Goal: Task Accomplishment & Management: Complete application form

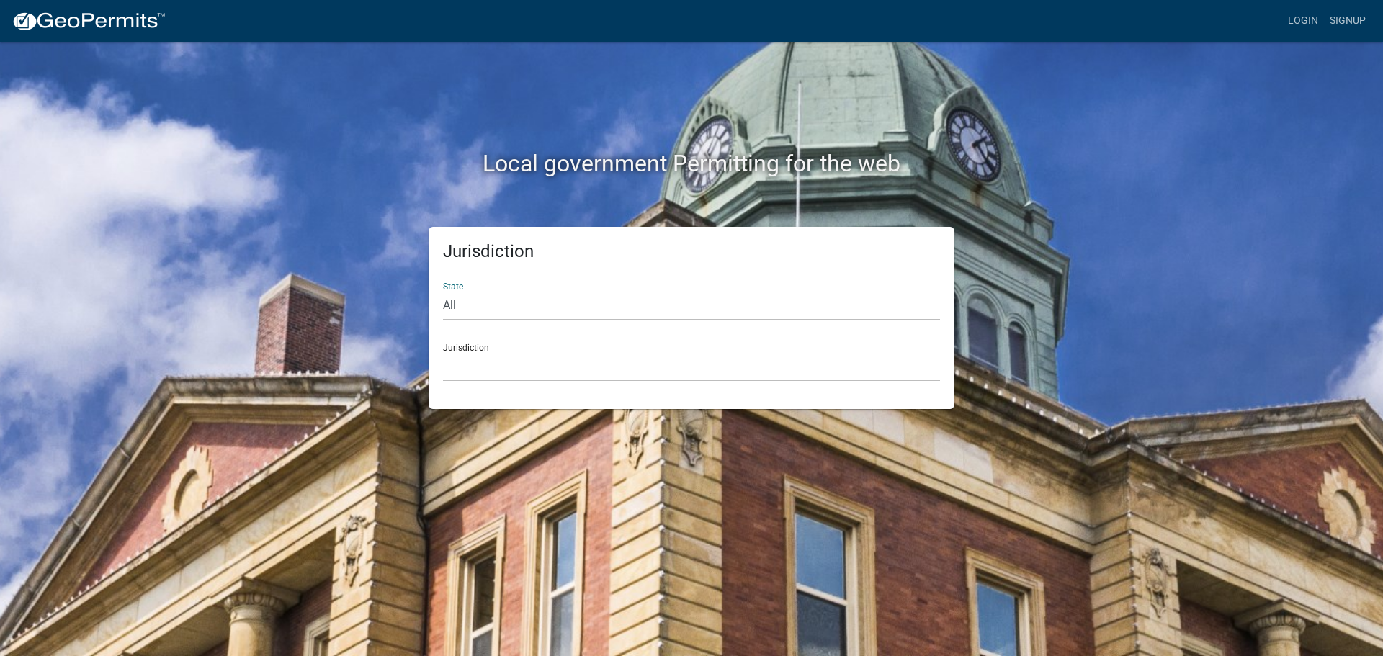
click at [454, 305] on select "All [US_STATE] [US_STATE] [US_STATE] [US_STATE] [US_STATE] [US_STATE] [US_STATE…" at bounding box center [691, 306] width 497 height 30
select select "[US_STATE]"
click at [443, 291] on select "All [US_STATE] [US_STATE] [US_STATE] [US_STATE] [US_STATE] [US_STATE] [US_STATE…" at bounding box center [691, 306] width 497 height 30
click at [505, 354] on select "Abbeville County, South Carolina Jasper County, South Carolina" at bounding box center [691, 367] width 497 height 30
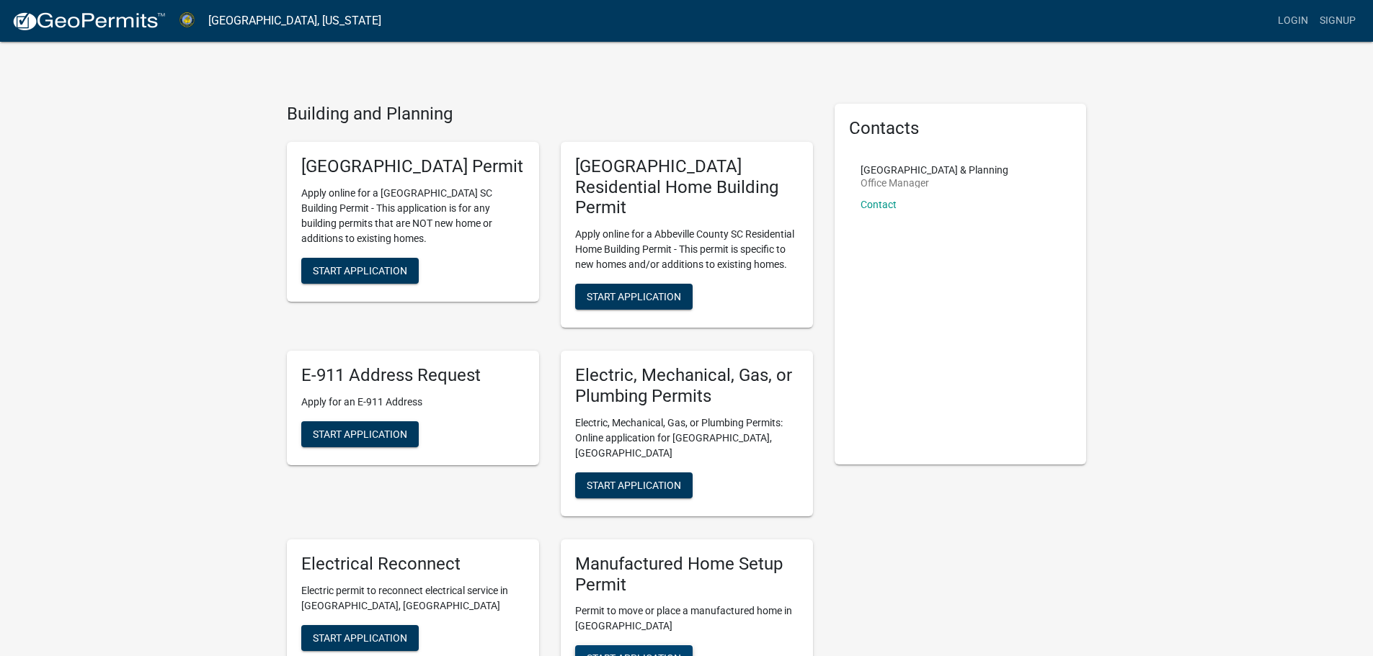
click at [636, 653] on span "Start Application" at bounding box center [633, 659] width 94 height 12
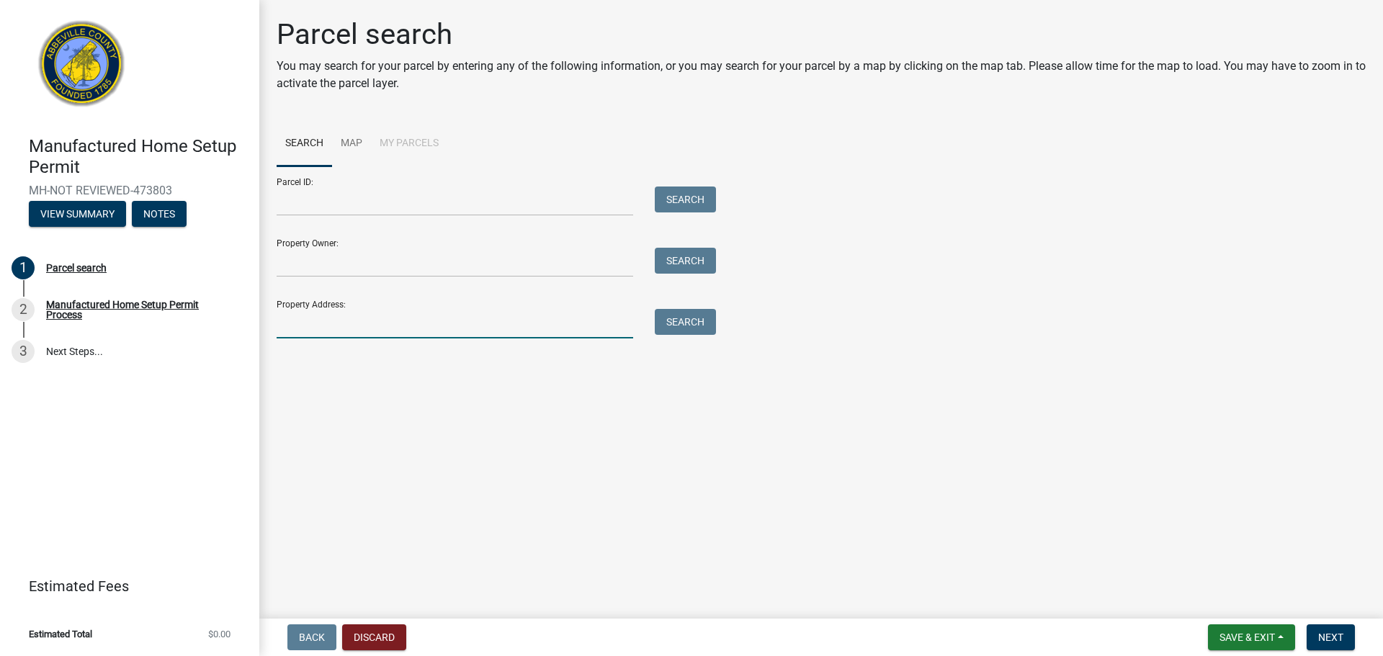
click at [300, 331] on input "Property Address:" at bounding box center [455, 324] width 357 height 30
type input "77 beaver ln Iva sc"
click at [697, 321] on button "Search" at bounding box center [685, 322] width 61 height 26
drag, startPoint x: 370, startPoint y: 323, endPoint x: 179, endPoint y: 345, distance: 192.2
click at [179, 345] on div "Manufactured Home Setup Permit MH-NOT REVIEWED-473803 View Summary Notes 1 Parc…" at bounding box center [691, 328] width 1383 height 656
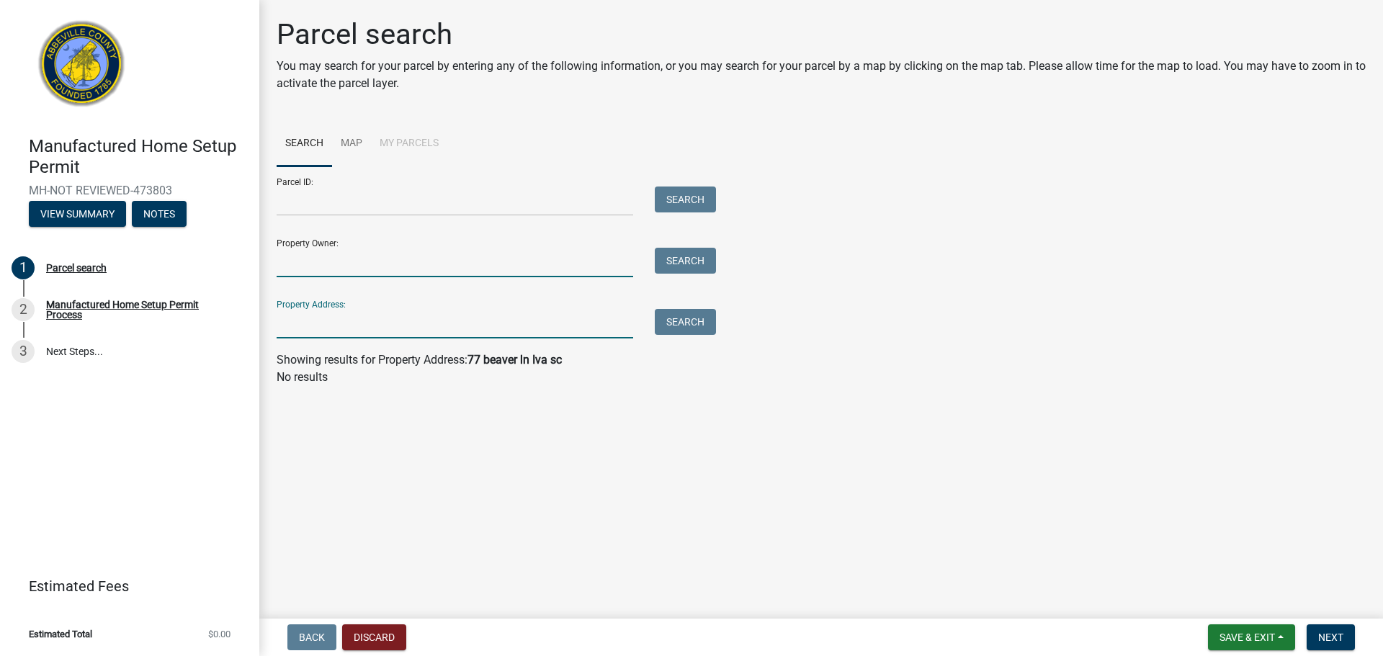
click at [326, 263] on input "Property Owner:" at bounding box center [455, 263] width 357 height 30
type input "Travis Pace"
click at [668, 261] on button "Search" at bounding box center [685, 261] width 61 height 26
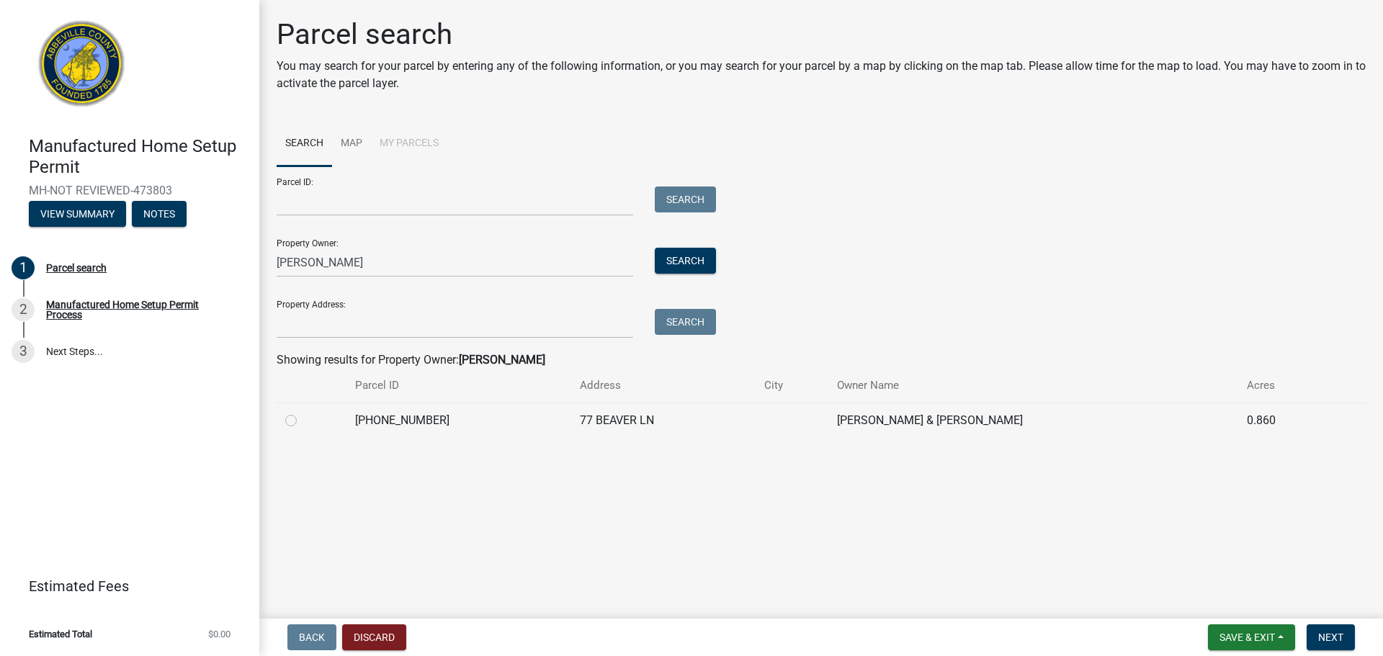
click at [303, 412] on label at bounding box center [303, 412] width 0 height 0
click at [303, 420] on input "radio" at bounding box center [307, 416] width 9 height 9
radio input "true"
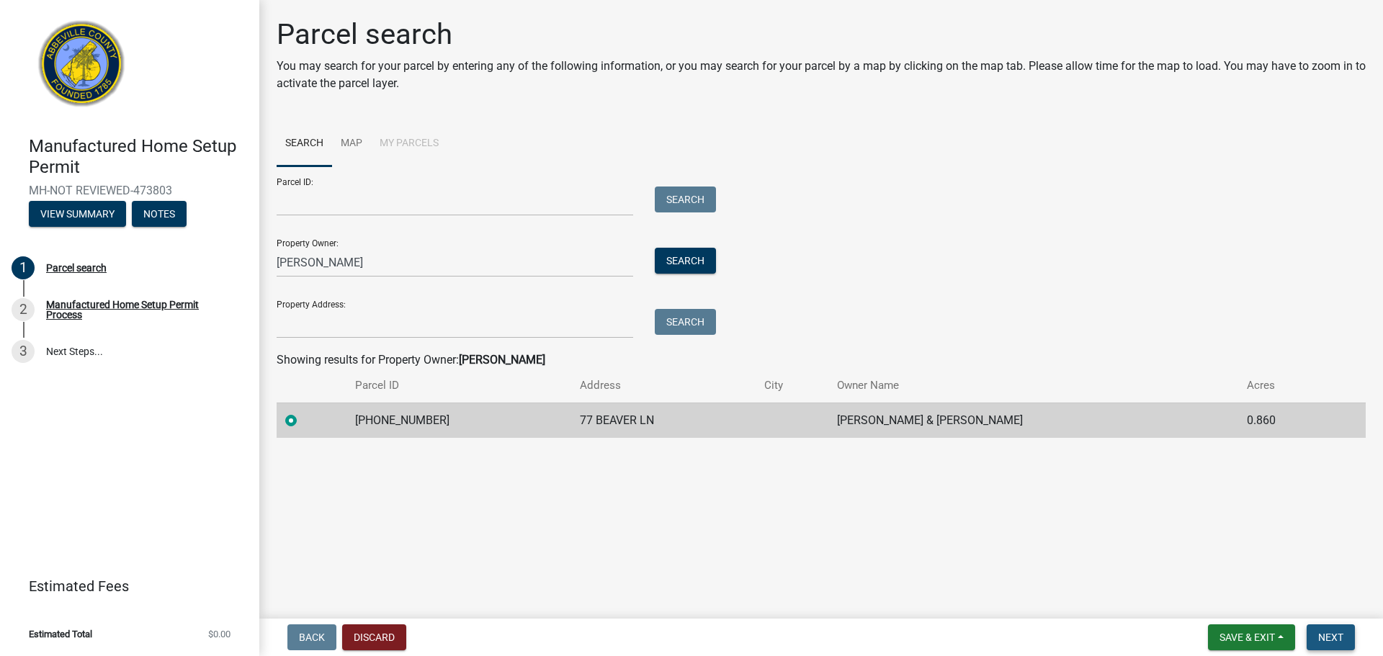
click at [1339, 637] on span "Next" at bounding box center [1330, 638] width 25 height 12
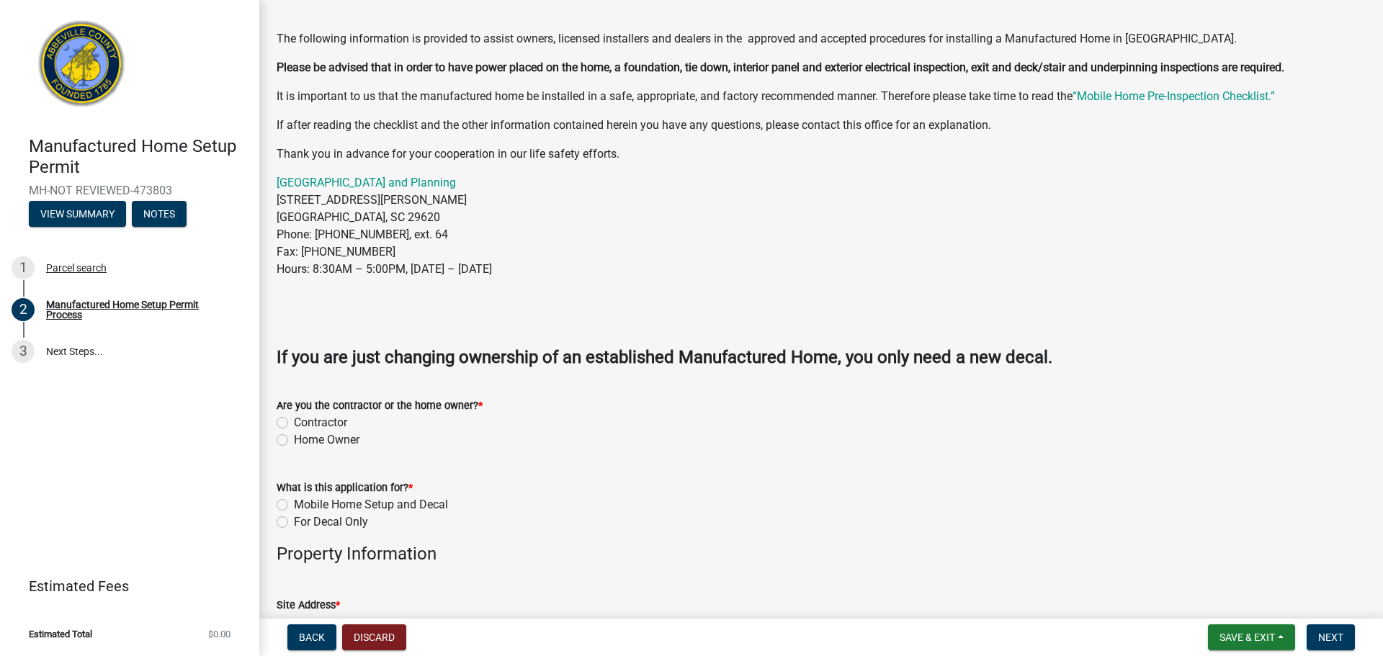
scroll to position [216, 0]
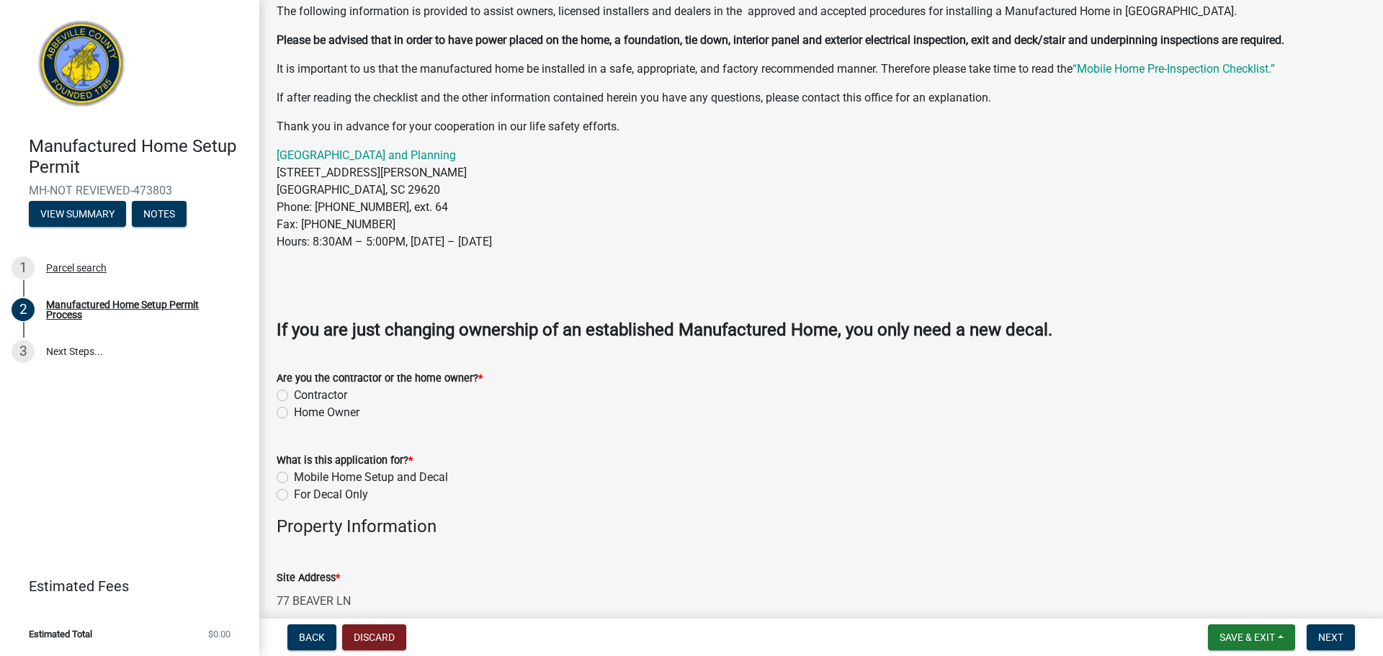
click at [294, 412] on label "Home Owner" at bounding box center [327, 412] width 66 height 17
click at [294, 412] on input "Home Owner" at bounding box center [298, 408] width 9 height 9
radio input "true"
click at [294, 478] on label "Mobile Home Setup and Decal" at bounding box center [371, 477] width 154 height 17
click at [294, 478] on input "Mobile Home Setup and Decal" at bounding box center [298, 473] width 9 height 9
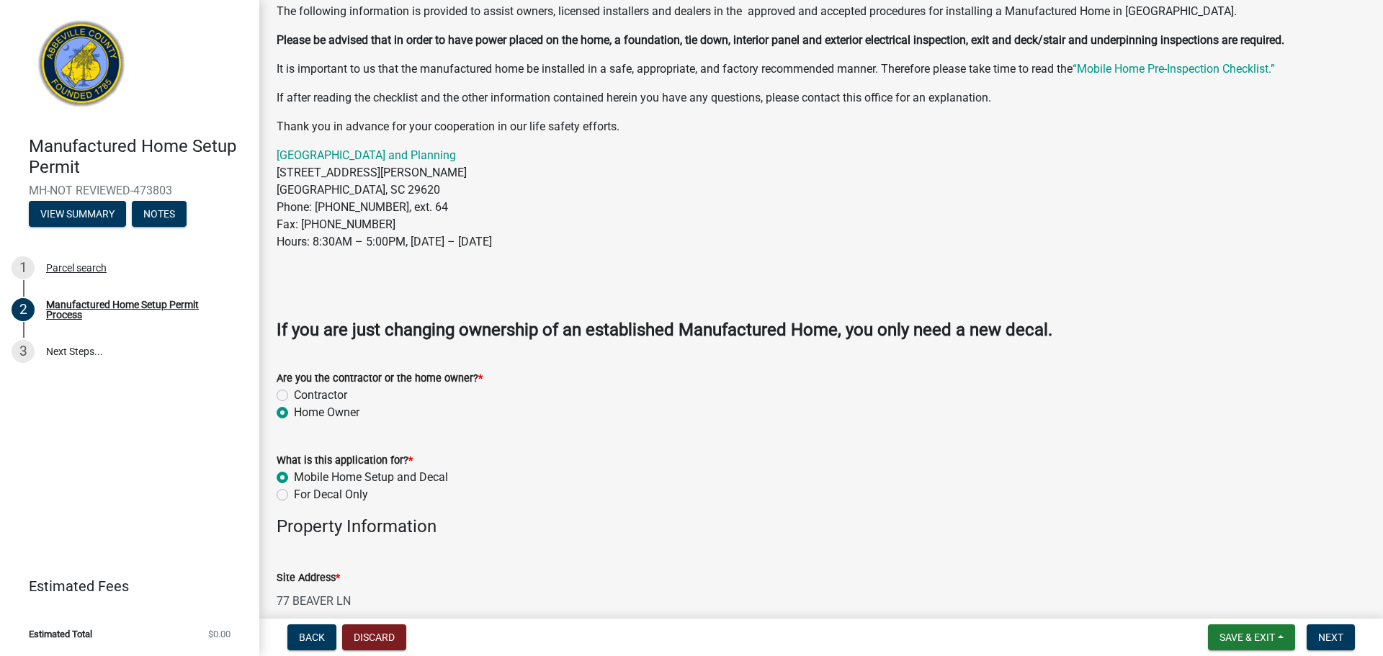
radio input "true"
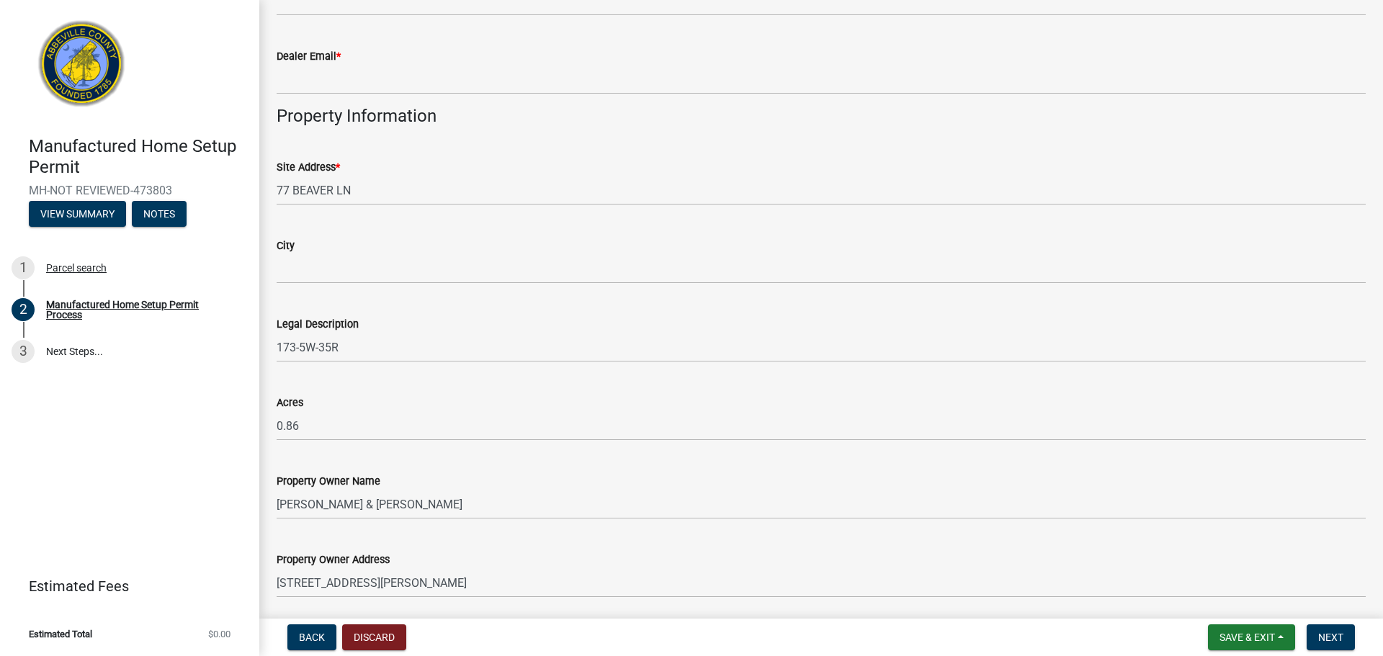
scroll to position [496, 0]
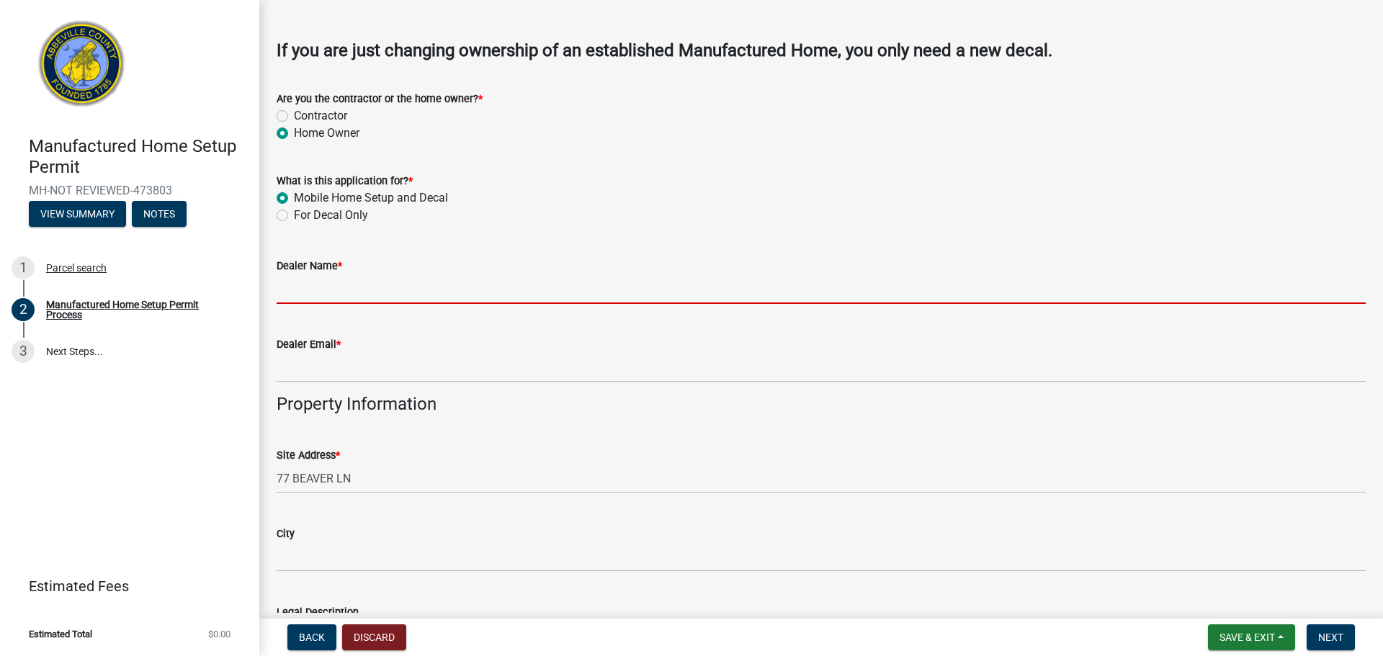
click at [316, 293] on input "Dealer Name *" at bounding box center [821, 290] width 1089 height 30
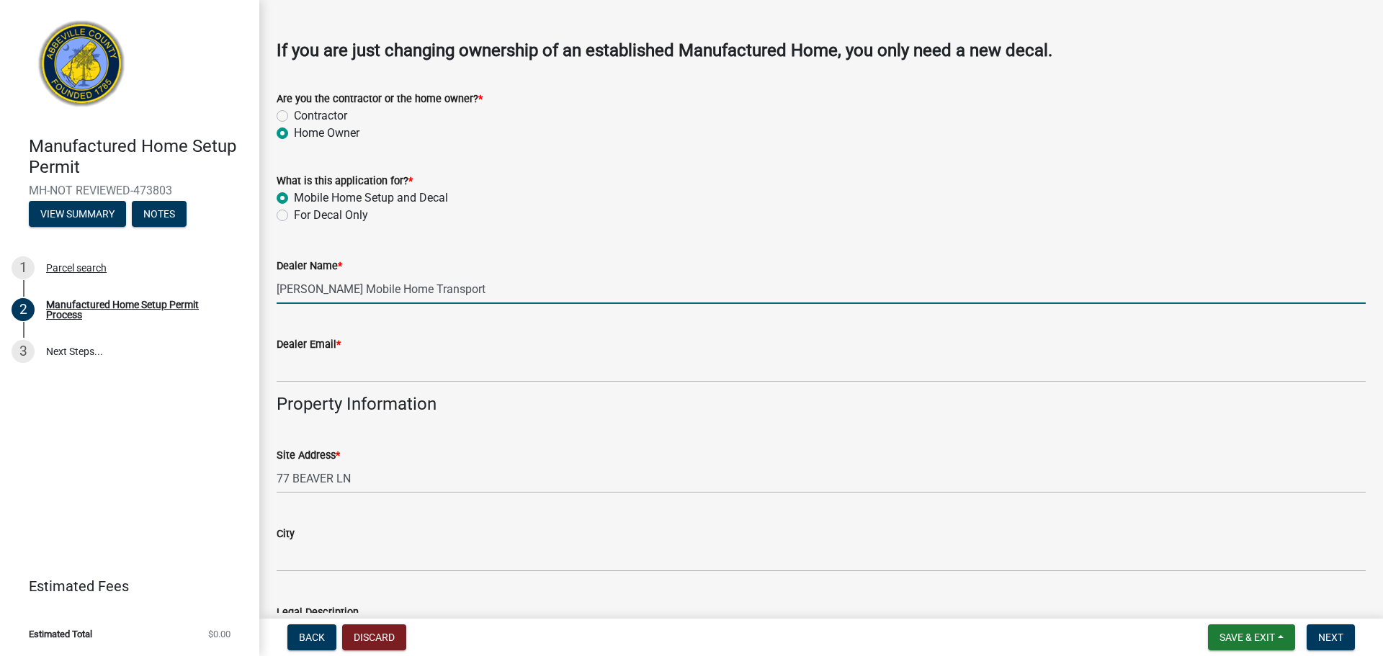
type input "Scruggs Mobile Home Transport"
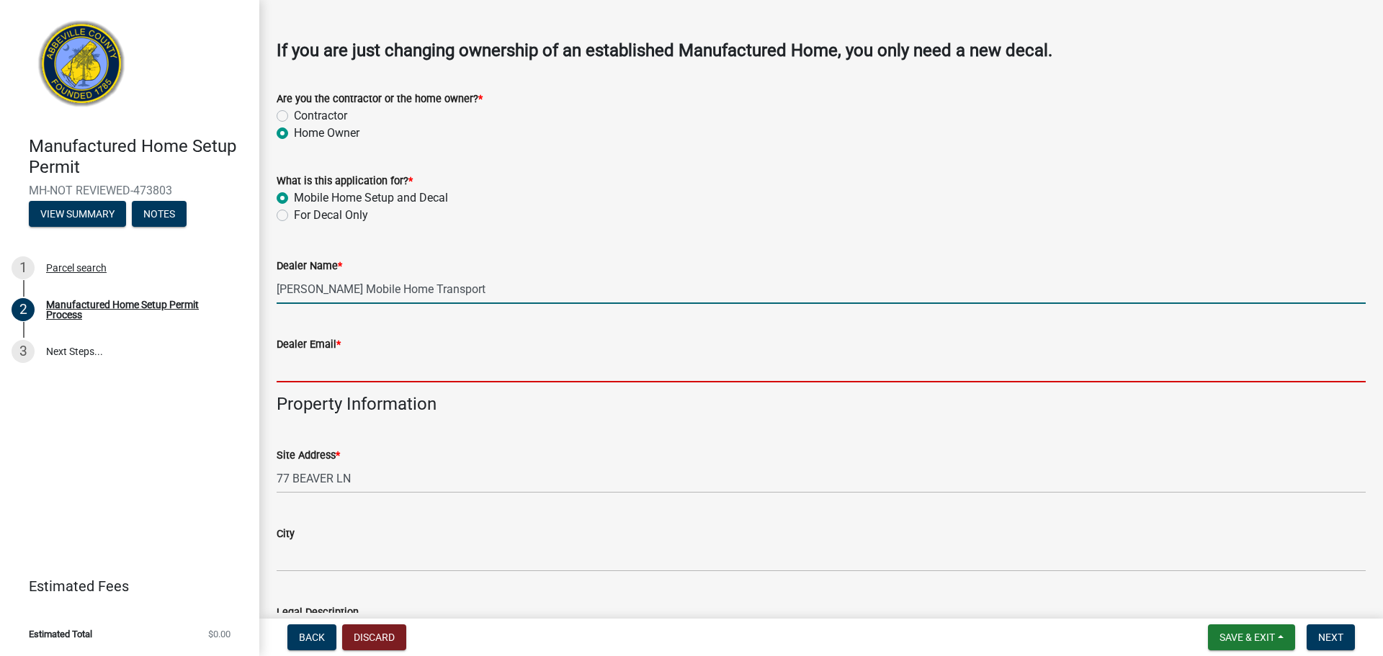
click at [318, 367] on input "Dealer Email *" at bounding box center [821, 368] width 1089 height 30
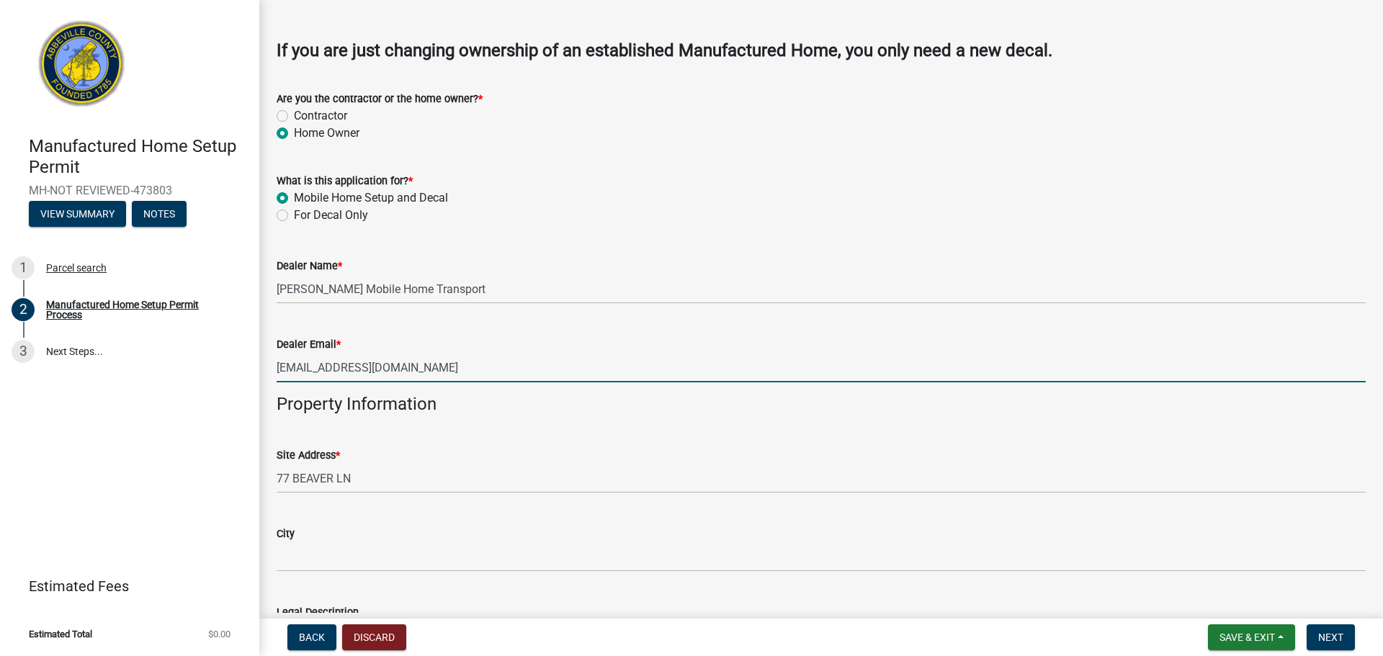
type input "Scruggsmht@gmail.com"
click at [525, 351] on div "Dealer Email *" at bounding box center [821, 344] width 1089 height 17
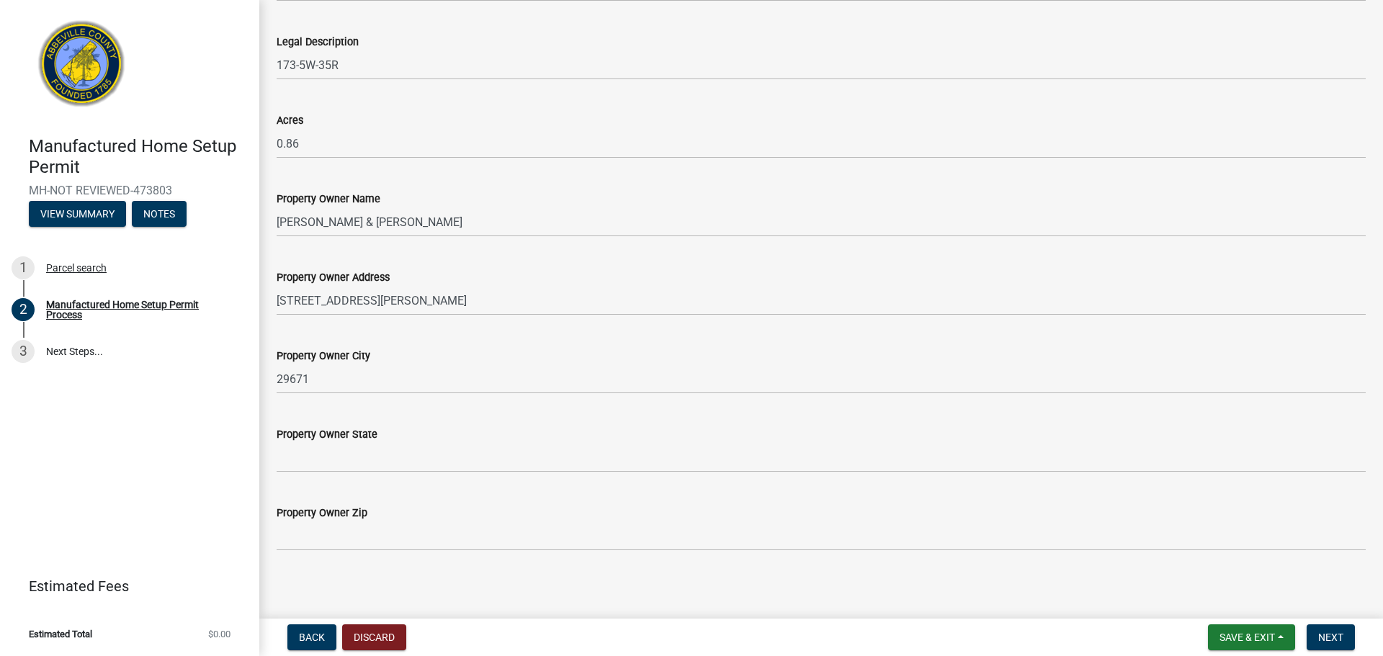
scroll to position [1072, 0]
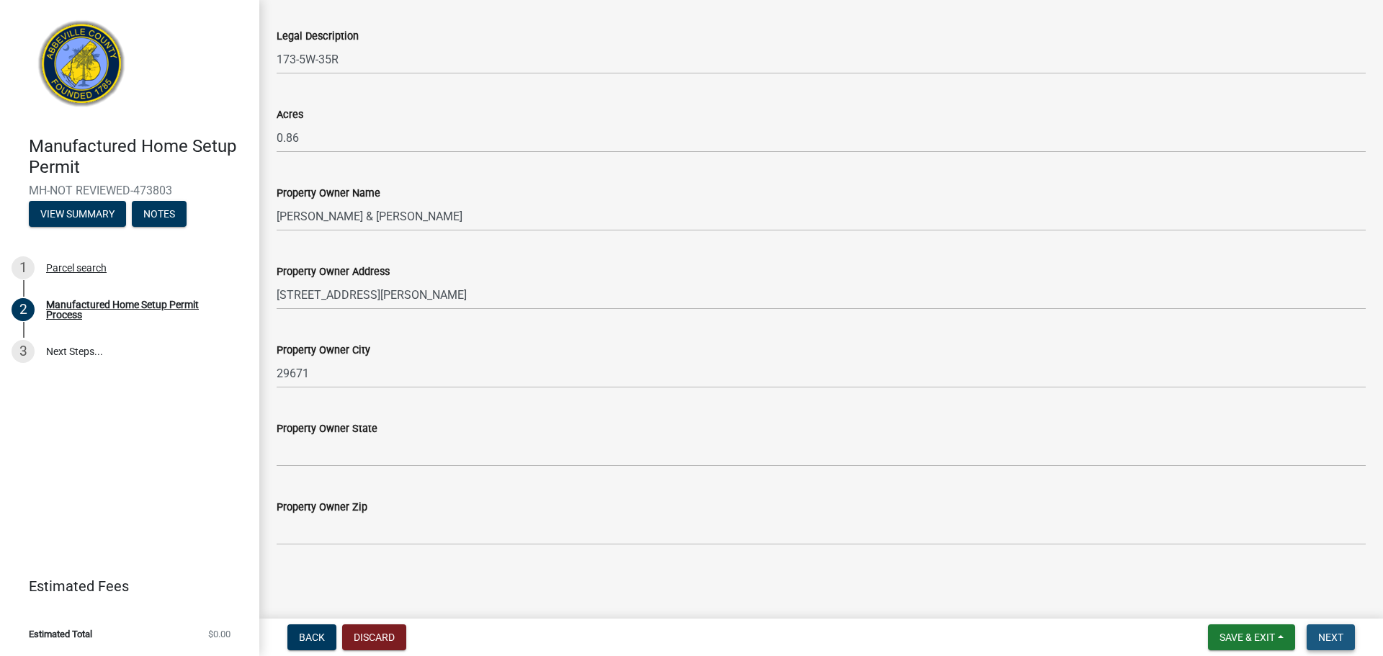
click at [1321, 633] on span "Next" at bounding box center [1330, 638] width 25 height 12
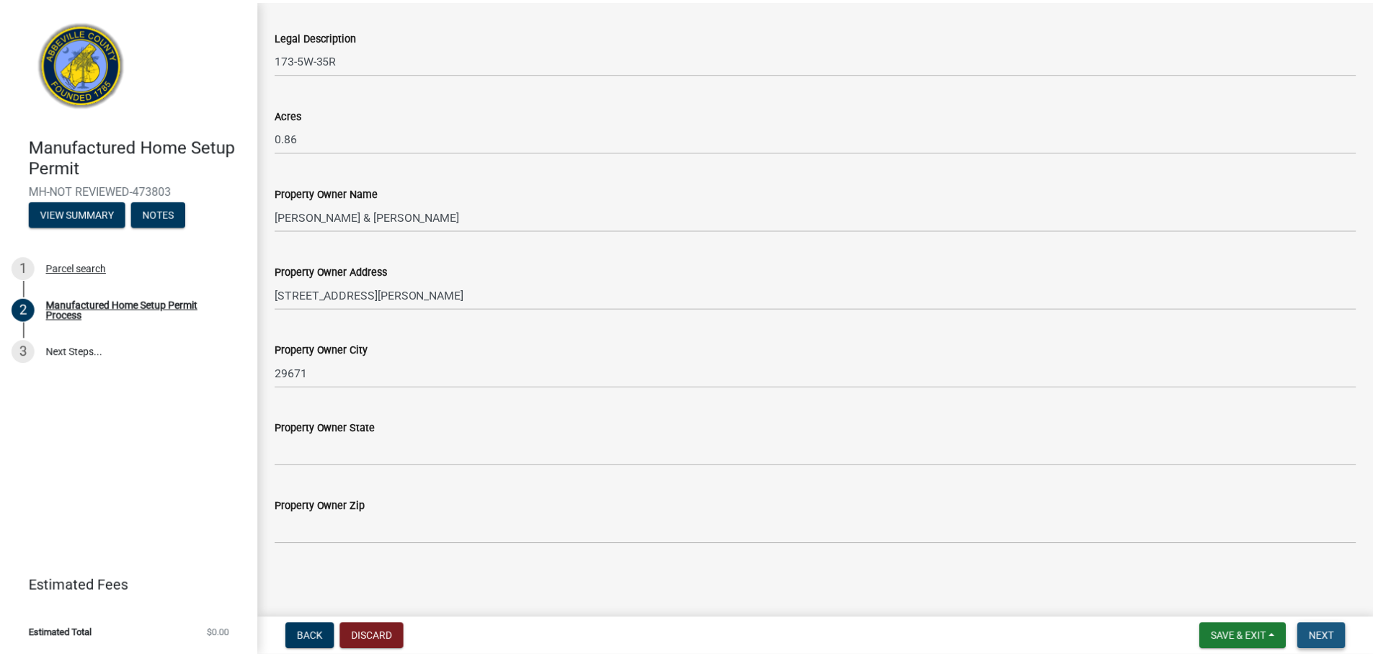
scroll to position [0, 0]
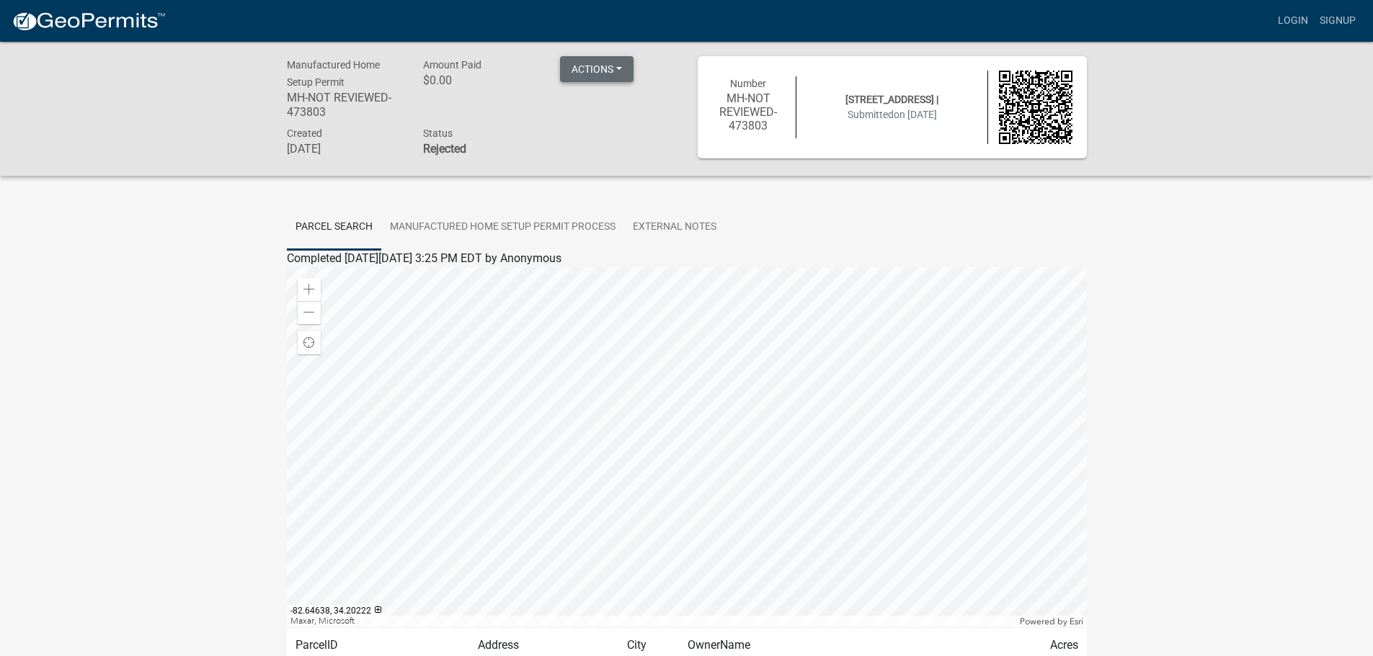
click at [619, 65] on button "Actions" at bounding box center [596, 69] width 73 height 26
click at [528, 116] on div "Amount Paid $0.00" at bounding box center [480, 90] width 137 height 68
click at [551, 223] on link "Manufactured Home Setup Permit Process" at bounding box center [502, 228] width 243 height 46
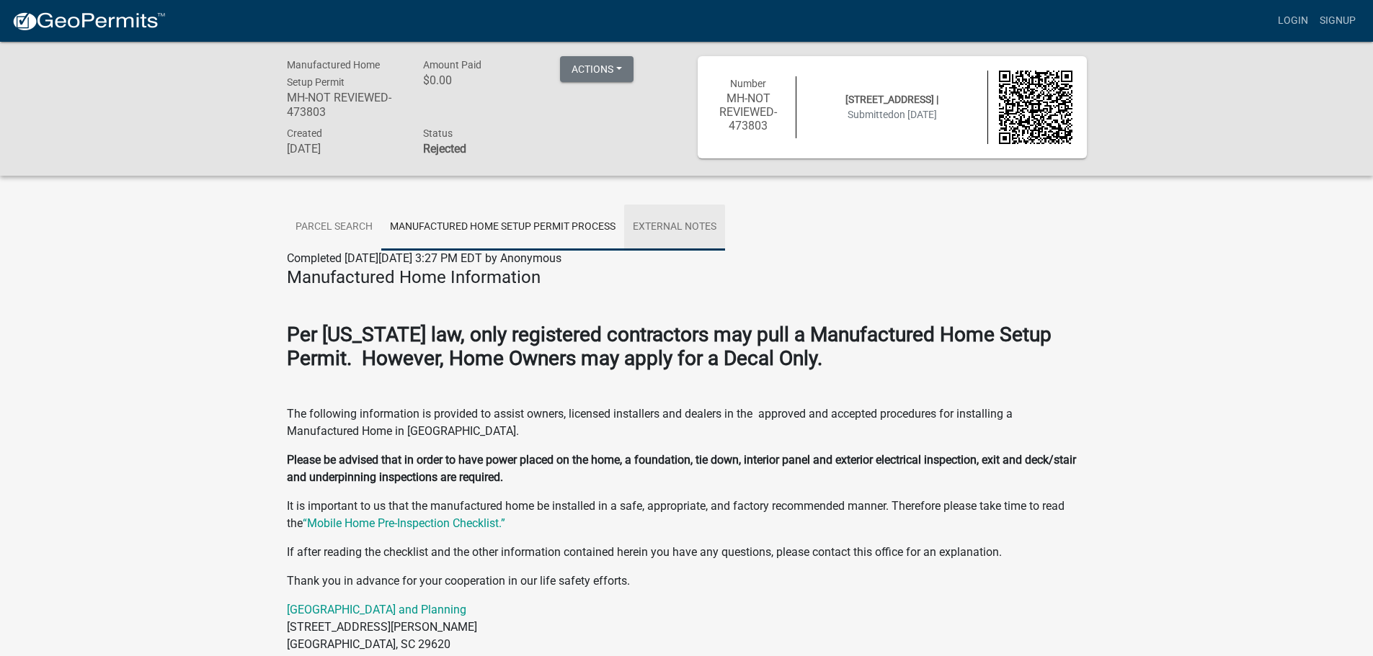
click at [671, 223] on link "External Notes" at bounding box center [674, 228] width 101 height 46
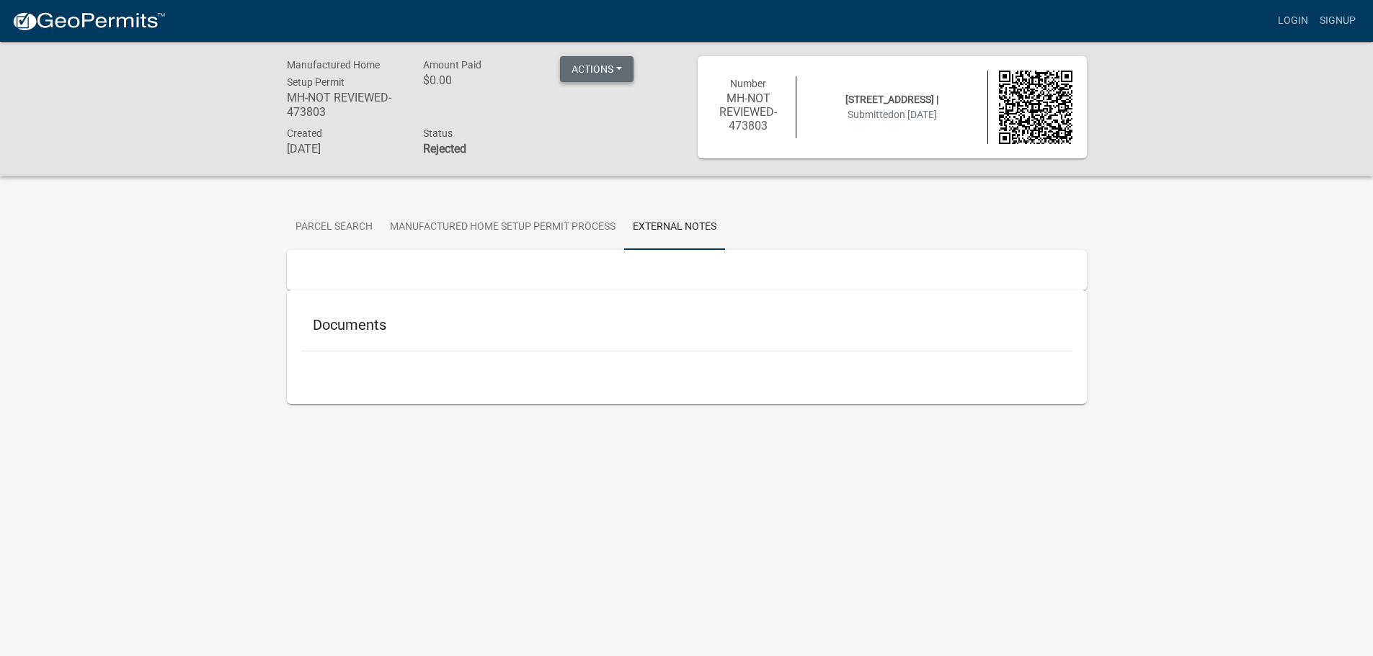
click at [612, 66] on button "Actions" at bounding box center [596, 69] width 73 height 26
click at [1199, 183] on div "Manufactured Home Setup Permit MH-NOT REVIEWED-473803 Amount Paid $0.00 Actions…" at bounding box center [686, 245] width 1373 height 406
click at [621, 67] on button "Actions" at bounding box center [596, 69] width 73 height 26
click at [665, 59] on div "Actions Printer Friendly" at bounding box center [617, 90] width 137 height 68
click at [344, 226] on link "Parcel search" at bounding box center [334, 228] width 94 height 46
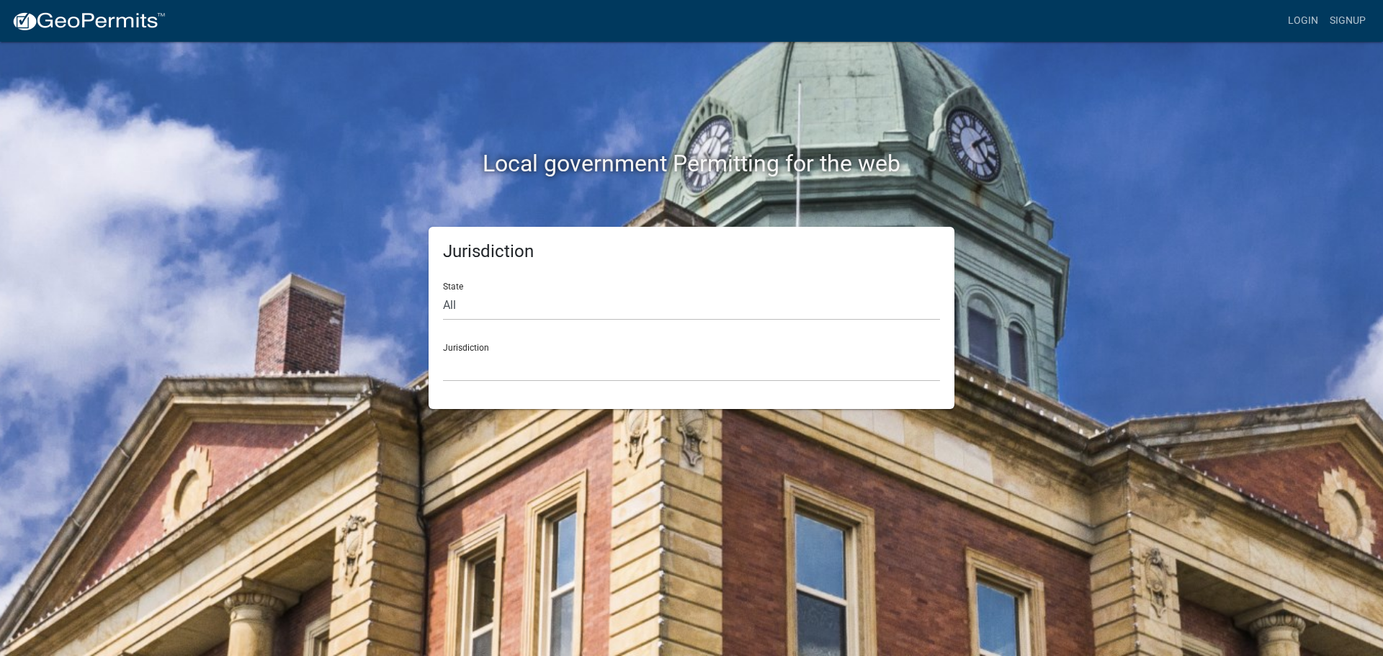
click at [439, 314] on div "Jurisdiction State All Colorado Georgia Indiana Iowa Kansas Minnesota Ohio Sout…" at bounding box center [692, 318] width 526 height 182
click at [447, 307] on select "All Colorado Georgia Indiana Iowa Kansas Minnesota Ohio South Carolina Wisconsin" at bounding box center [691, 306] width 497 height 30
select select "[US_STATE]"
click at [443, 291] on select "All Colorado Georgia Indiana Iowa Kansas Minnesota Ohio South Carolina Wisconsin" at bounding box center [691, 306] width 497 height 30
click at [471, 363] on select "Abbeville County, South Carolina Jasper County, South Carolina" at bounding box center [691, 367] width 497 height 30
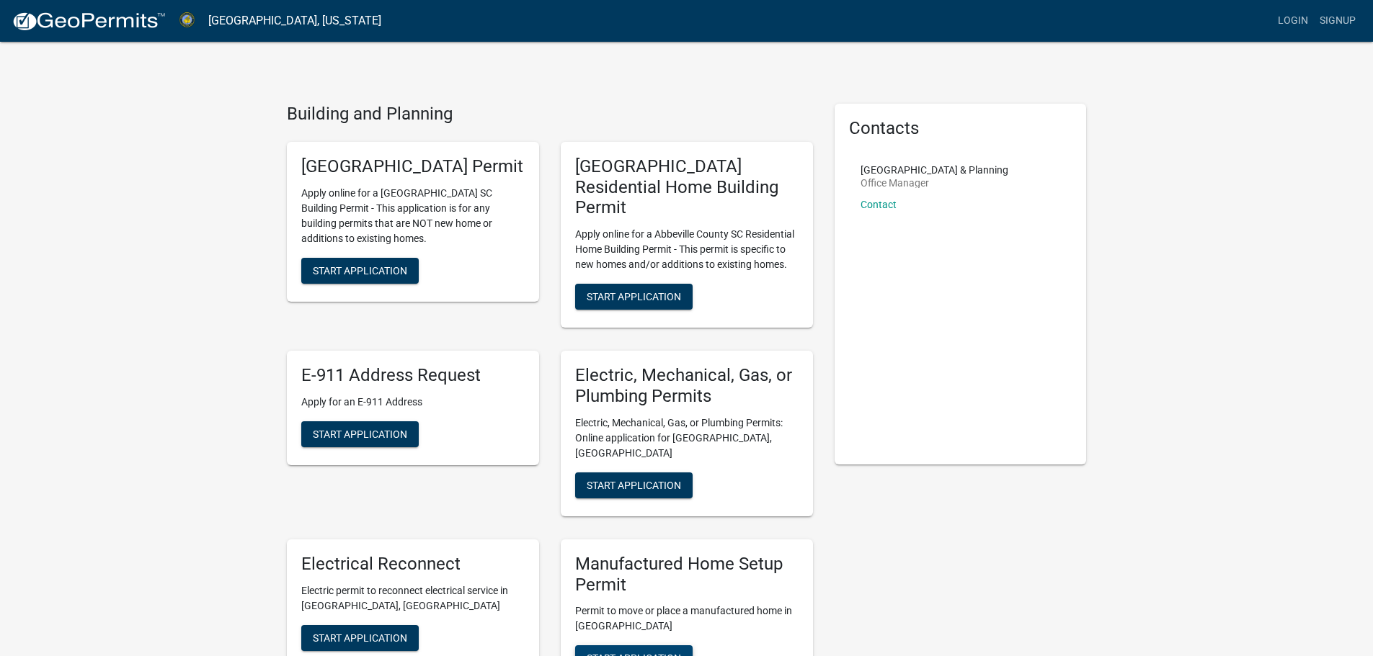
click at [643, 653] on span "Start Application" at bounding box center [633, 659] width 94 height 12
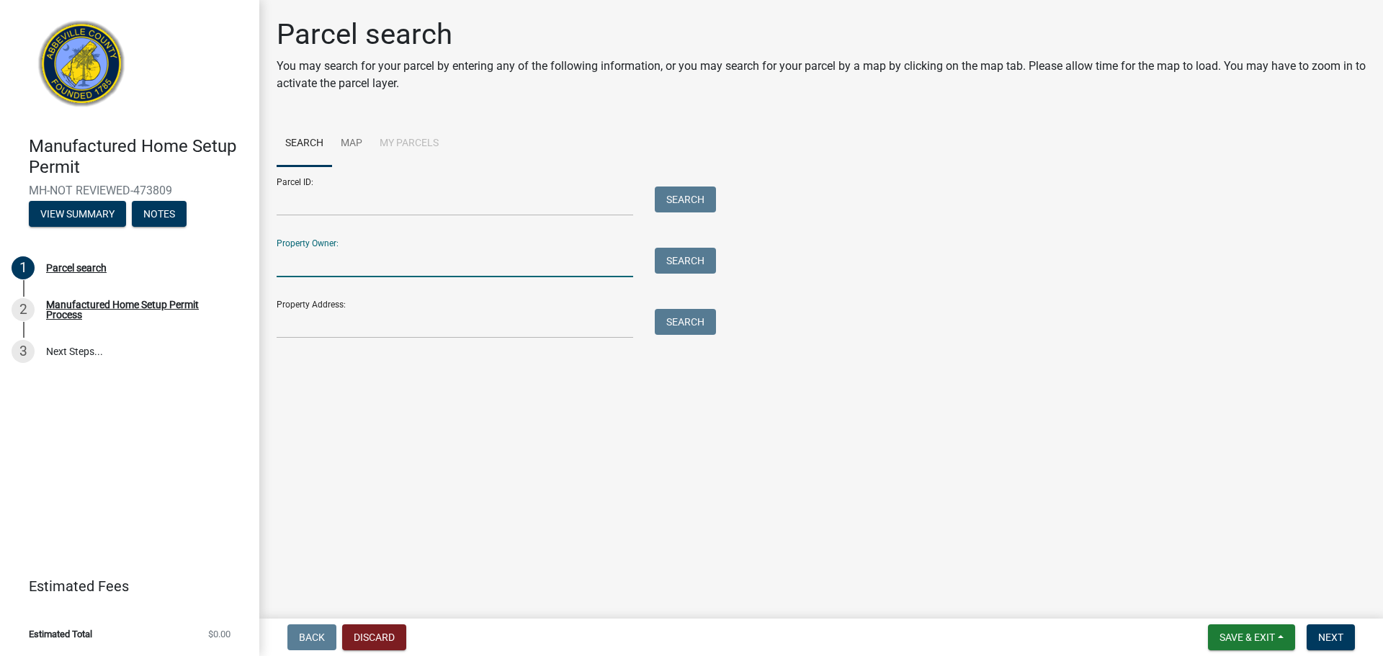
click at [343, 264] on input "Property Owner:" at bounding box center [455, 263] width 357 height 30
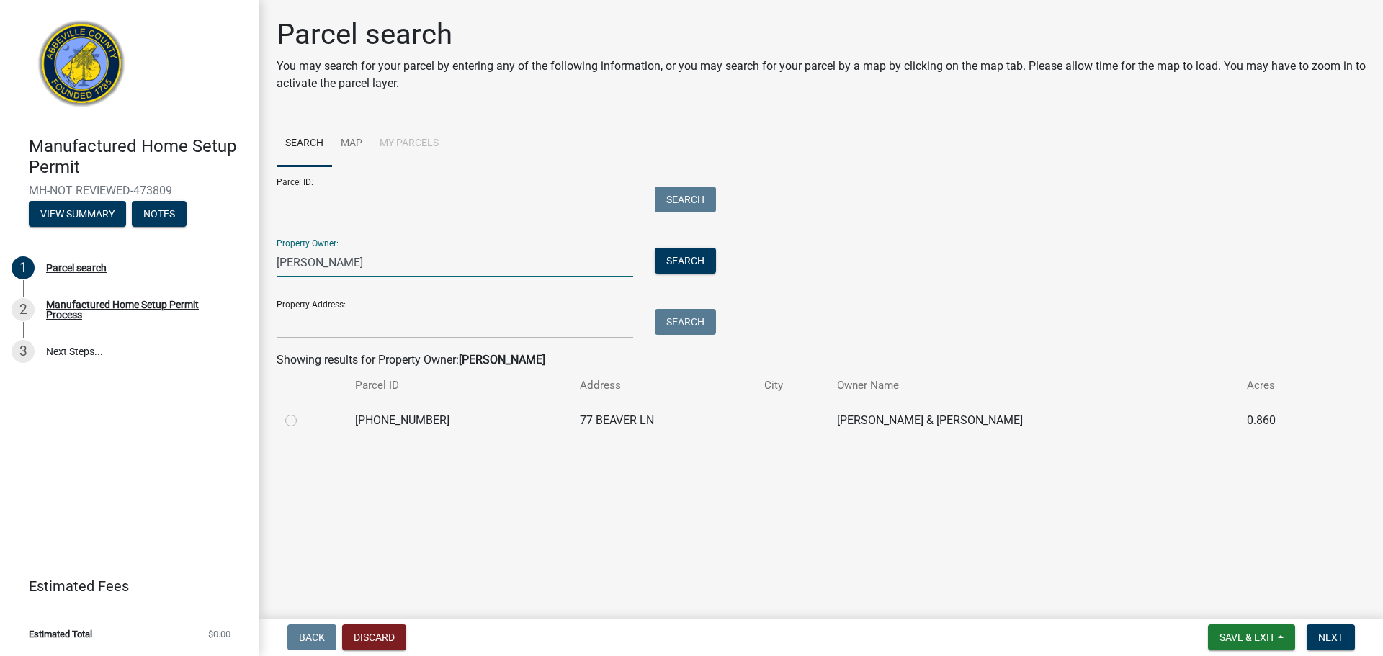
type input "travis pace"
click at [303, 412] on label at bounding box center [303, 412] width 0 height 0
click at [303, 418] on input "radio" at bounding box center [307, 416] width 9 height 9
radio input "true"
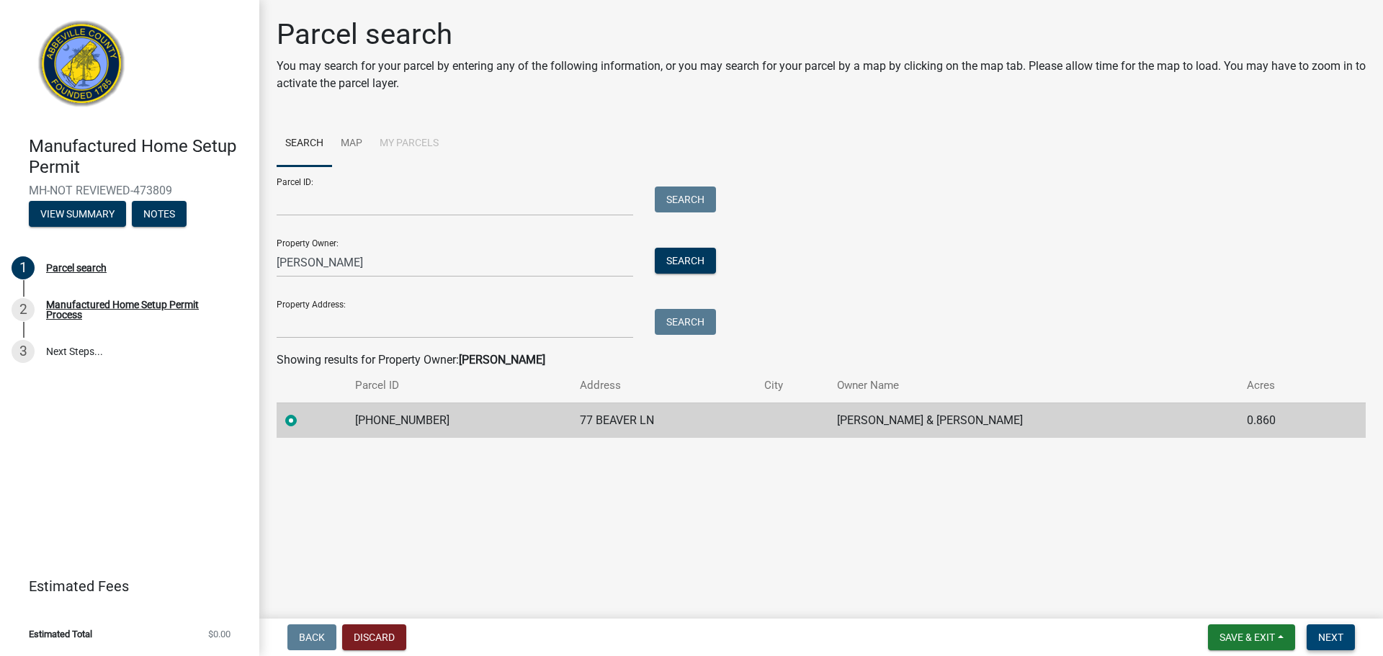
click at [1329, 641] on span "Next" at bounding box center [1330, 638] width 25 height 12
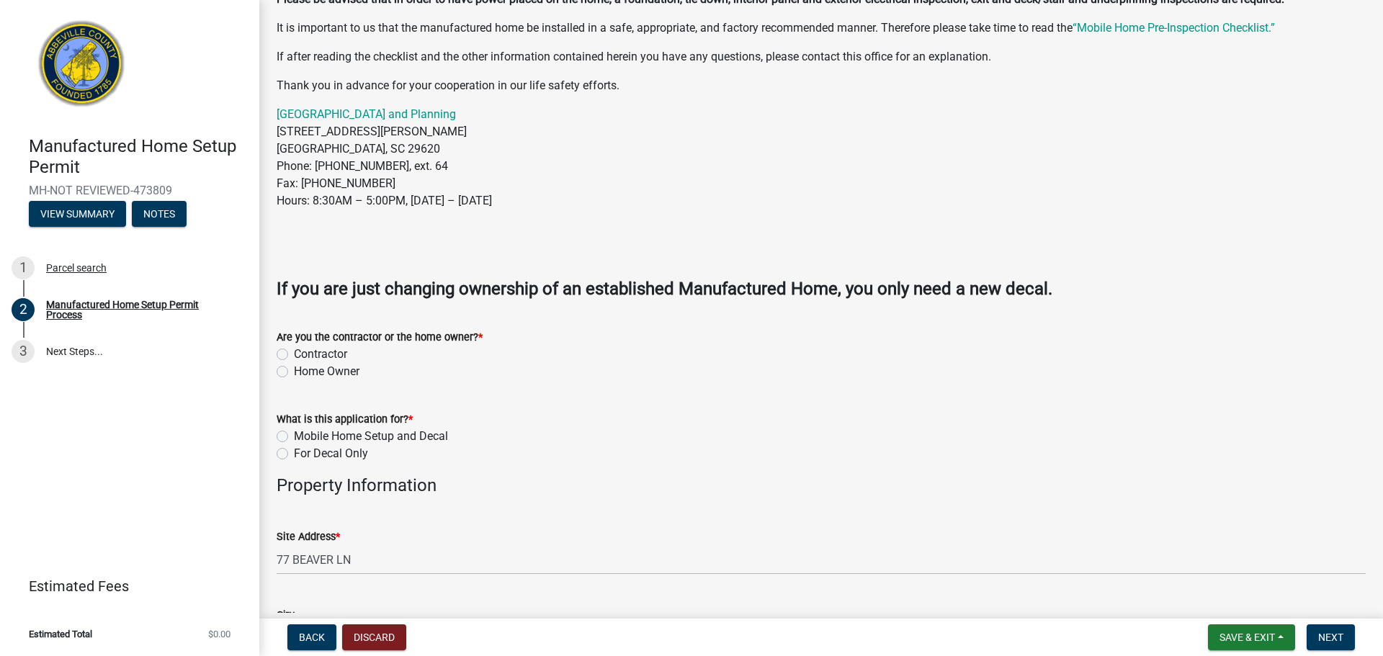
scroll to position [360, 0]
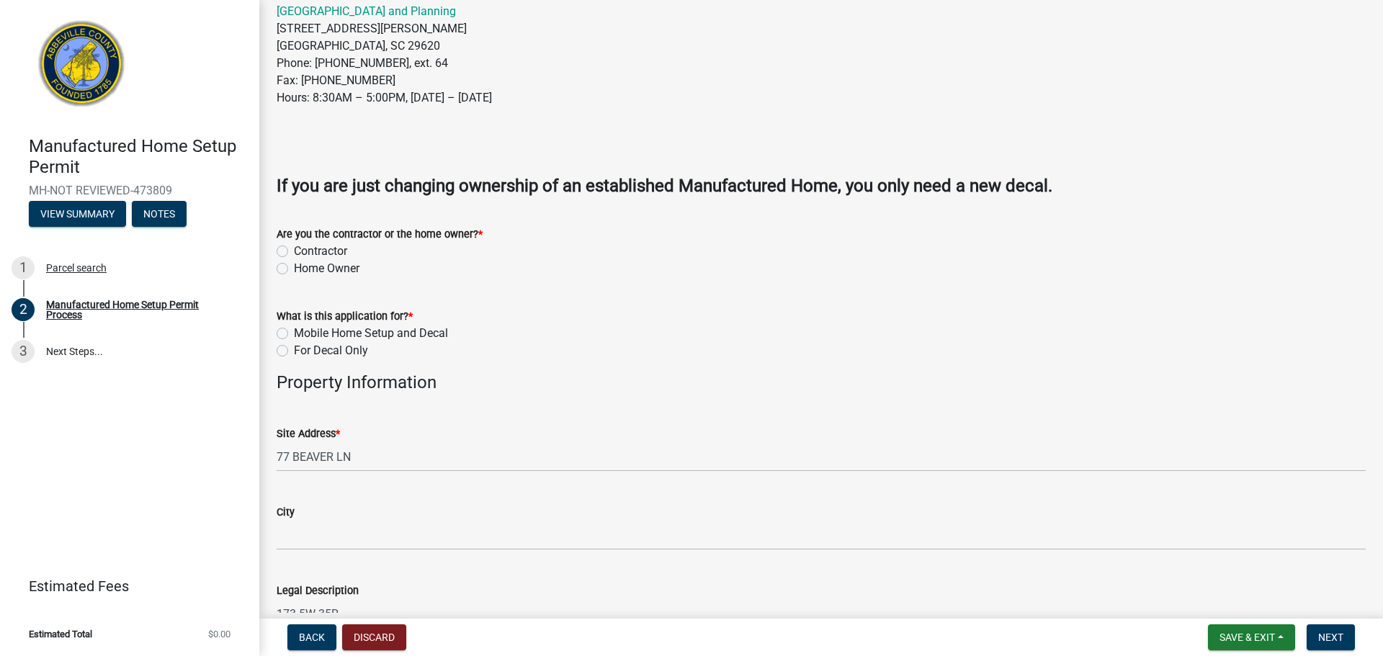
click at [294, 270] on label "Home Owner" at bounding box center [327, 268] width 66 height 17
click at [294, 269] on input "Home Owner" at bounding box center [298, 264] width 9 height 9
radio input "true"
click at [294, 334] on label "Mobile Home Setup and Decal" at bounding box center [371, 333] width 154 height 17
click at [294, 334] on input "Mobile Home Setup and Decal" at bounding box center [298, 329] width 9 height 9
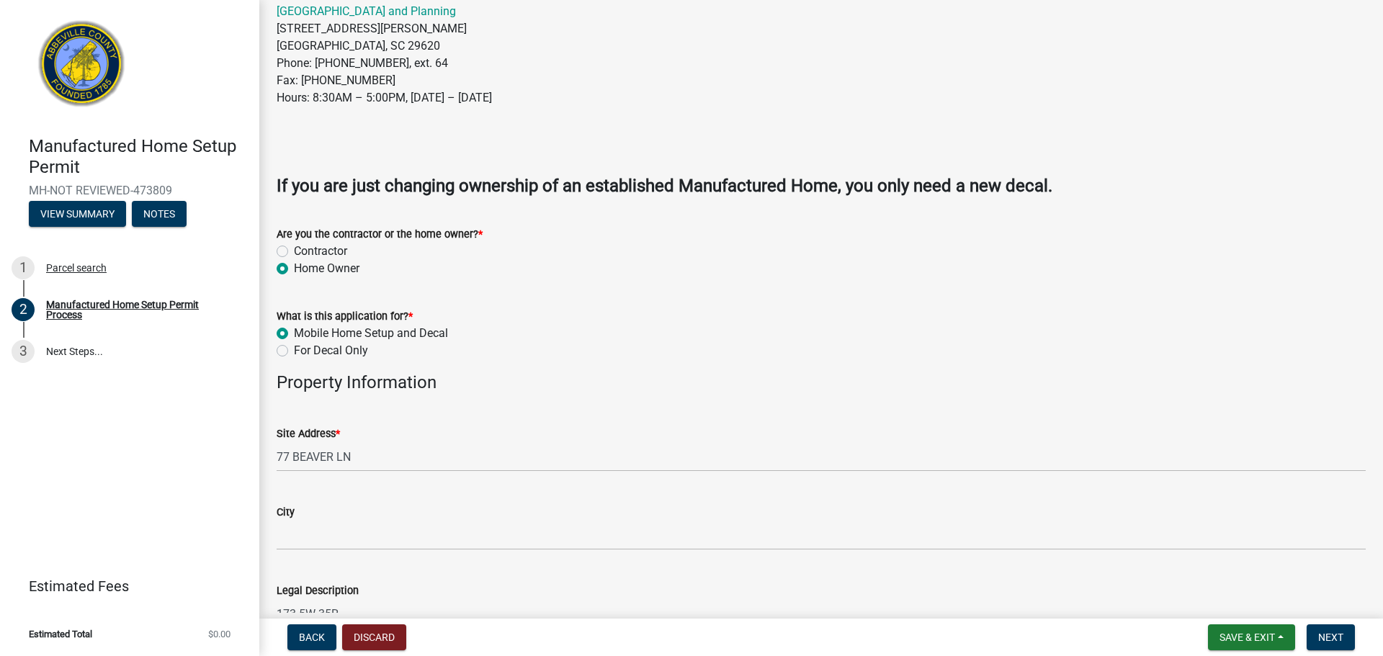
radio input "true"
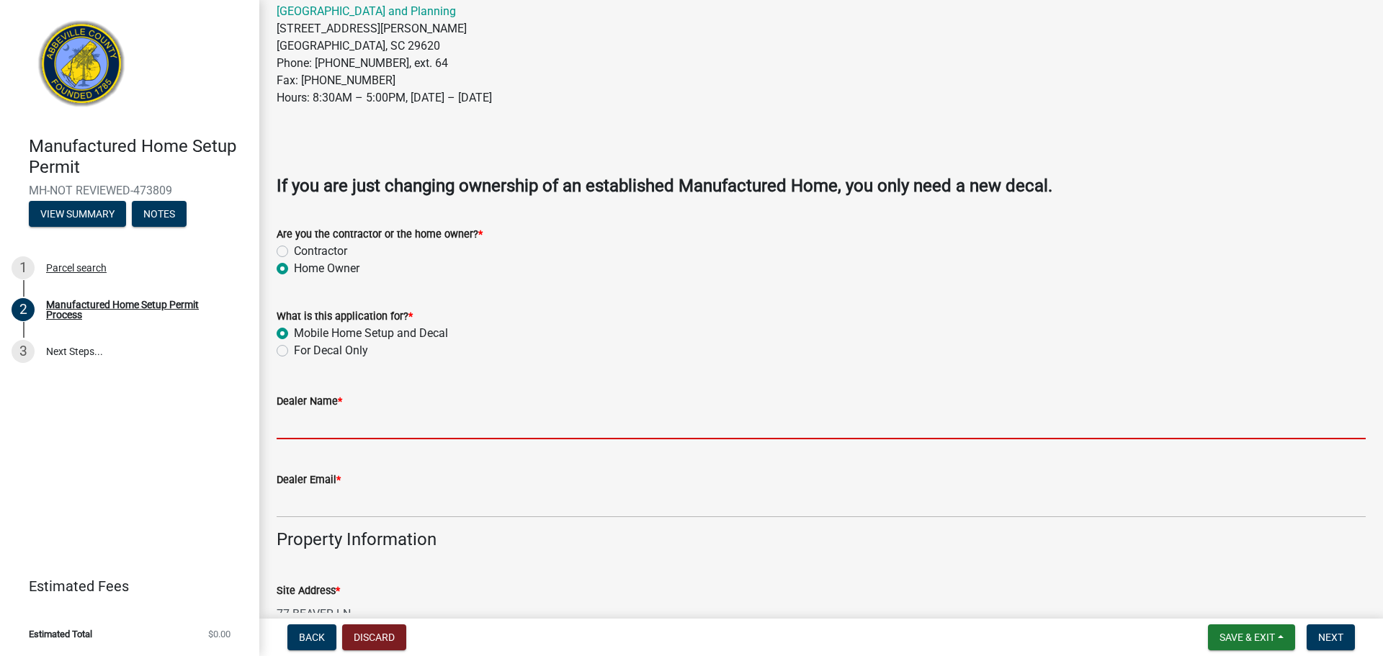
click at [348, 410] on input "Dealer Name *" at bounding box center [821, 425] width 1089 height 30
type input "Scruggs Mobile Home Transport"
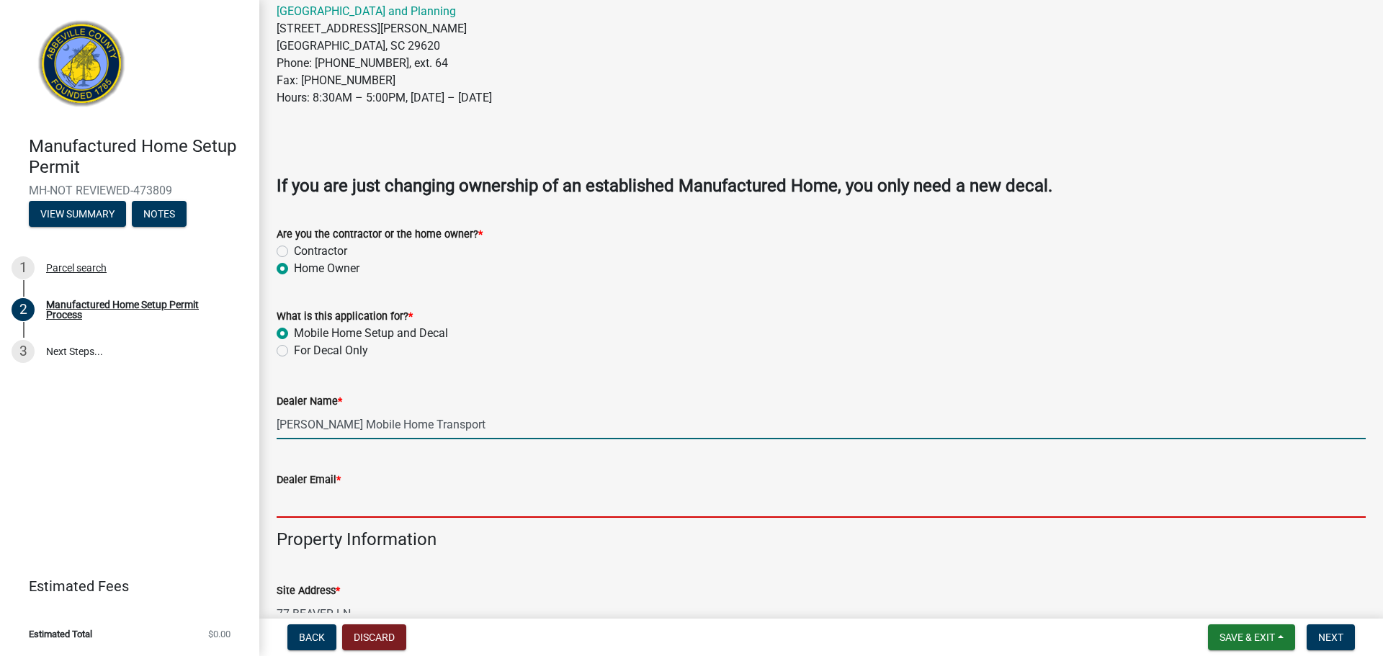
click at [367, 506] on input "Dealer Email *" at bounding box center [821, 503] width 1089 height 30
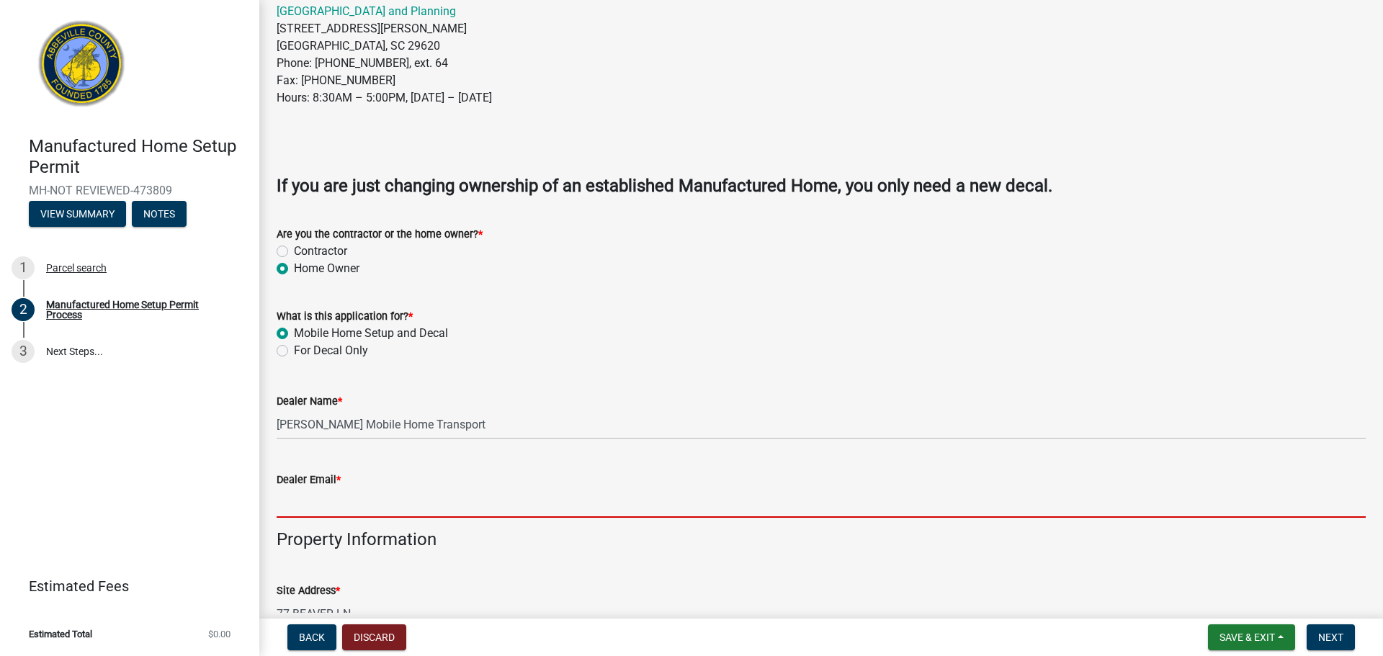
type input "Scruggsmht@gmail.com"
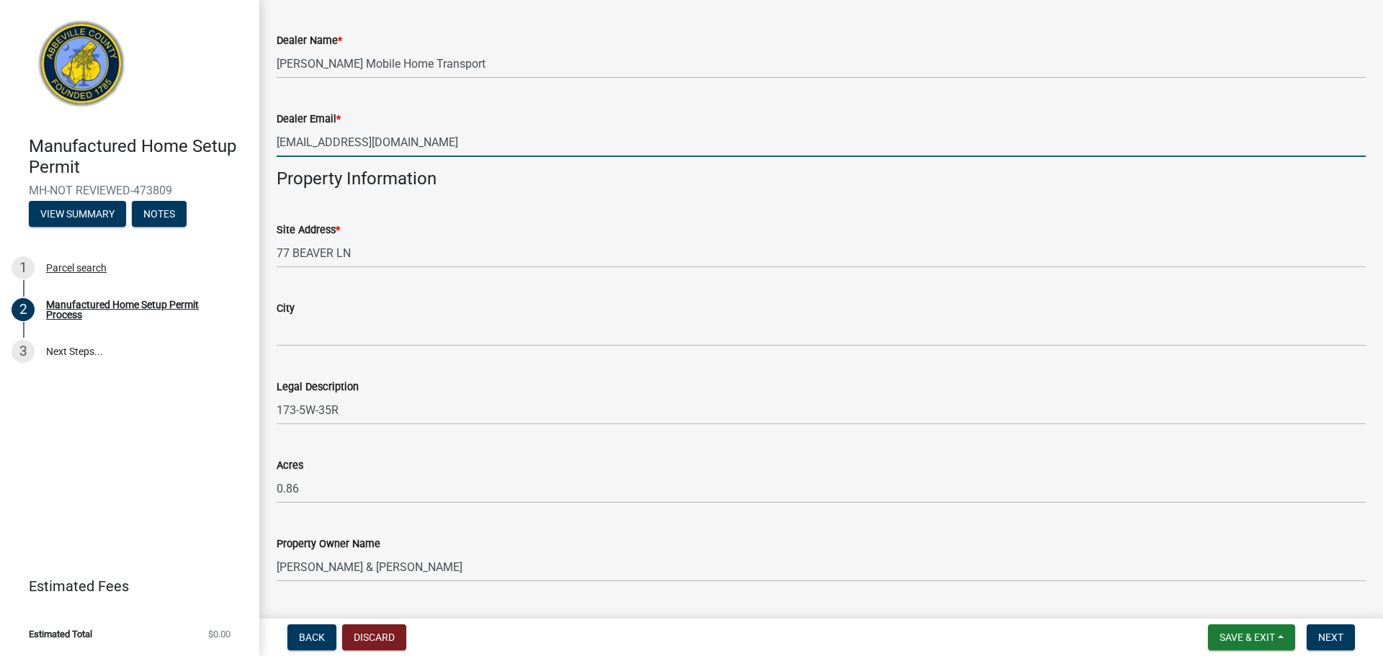
scroll to position [793, 0]
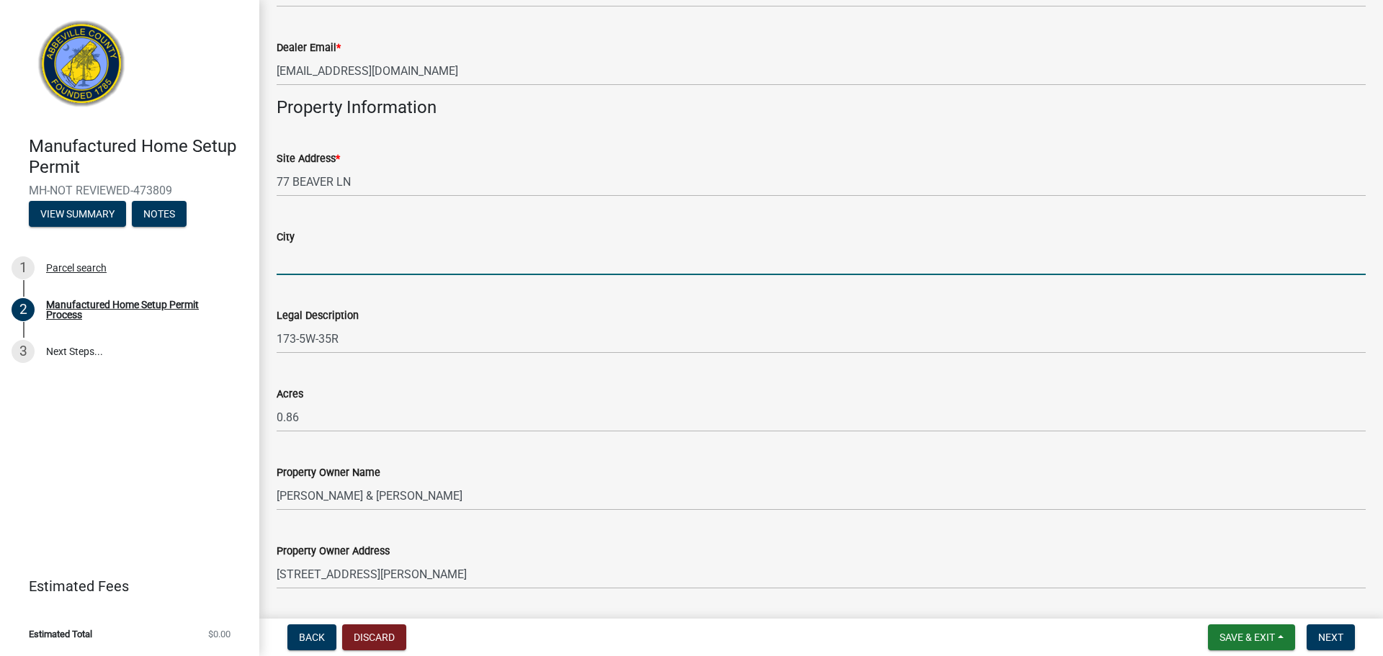
click at [330, 261] on input "City" at bounding box center [821, 261] width 1089 height 30
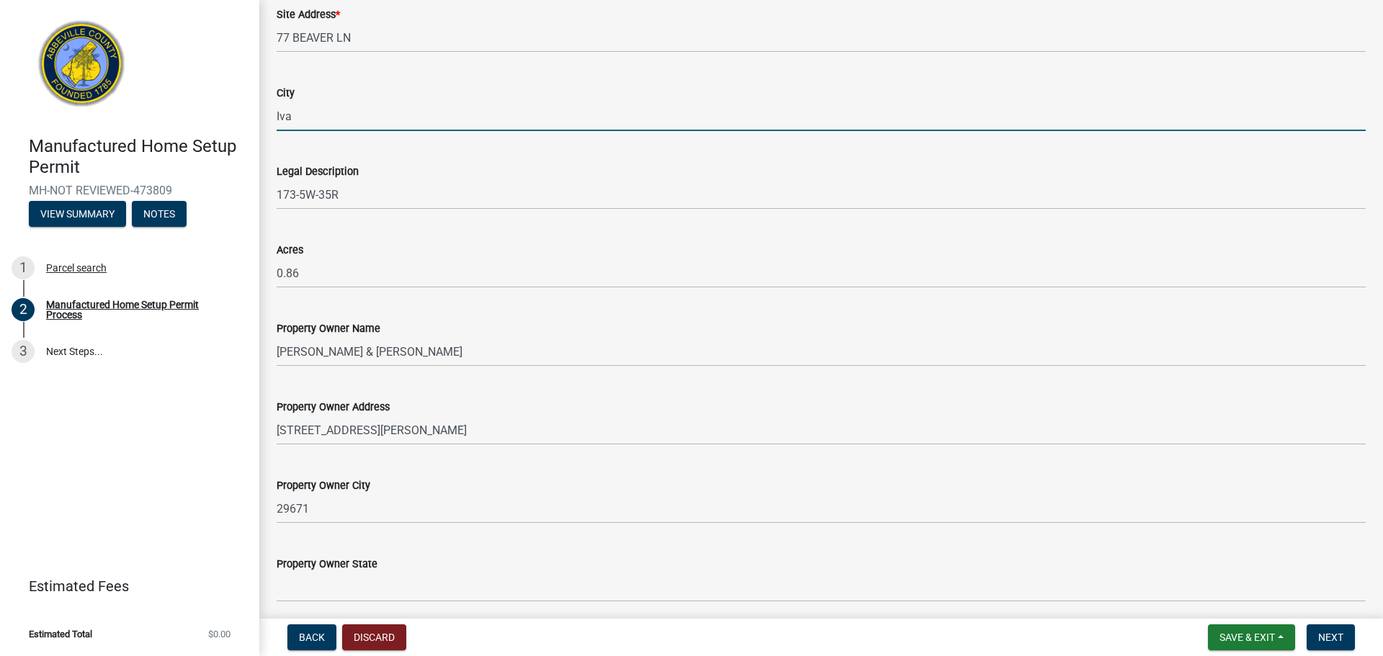
scroll to position [1009, 0]
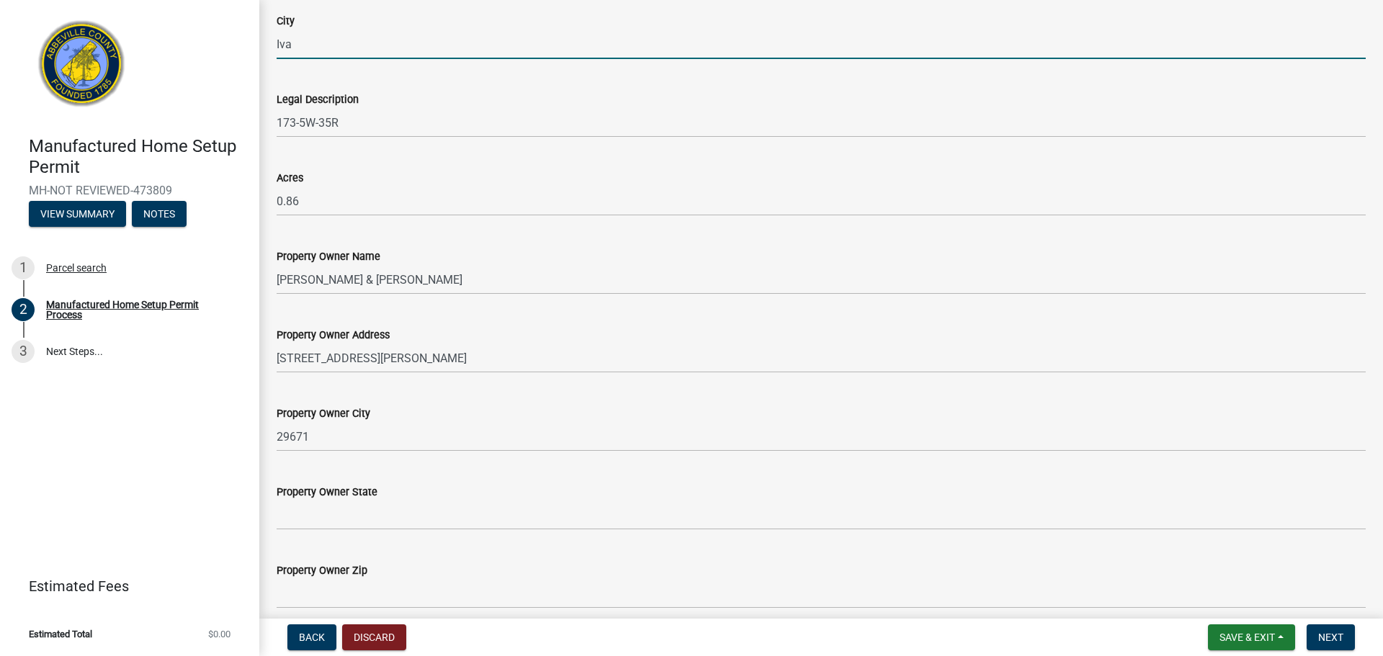
type input "Iva"
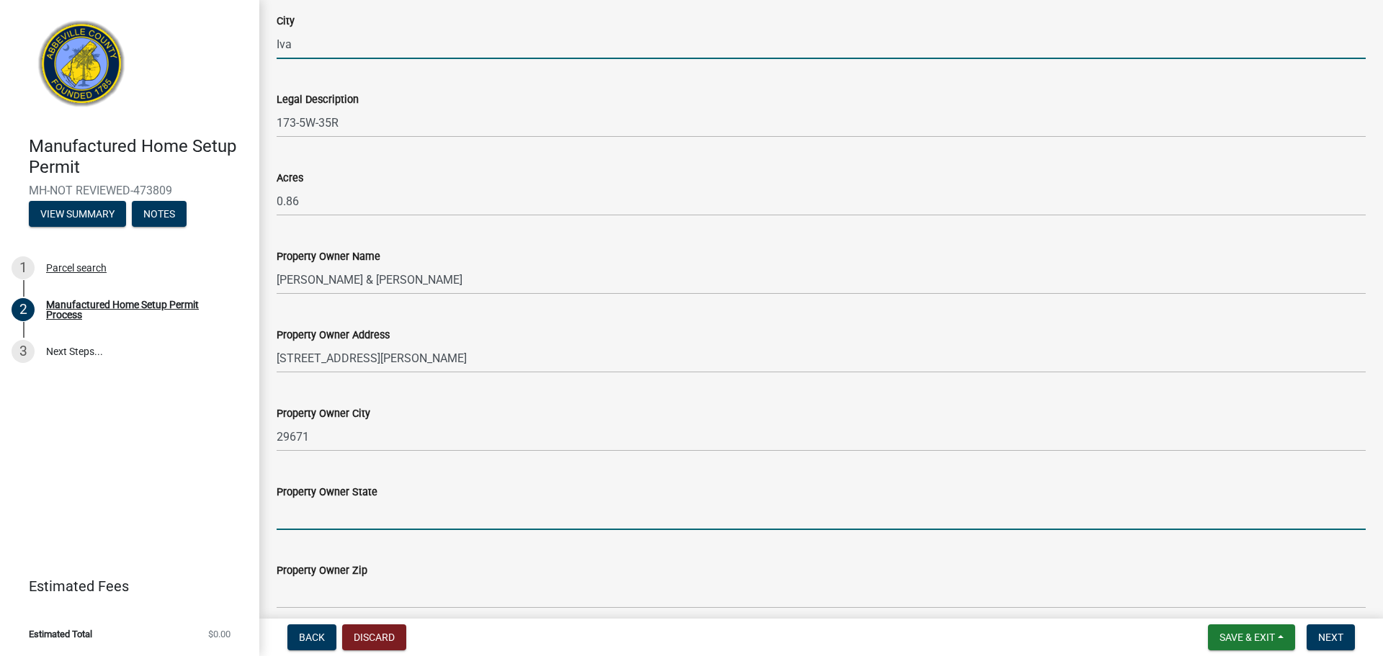
click at [358, 522] on input "Property Owner State" at bounding box center [821, 516] width 1089 height 30
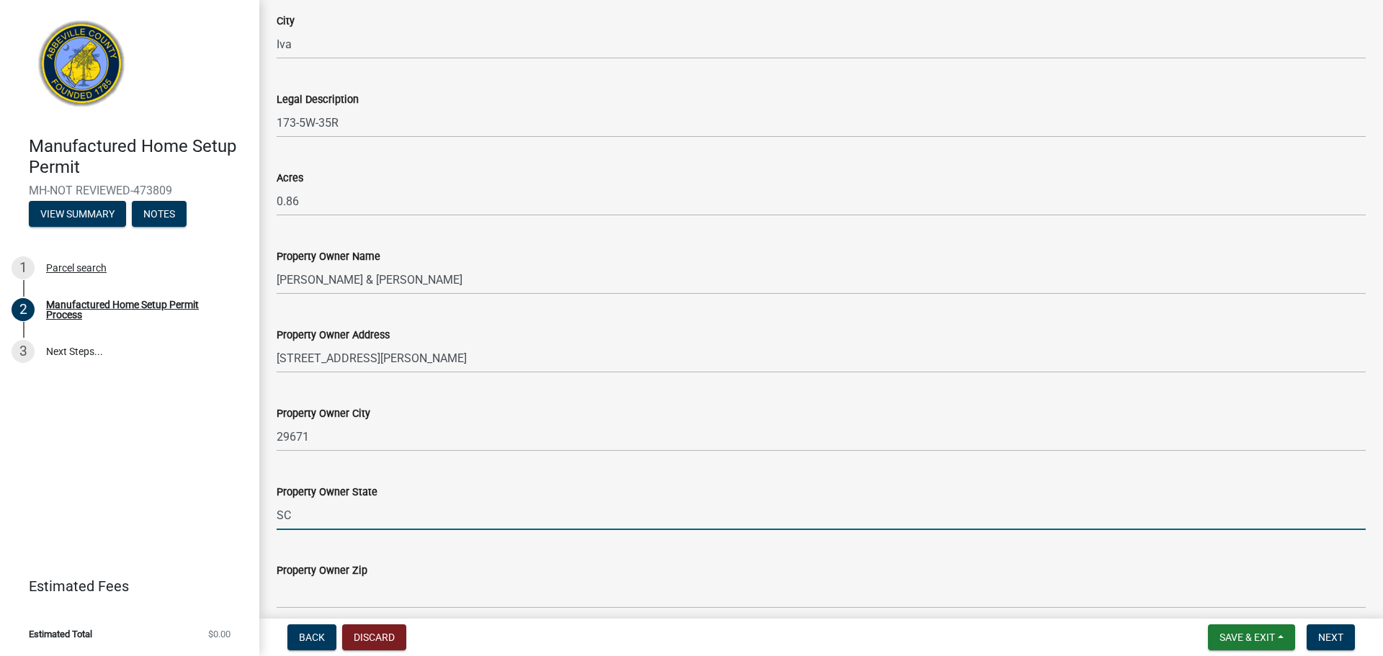
type input "SC"
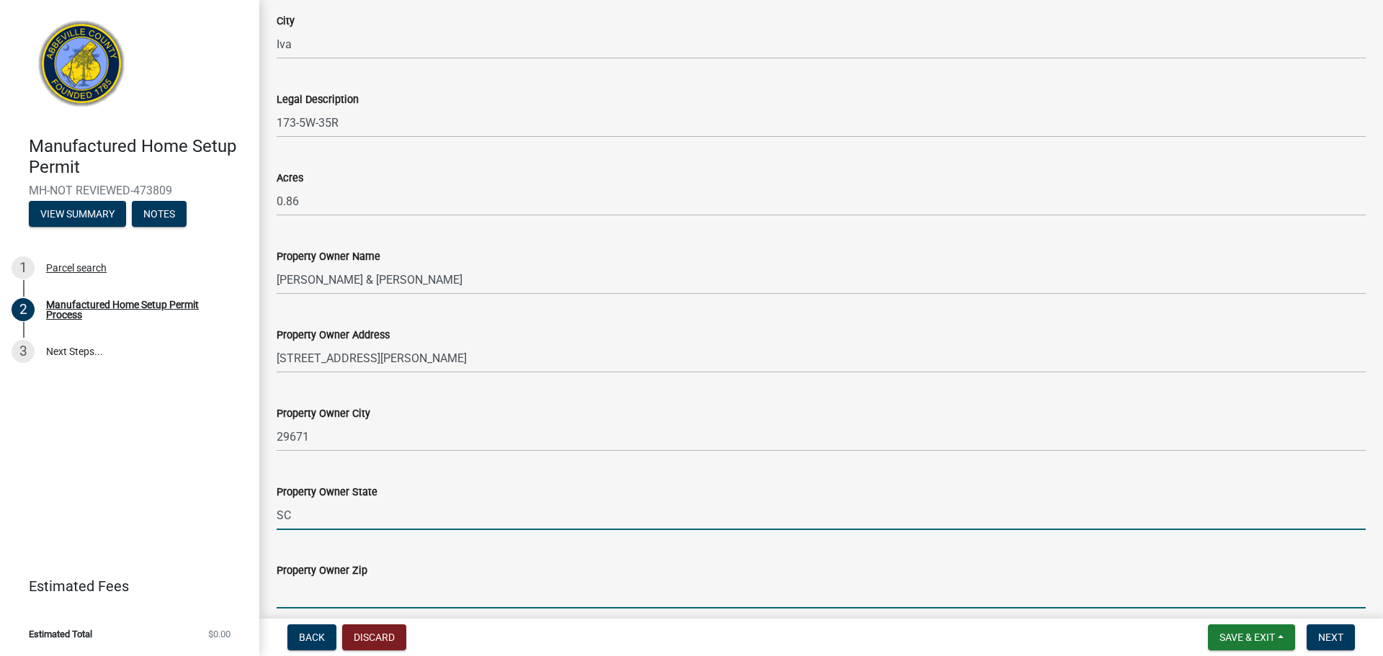
click at [370, 595] on input "Property Owner Zip" at bounding box center [821, 594] width 1089 height 30
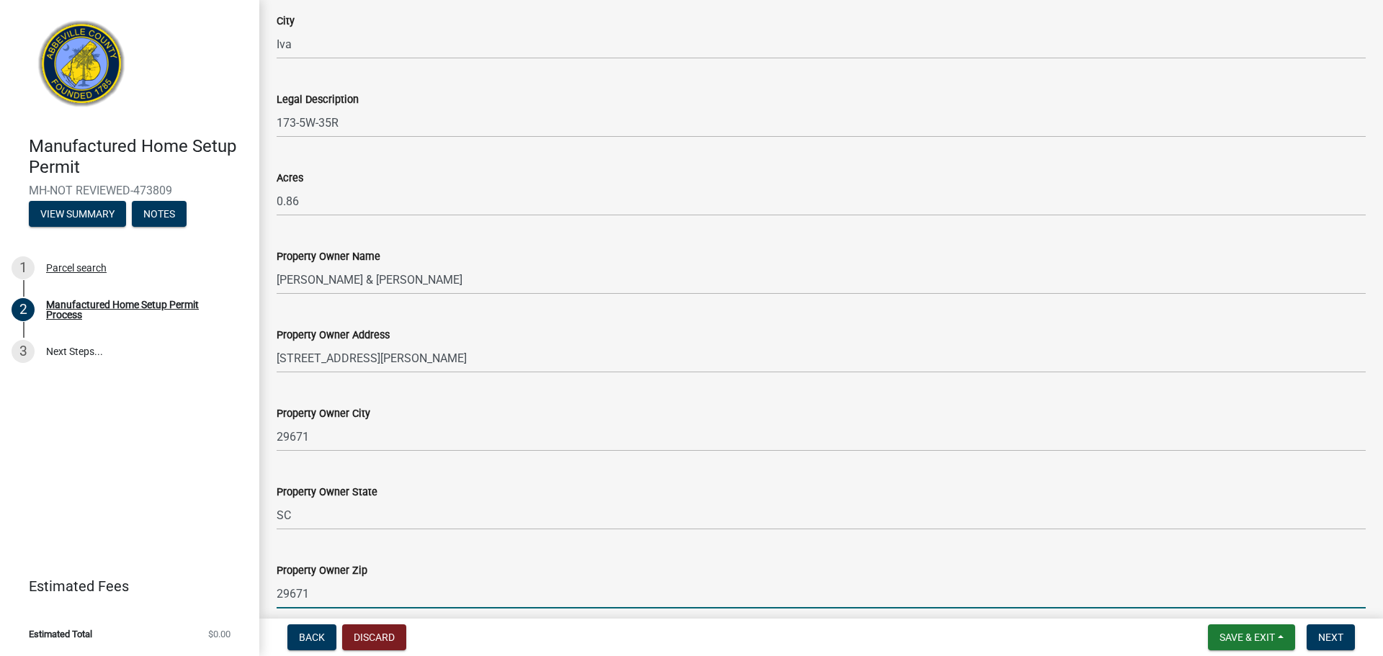
scroll to position [1072, 0]
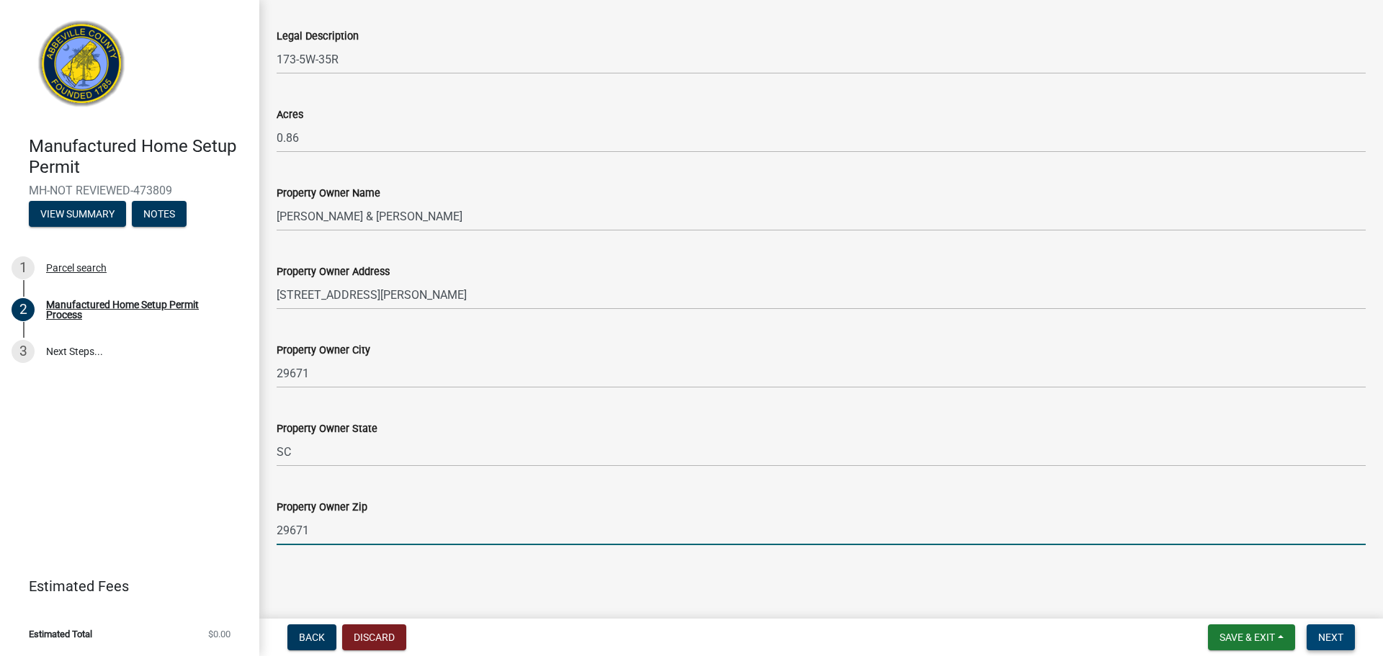
type input "29671"
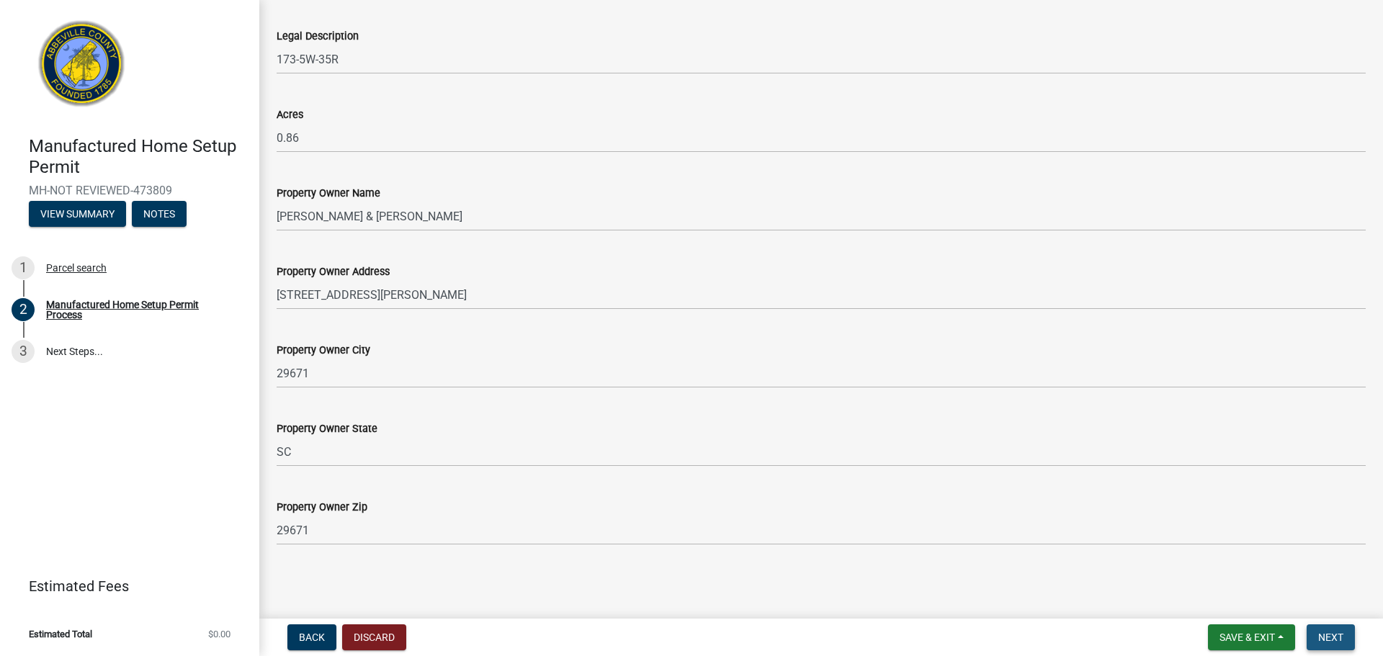
click at [1341, 641] on span "Next" at bounding box center [1330, 638] width 25 height 12
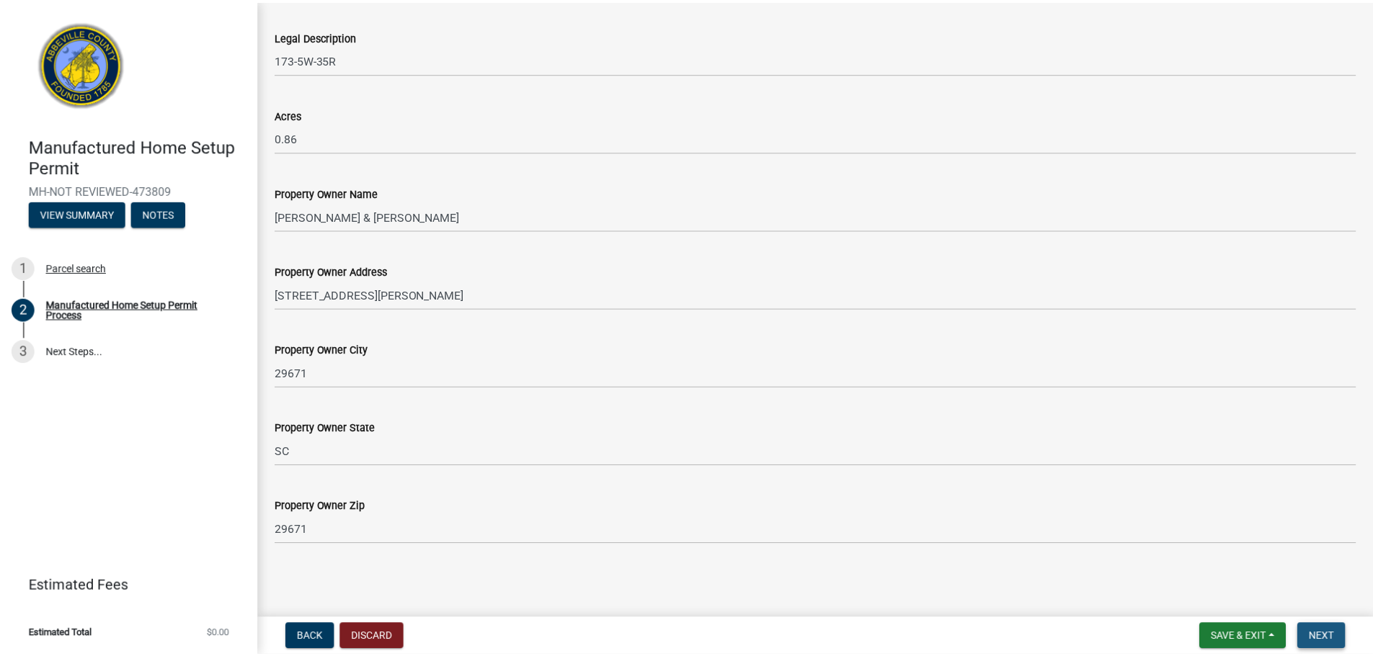
scroll to position [0, 0]
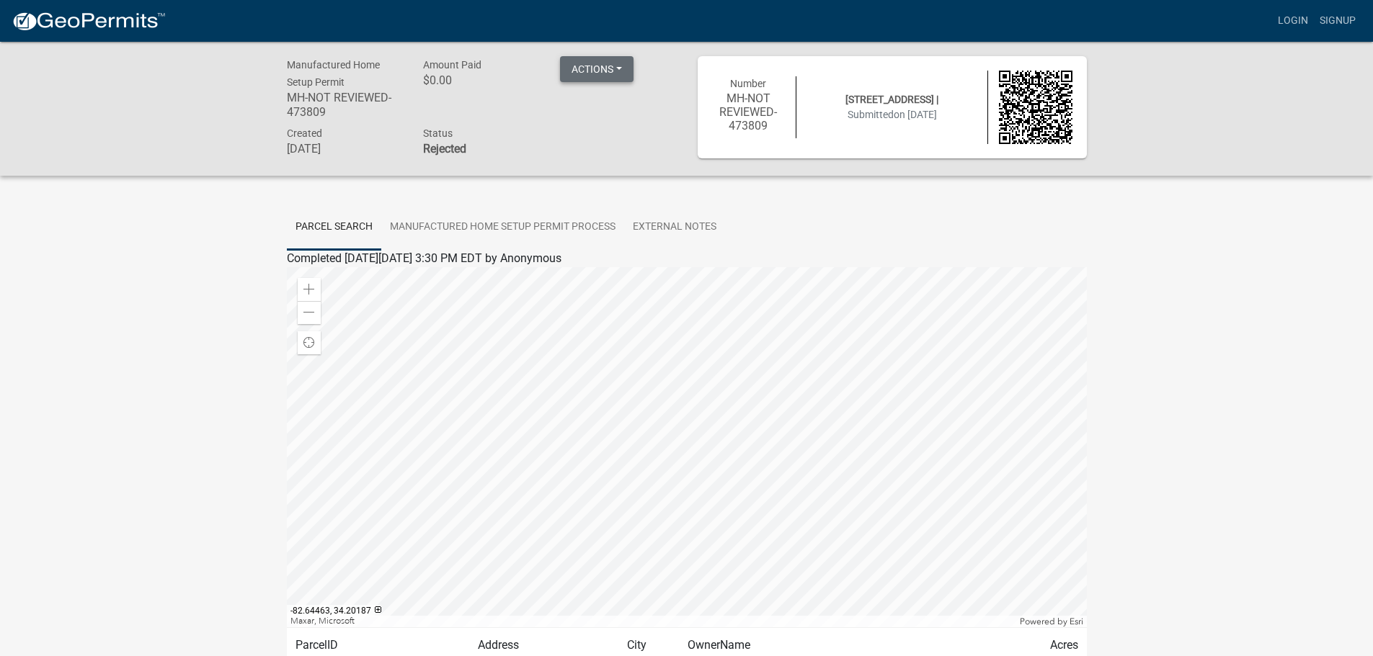
click at [616, 63] on button "Actions" at bounding box center [596, 69] width 73 height 26
click at [563, 146] on div "Created September 4, 2025 Status Rejected" at bounding box center [481, 143] width 411 height 37
click at [1335, 18] on link "Signup" at bounding box center [1337, 20] width 48 height 27
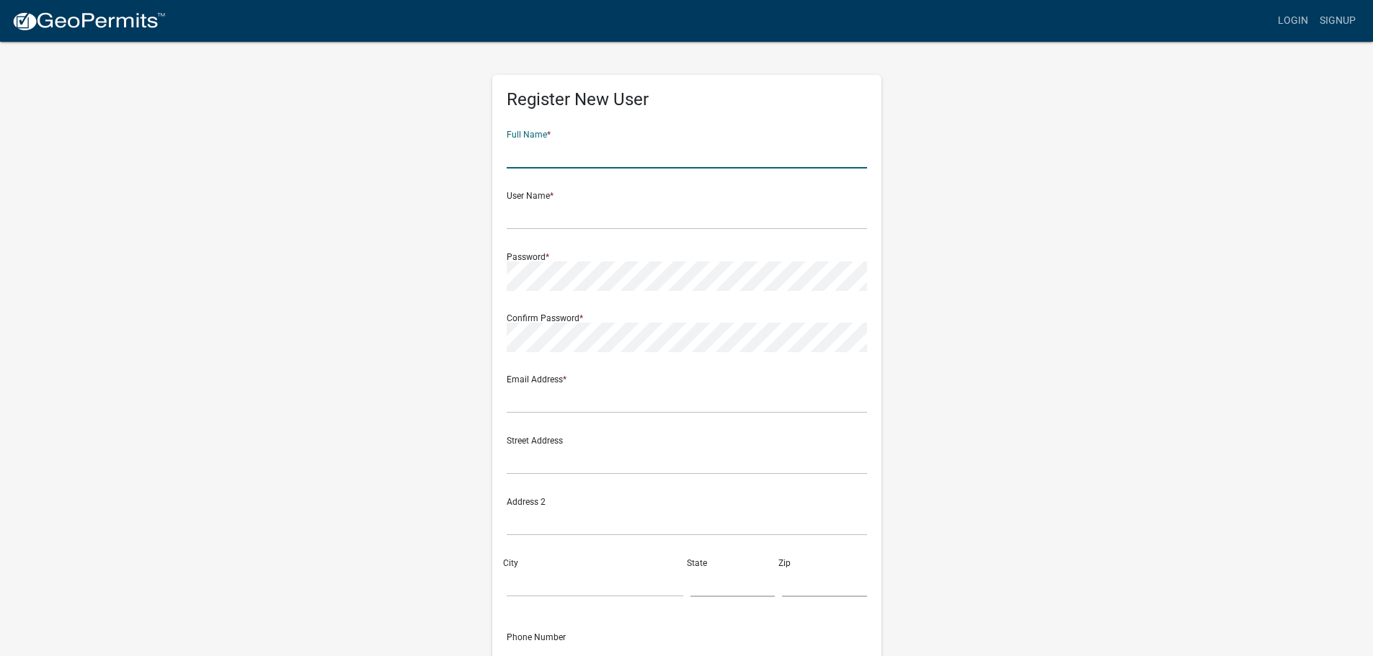
click at [559, 157] on input "text" at bounding box center [687, 154] width 360 height 30
click at [559, 158] on input "[PERSON_NAME]" at bounding box center [687, 154] width 360 height 30
type input "Travis Pace"
click at [559, 203] on input "text" at bounding box center [687, 215] width 360 height 30
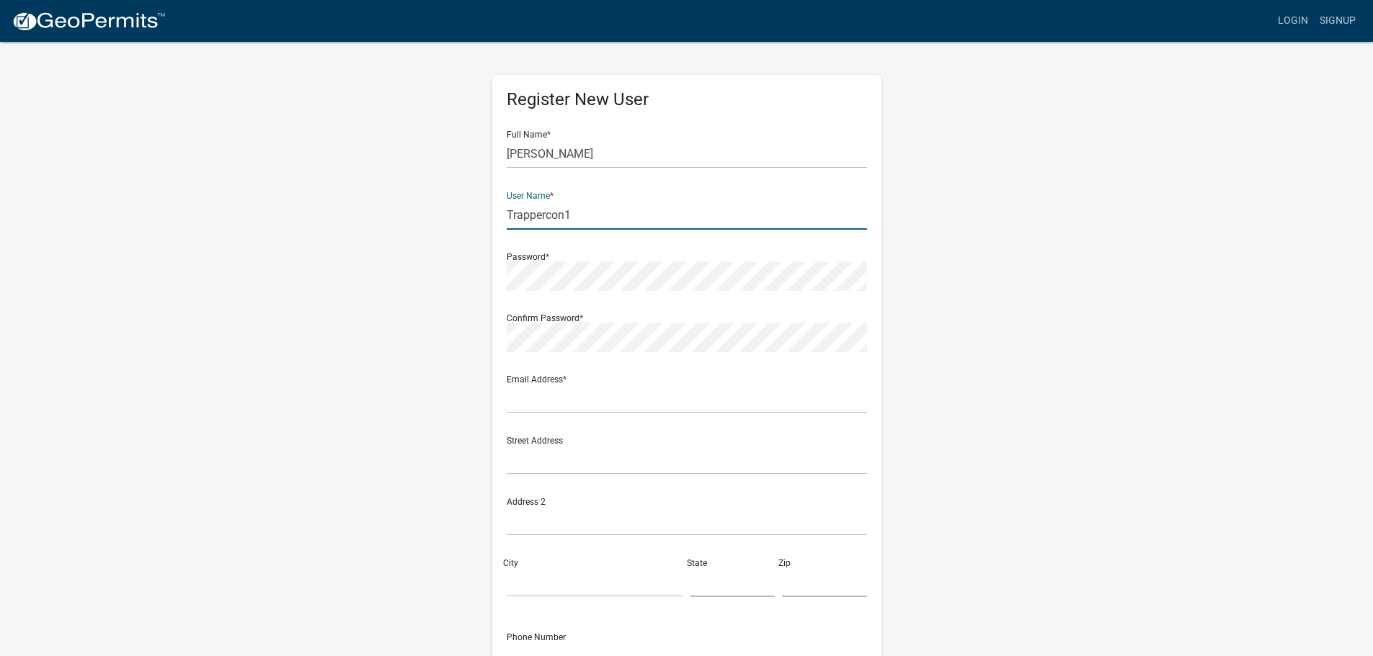
type input "Trappercon1"
click at [560, 392] on input "text" at bounding box center [687, 399] width 360 height 30
type input "[EMAIL_ADDRESS][DOMAIN_NAME]"
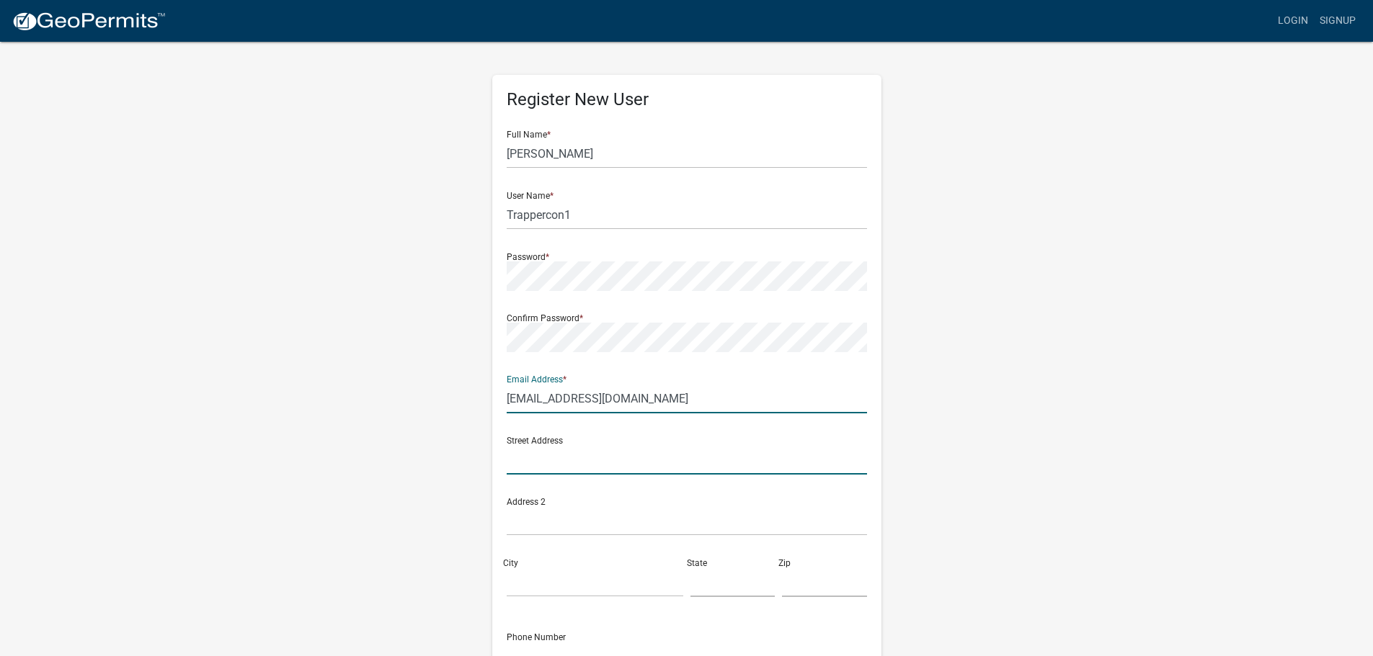
click at [594, 455] on input "text" at bounding box center [687, 460] width 360 height 30
type input "[STREET_ADDRESS]"
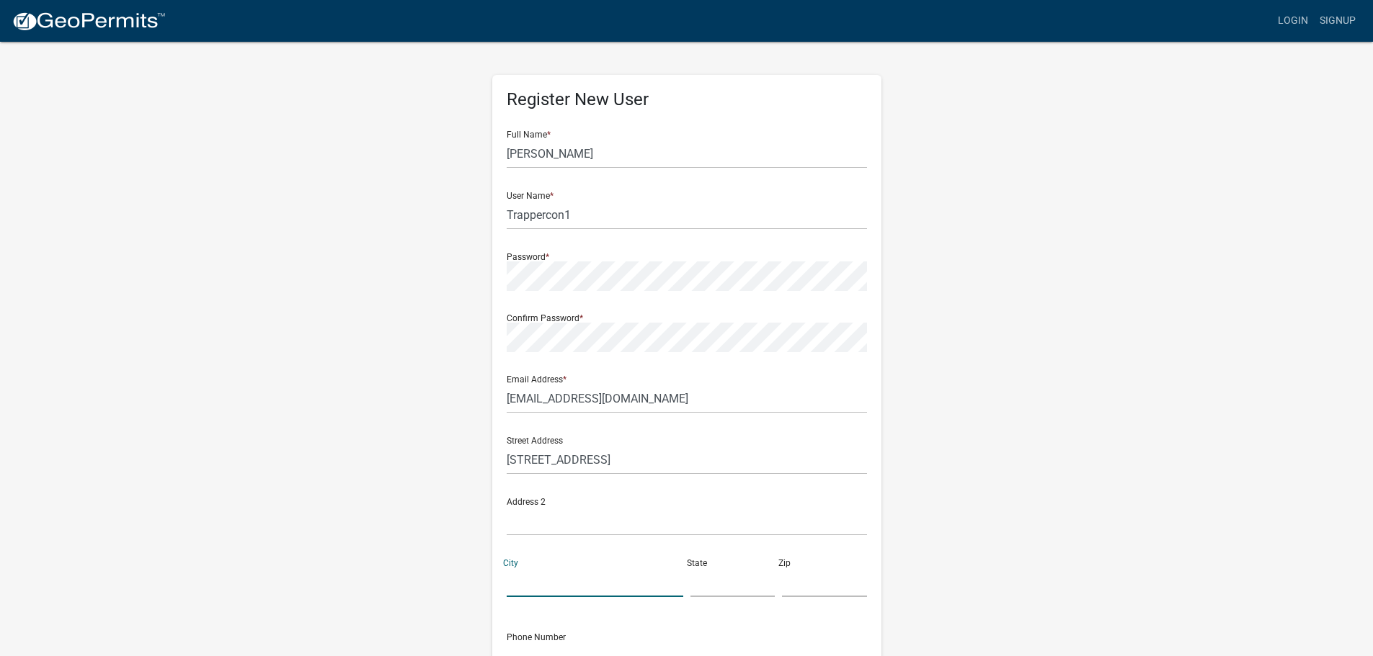
click at [556, 584] on input "City" at bounding box center [595, 583] width 177 height 30
type input "[PERSON_NAME]"
click at [698, 585] on input "text" at bounding box center [732, 583] width 85 height 30
type input "SC"
click at [800, 592] on input "text" at bounding box center [824, 583] width 85 height 30
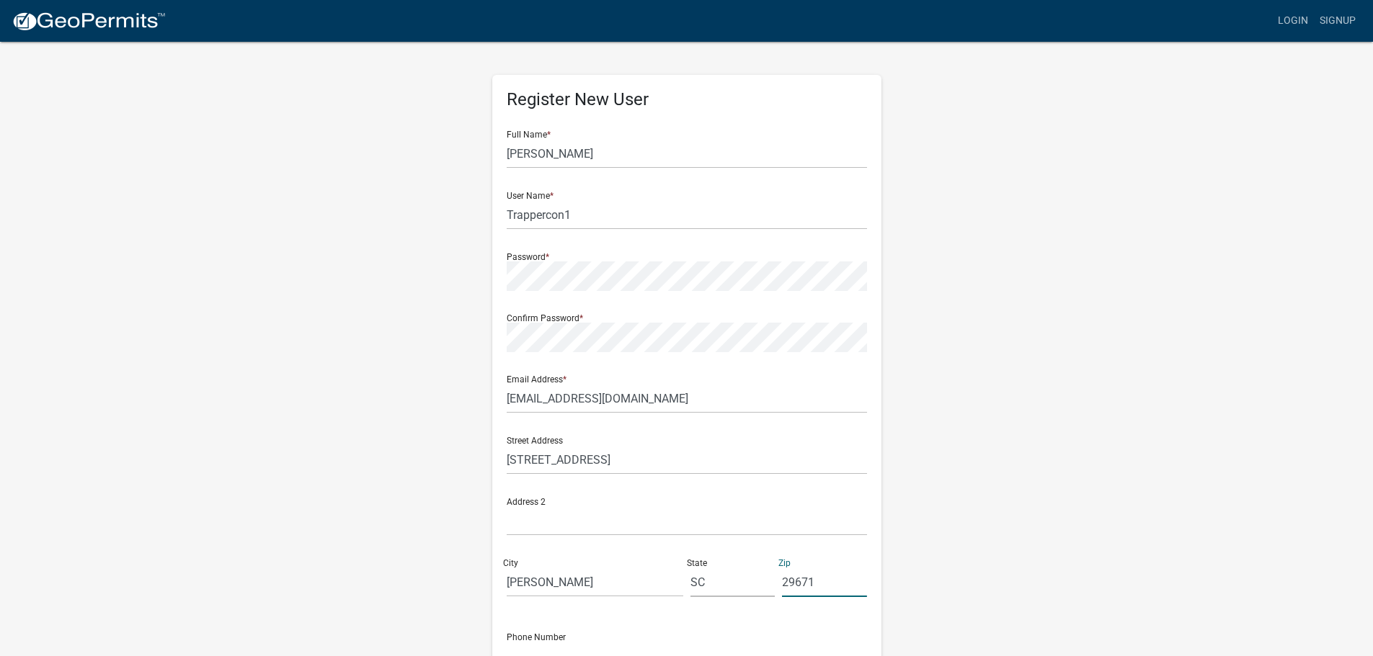
scroll to position [155, 0]
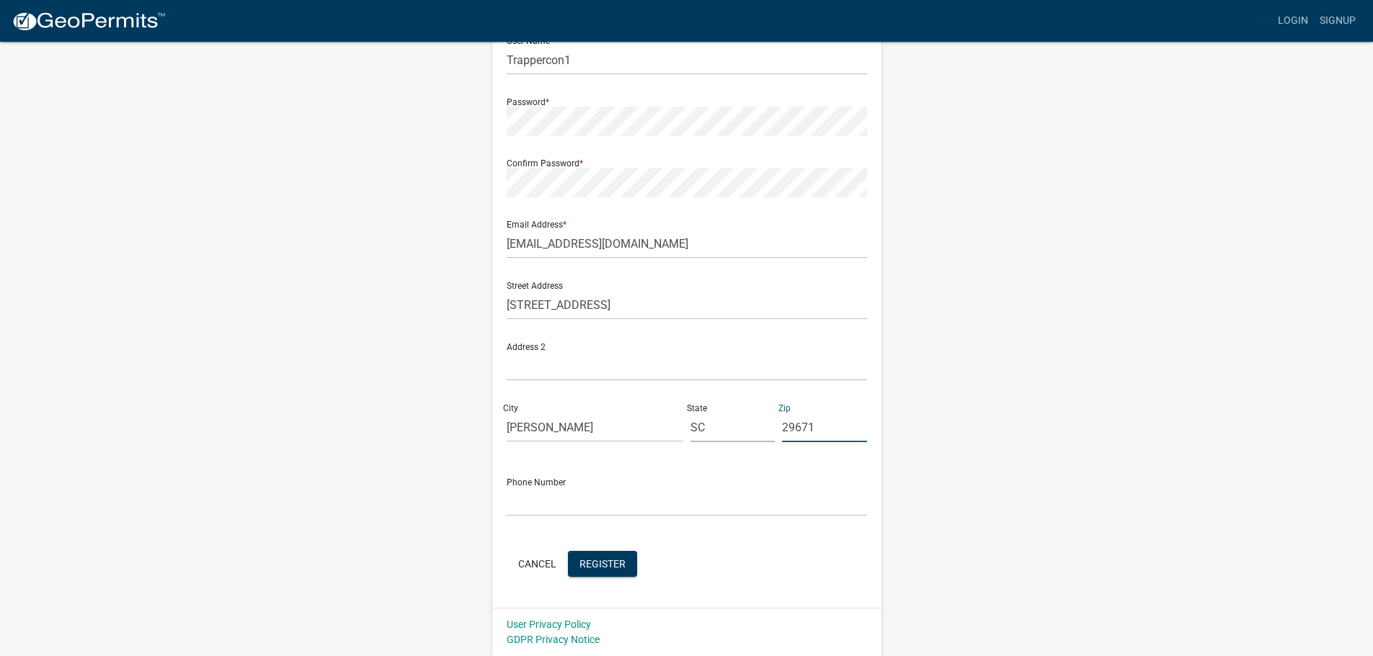
type input "29671"
click at [533, 500] on input "text" at bounding box center [687, 502] width 360 height 30
type input "[PHONE_NUMBER]"
click at [597, 561] on span "Register" at bounding box center [602, 564] width 46 height 12
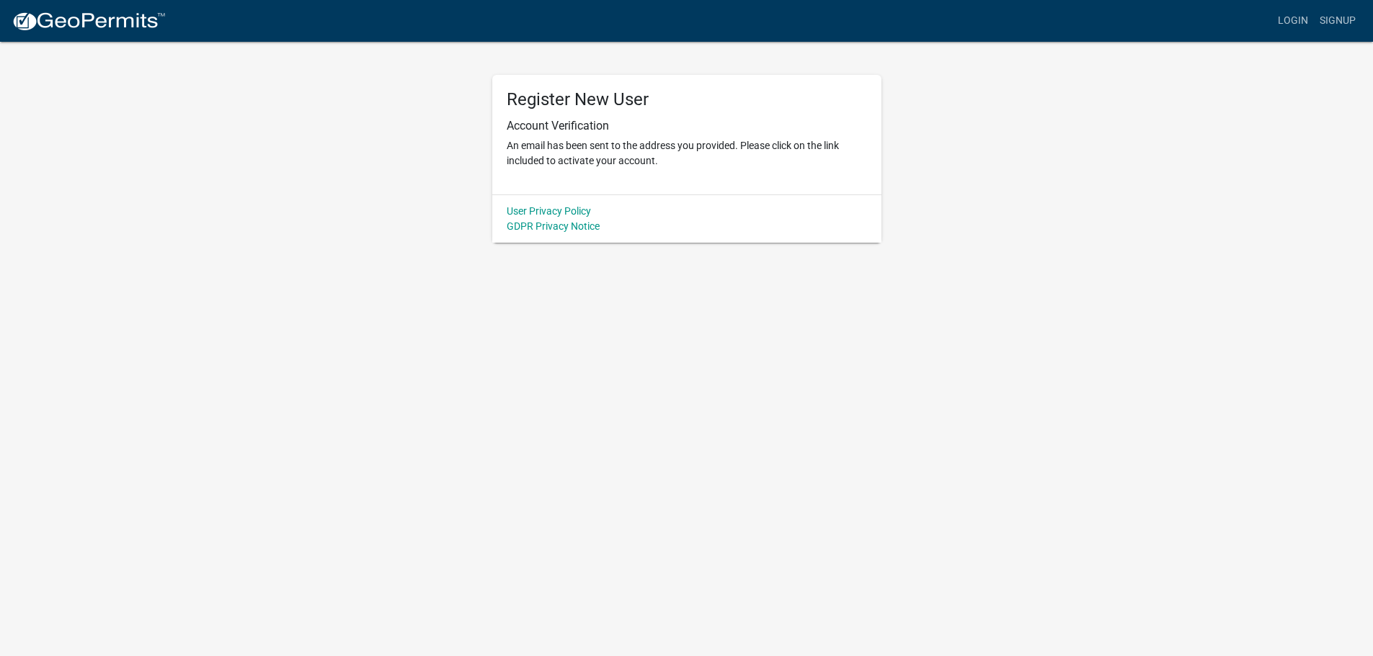
scroll to position [0, 0]
click at [999, 220] on div "Register New User Account Verification An email has been sent to the address yo…" at bounding box center [691, 141] width 821 height 202
click at [1306, 17] on link "Login" at bounding box center [1303, 20] width 42 height 27
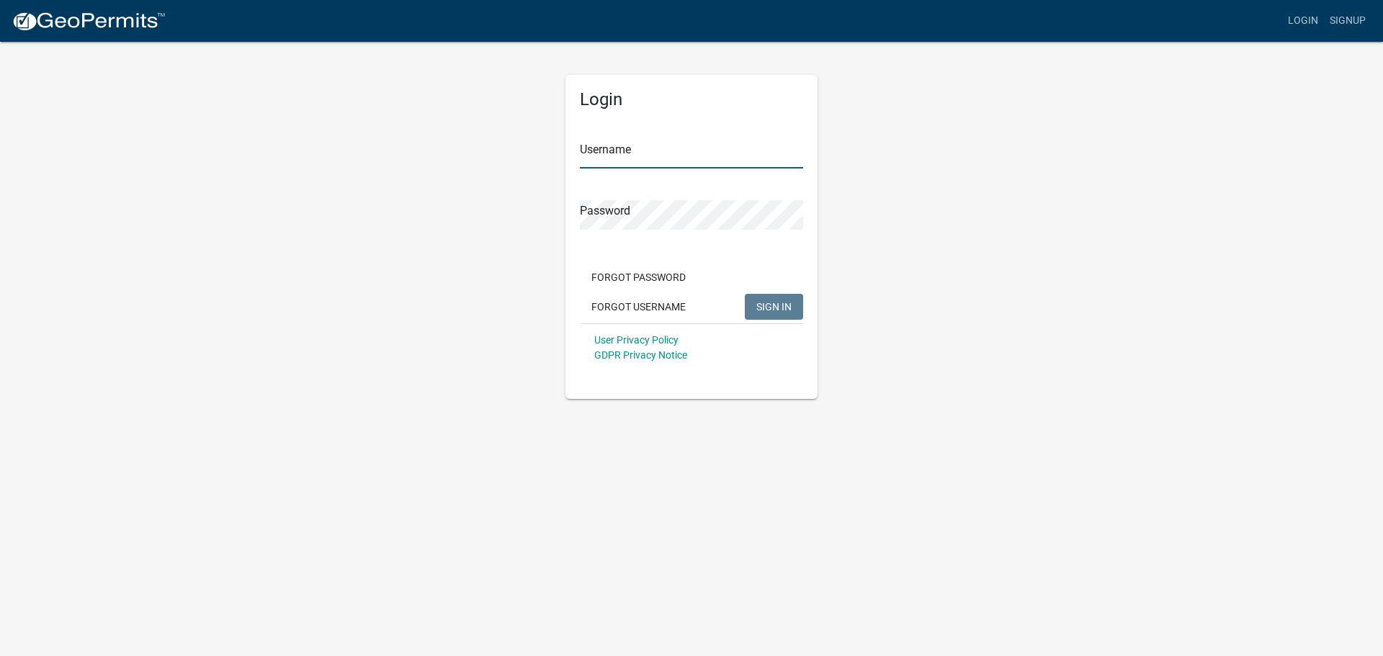
click at [644, 160] on input "Username" at bounding box center [691, 154] width 223 height 30
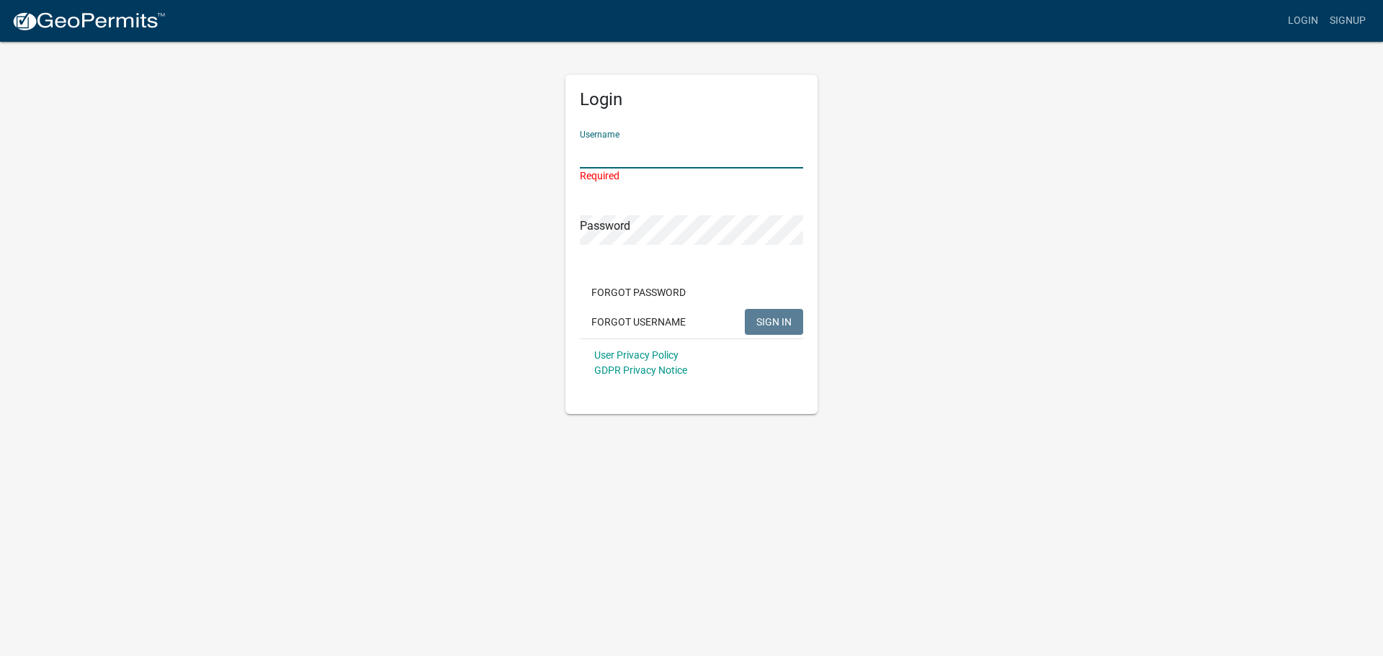
type input "Trappercon1"
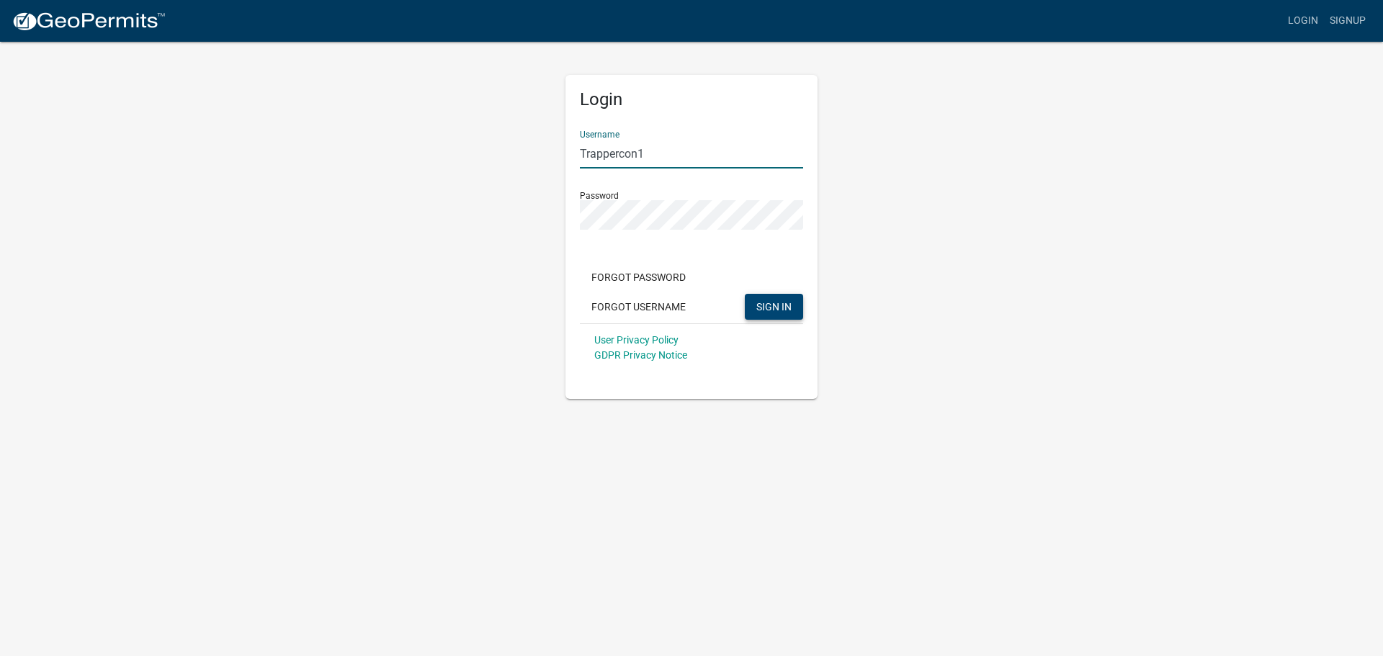
click at [768, 301] on span "SIGN IN" at bounding box center [774, 306] width 35 height 12
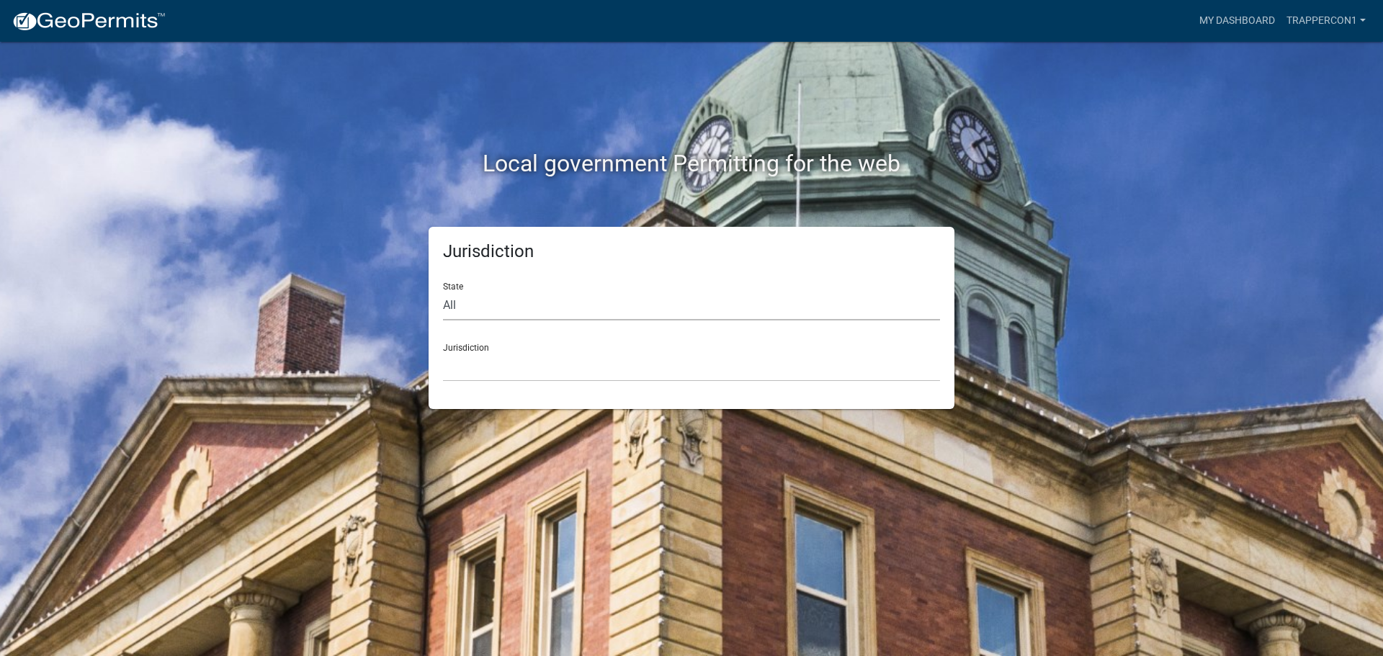
click at [452, 305] on select "All Colorado Georgia Indiana Iowa Kansas Minnesota Ohio South Carolina Wisconsin" at bounding box center [691, 306] width 497 height 30
select select "[US_STATE]"
click at [443, 291] on select "All Colorado Georgia Indiana Iowa Kansas Minnesota Ohio South Carolina Wisconsin" at bounding box center [691, 306] width 497 height 30
click at [486, 335] on div "Jurisdiction Abbeville County, South Carolina Jasper County, South Carolina" at bounding box center [691, 357] width 497 height 50
click at [496, 370] on select "Abbeville County, South Carolina Jasper County, South Carolina" at bounding box center [691, 367] width 497 height 30
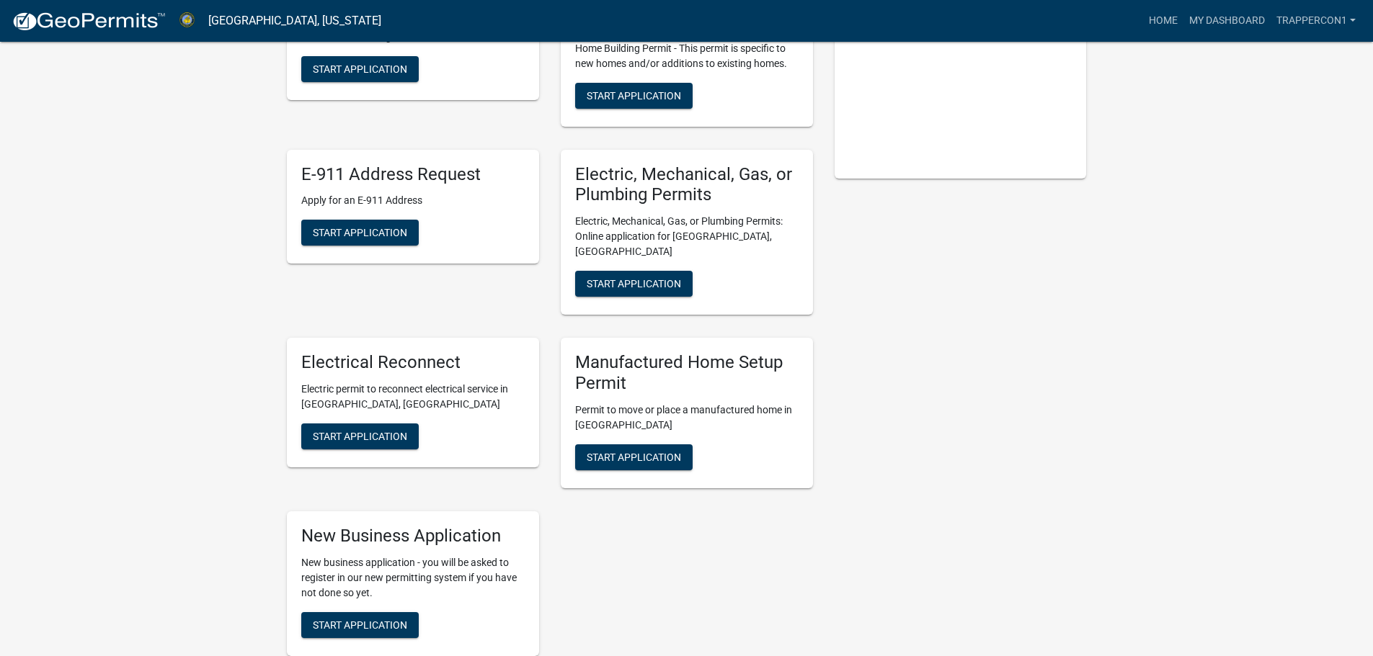
scroll to position [288, 0]
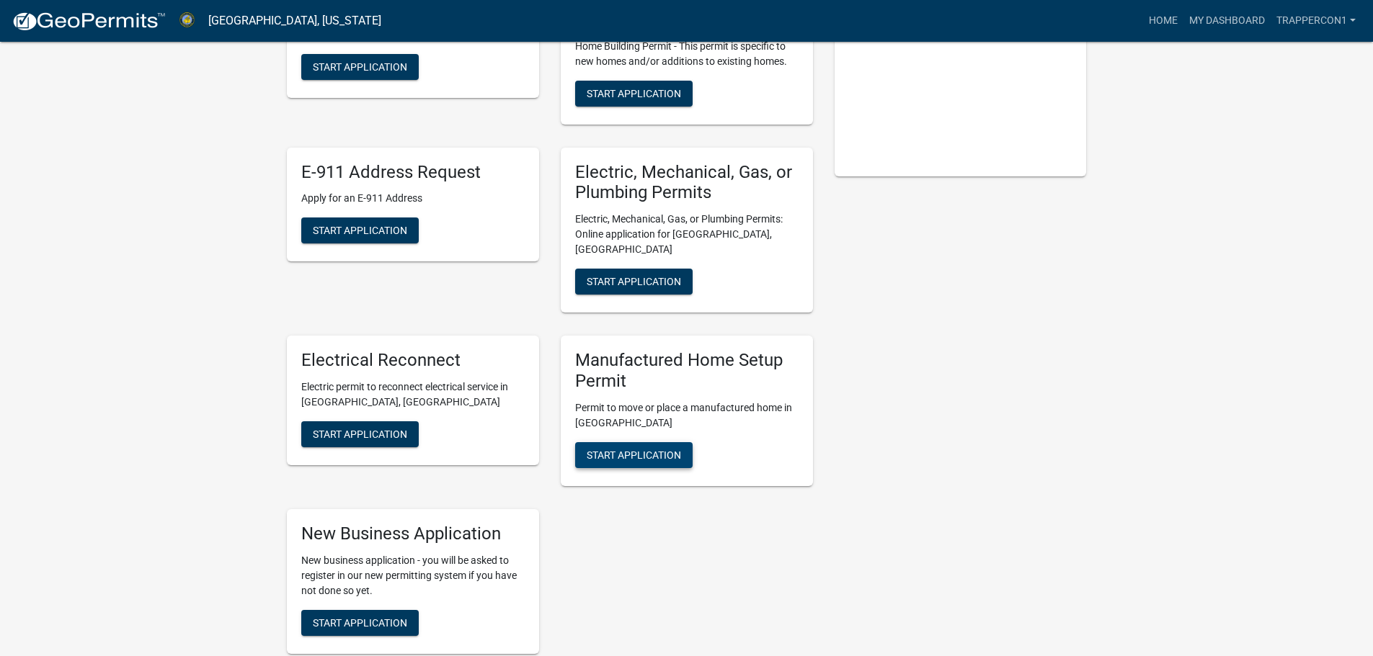
click at [620, 449] on span "Start Application" at bounding box center [633, 455] width 94 height 12
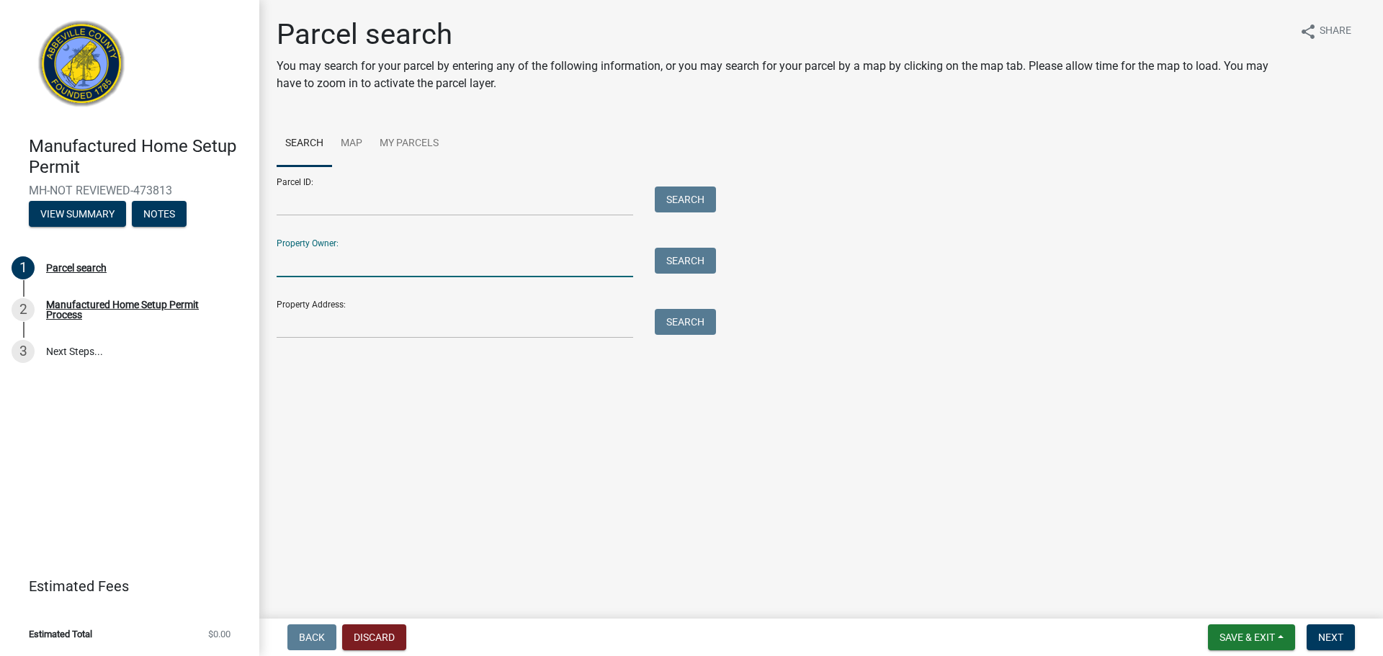
click at [414, 267] on input "Property Owner:" at bounding box center [455, 263] width 357 height 30
type input "travis pace"
click at [663, 263] on button "Search" at bounding box center [685, 261] width 61 height 26
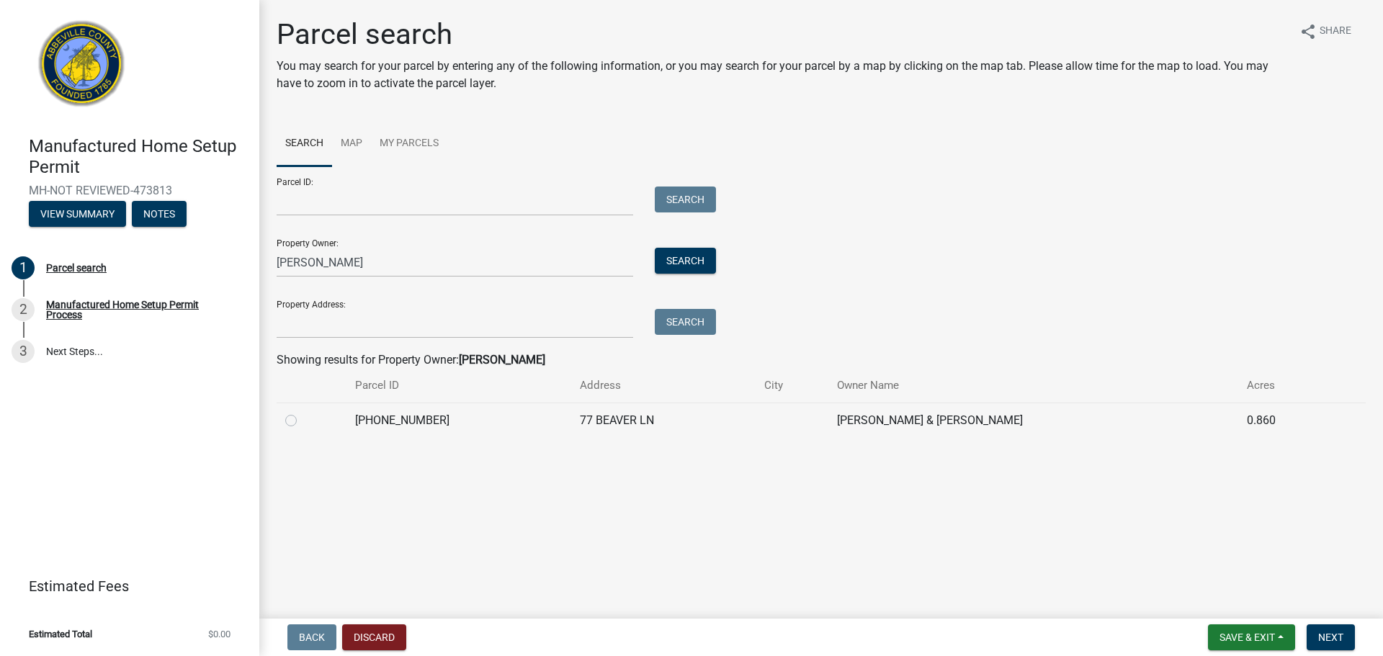
click at [297, 421] on div at bounding box center [311, 420] width 53 height 17
click at [303, 412] on label at bounding box center [303, 412] width 0 height 0
click at [303, 421] on input "radio" at bounding box center [307, 416] width 9 height 9
radio input "true"
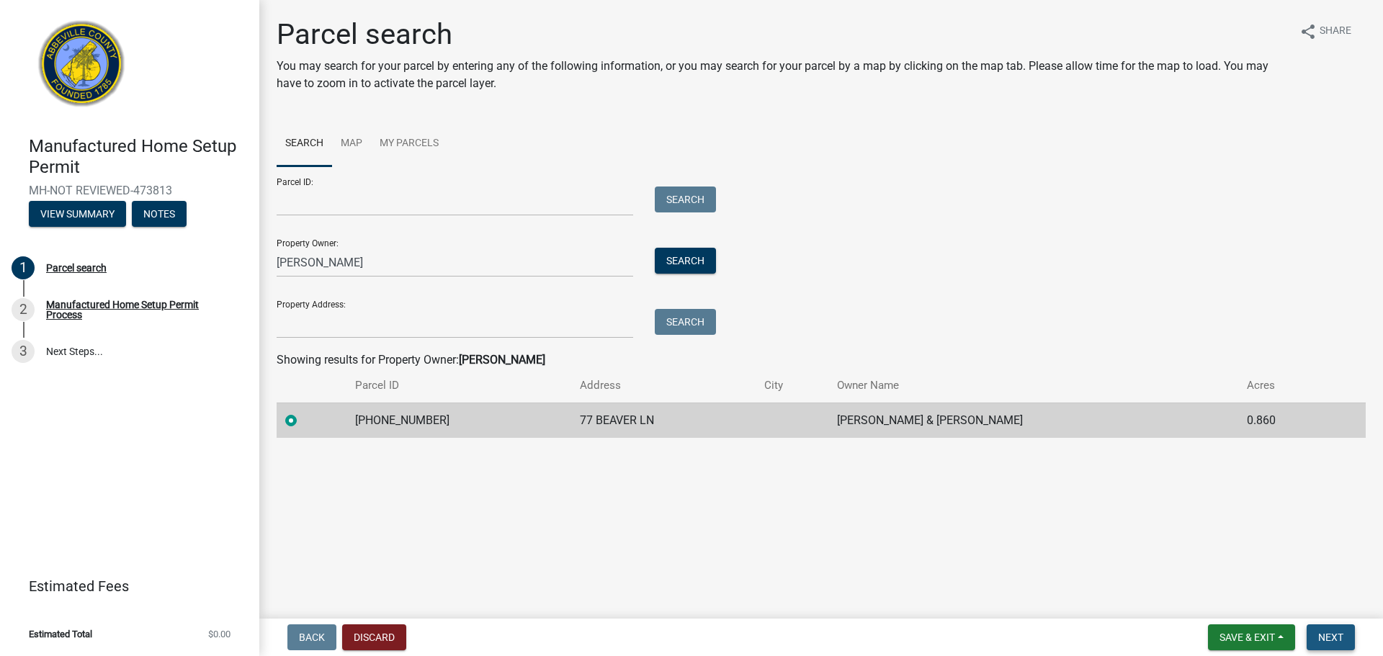
click at [1328, 638] on span "Next" at bounding box center [1330, 638] width 25 height 12
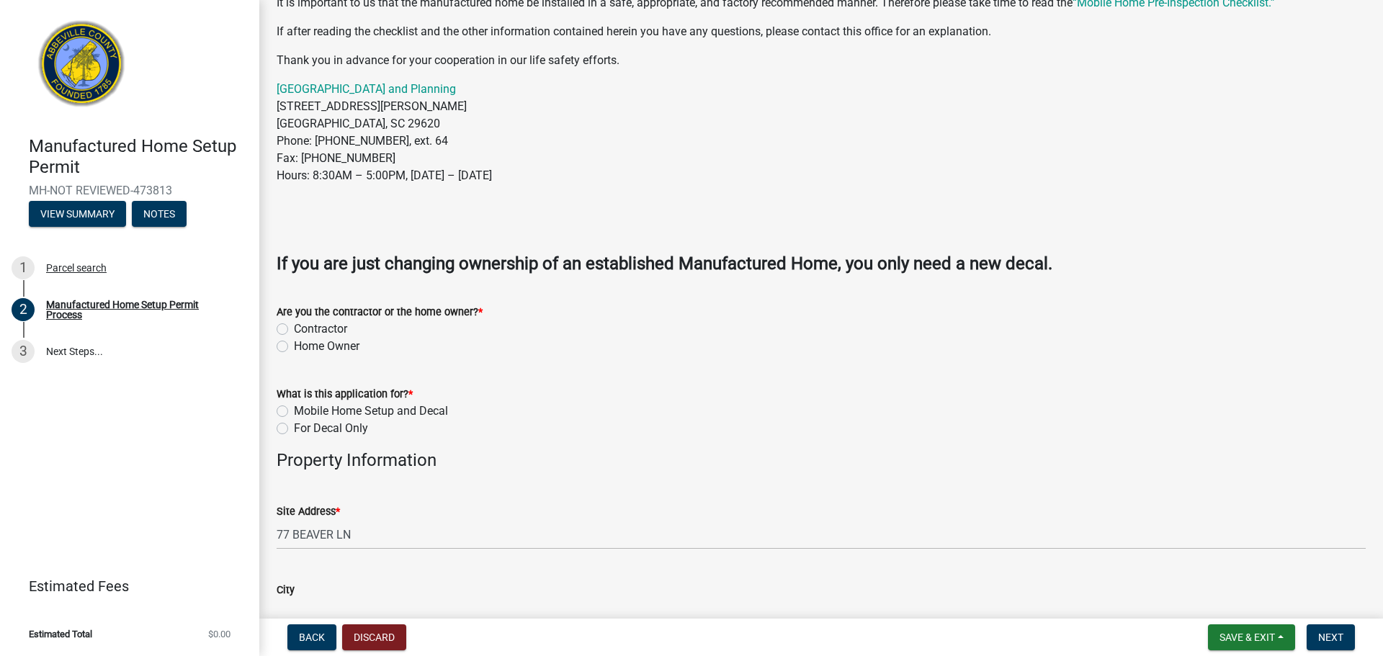
scroll to position [288, 0]
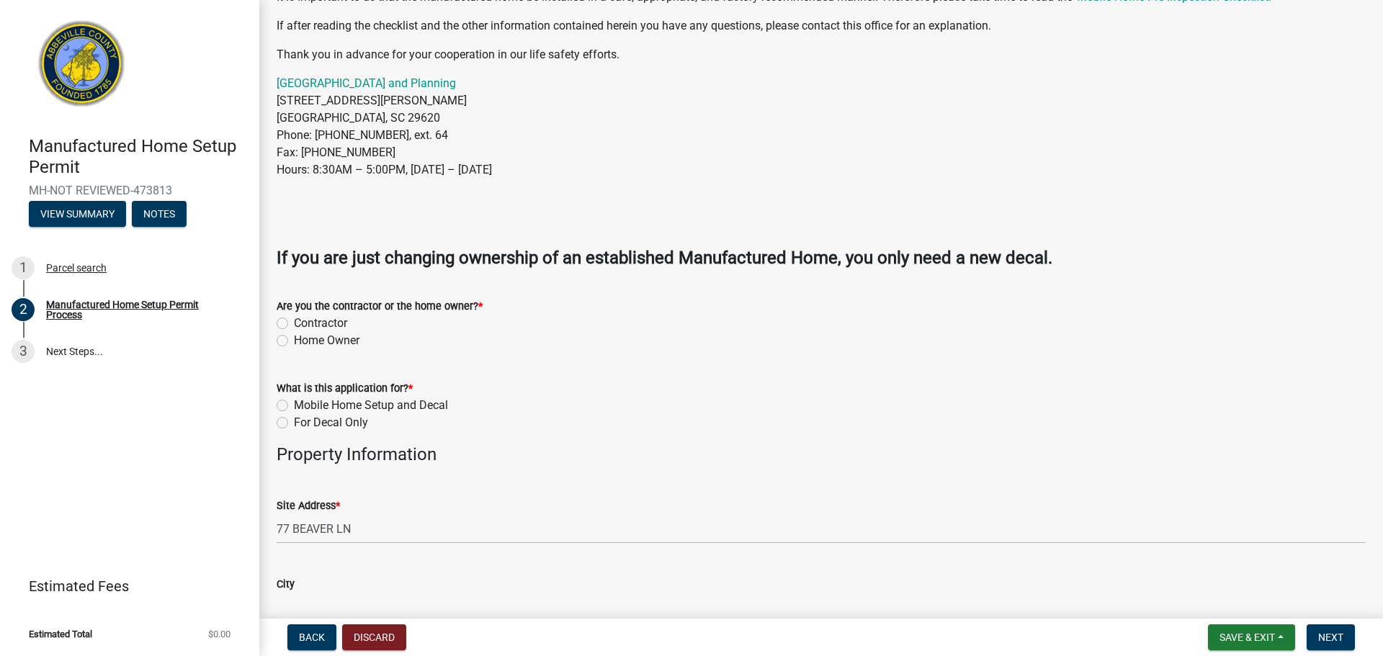
click at [294, 321] on label "Contractor" at bounding box center [320, 323] width 53 height 17
click at [294, 321] on input "Contractor" at bounding box center [298, 319] width 9 height 9
radio input "true"
click at [481, 336] on div "Home Owner" at bounding box center [821, 340] width 1089 height 17
click at [294, 407] on label "Mobile Home Setup and Decal" at bounding box center [371, 405] width 154 height 17
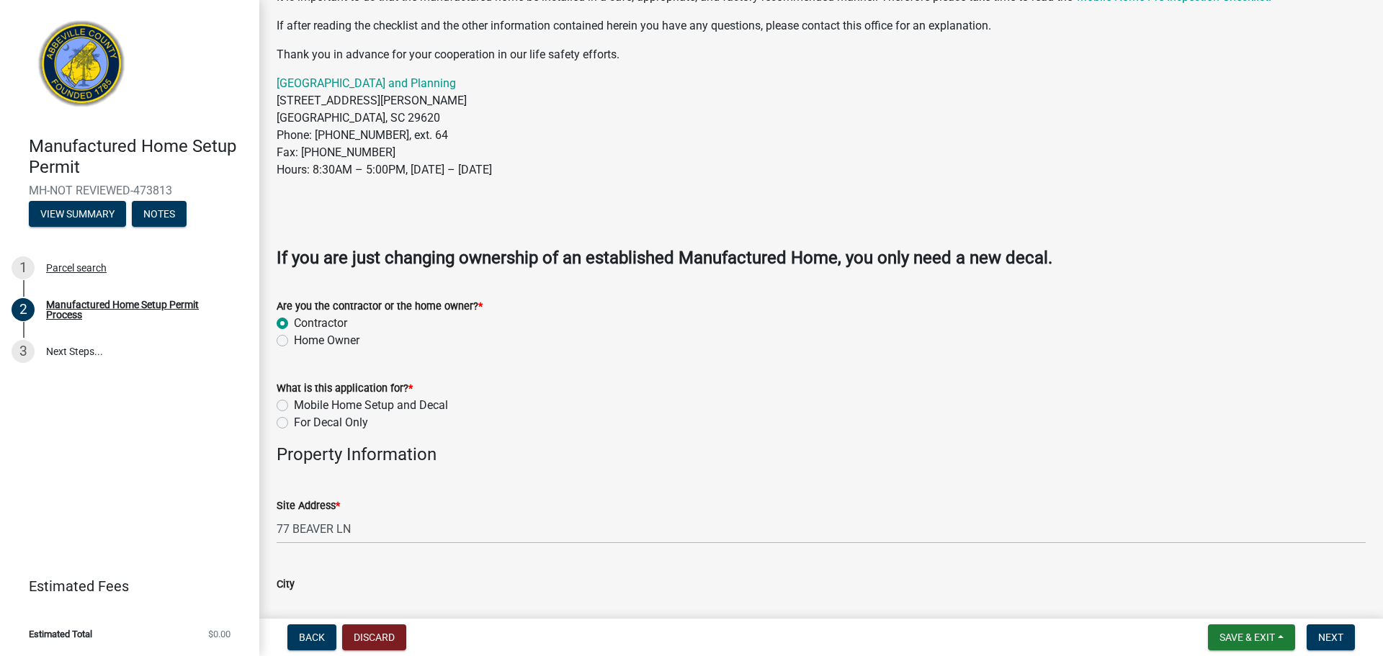
click at [294, 406] on input "Mobile Home Setup and Decal" at bounding box center [298, 401] width 9 height 9
radio input "true"
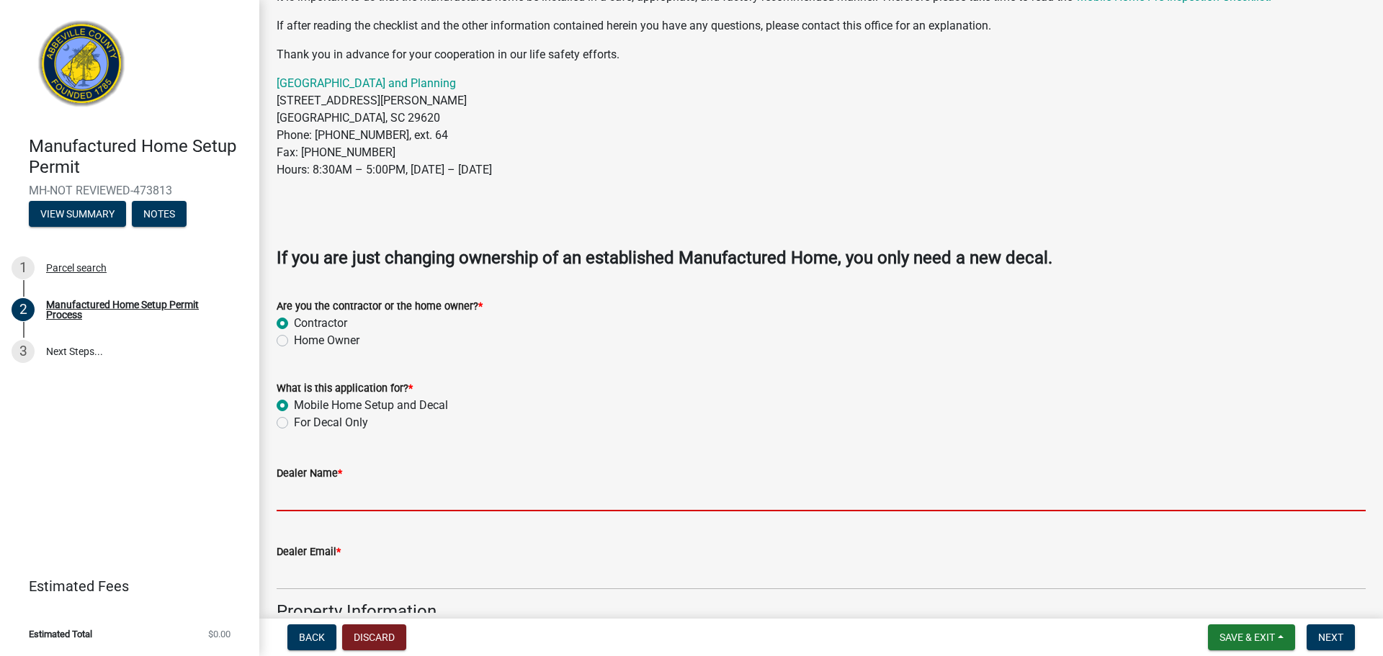
click at [341, 498] on input "Dealer Name *" at bounding box center [821, 497] width 1089 height 30
type input "Scruggs Mobile Home Transport"
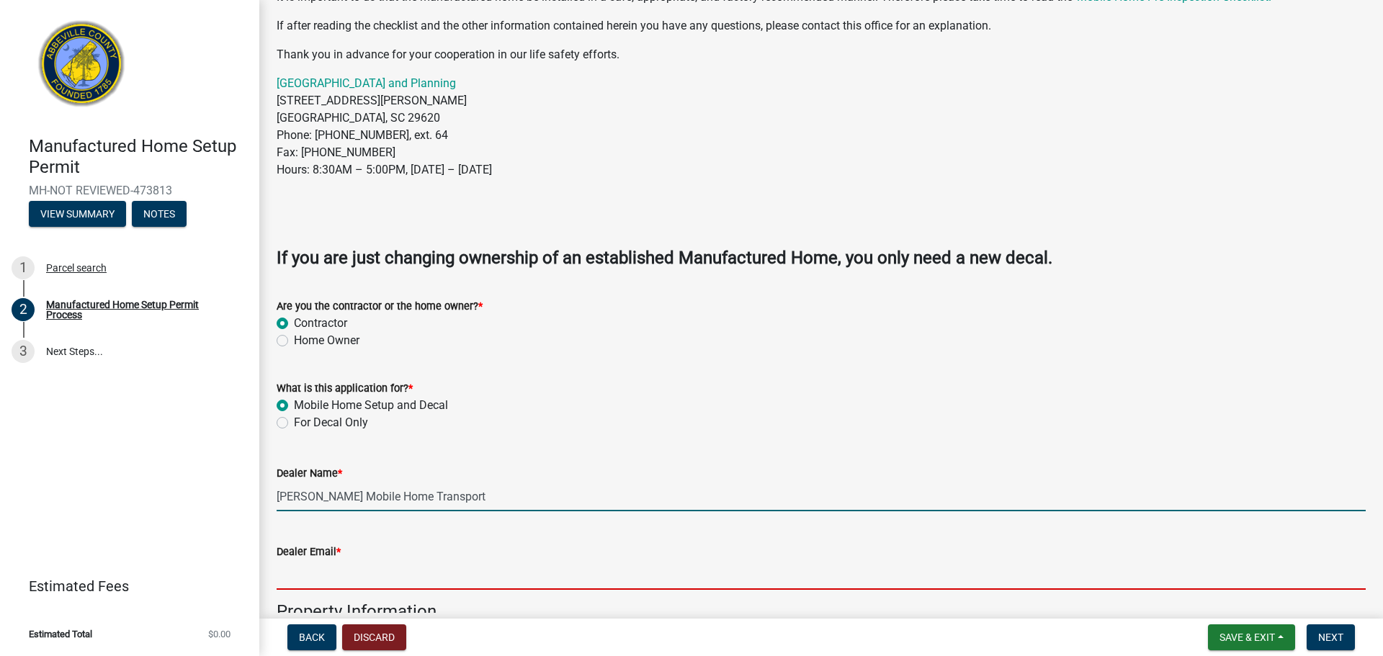
click at [375, 569] on input "Dealer Email *" at bounding box center [821, 576] width 1089 height 30
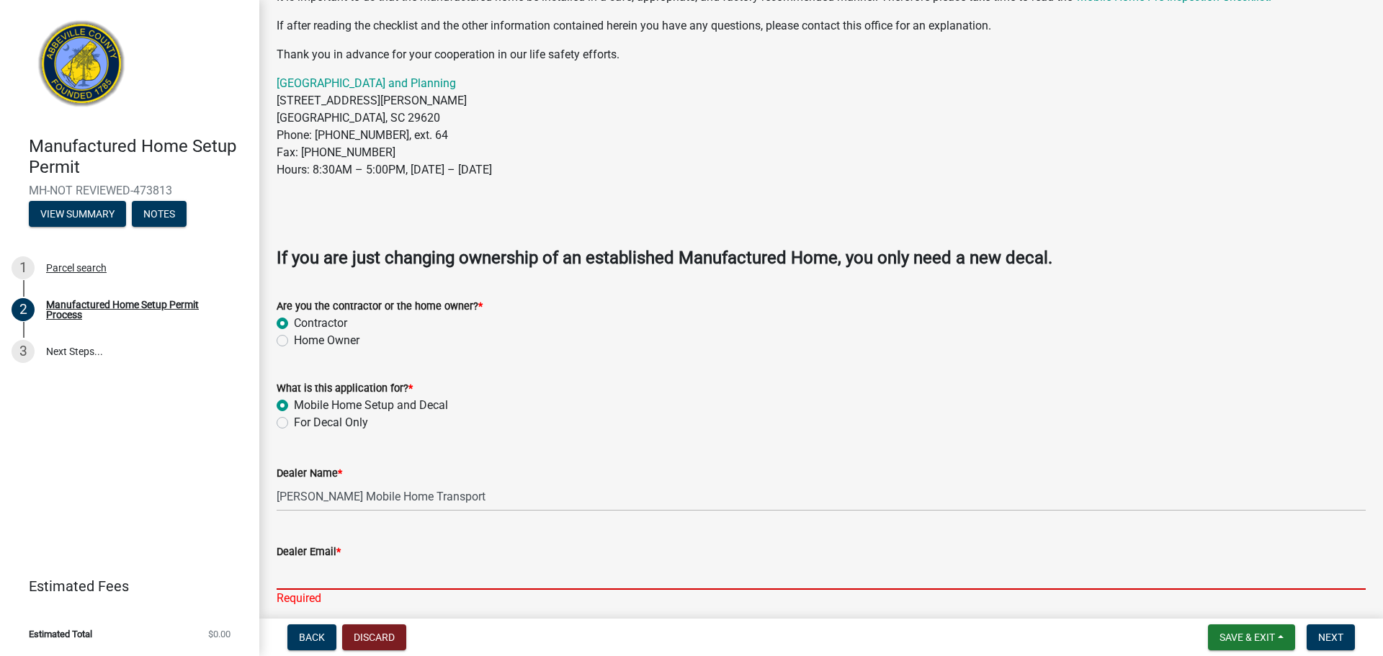
click at [323, 569] on input "Dealer Email *" at bounding box center [821, 576] width 1089 height 30
click at [555, 453] on div "Dealer Name * Scruggs Mobile Home Transport" at bounding box center [821, 478] width 1089 height 67
click at [339, 571] on input "Dealer Email *" at bounding box center [821, 576] width 1089 height 30
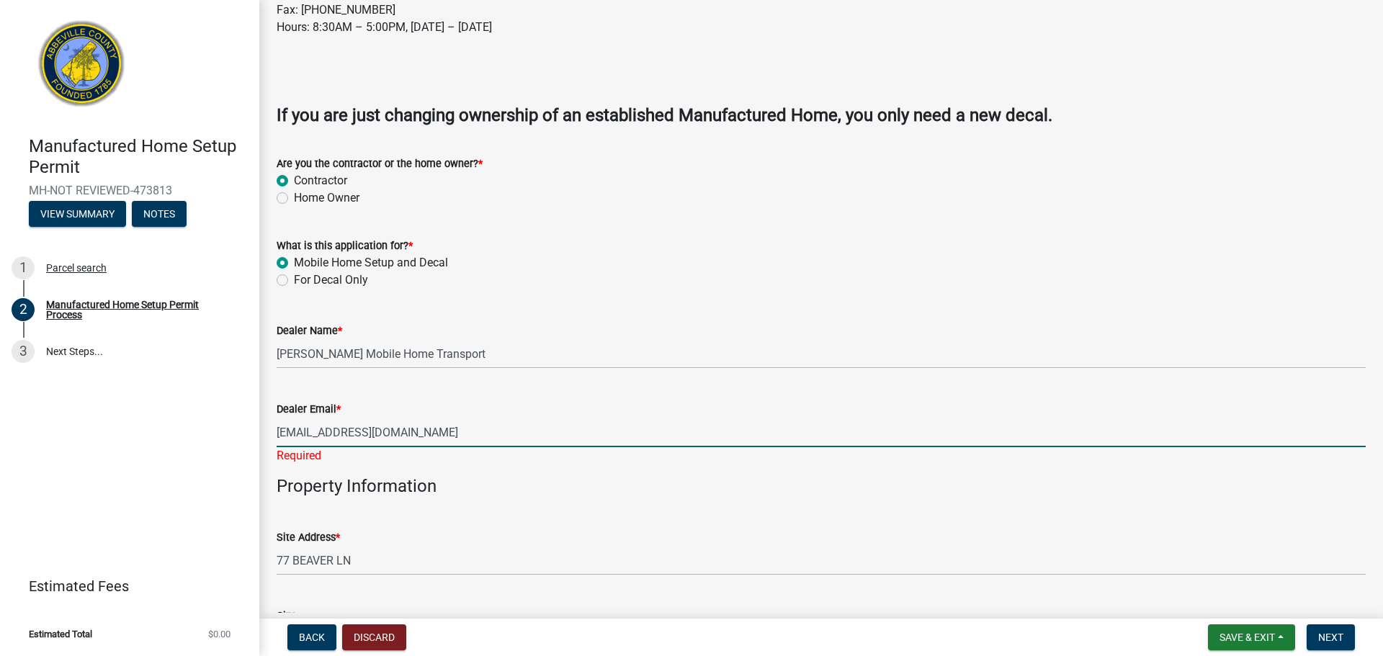
scroll to position [432, 0]
type input "Scruggsmht@gmail.com"
click at [497, 469] on wm-data-entity-input-list "Manufactured Home Information Per South Carolina law, only registered contracto…" at bounding box center [821, 431] width 1089 height 1566
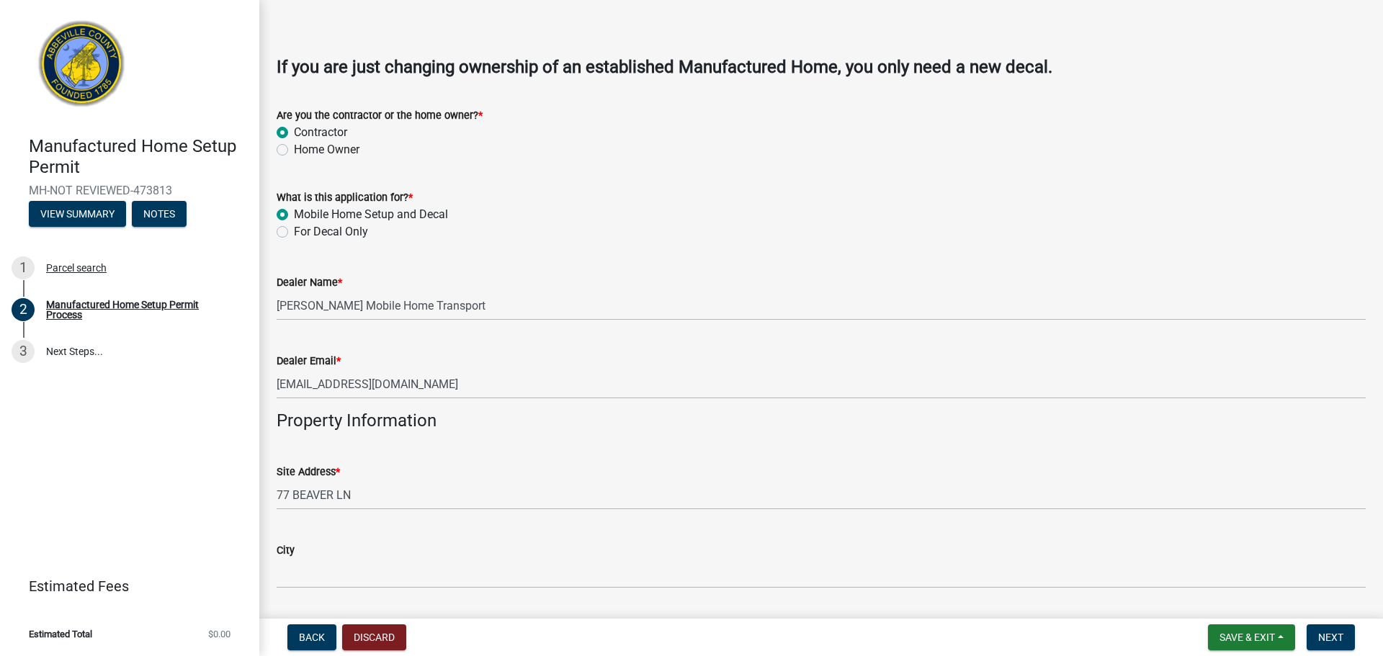
scroll to position [576, 0]
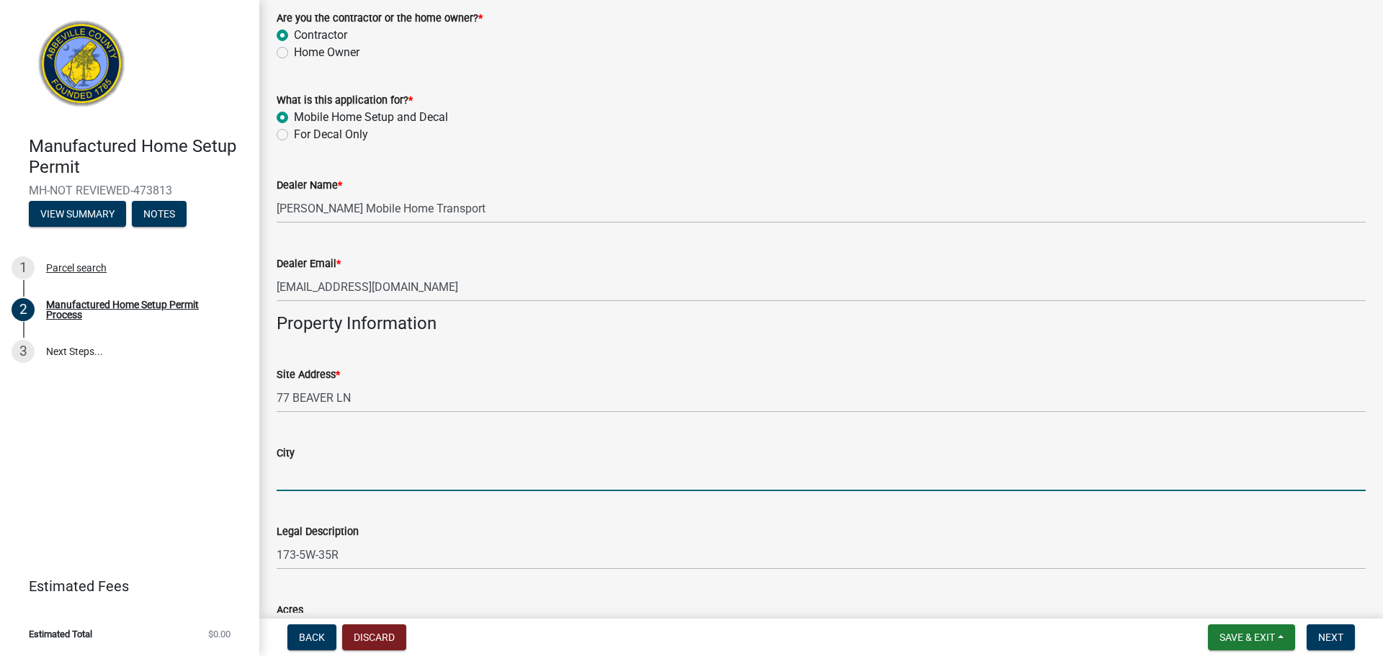
click at [352, 466] on input "City" at bounding box center [821, 477] width 1089 height 30
type input "Iva"
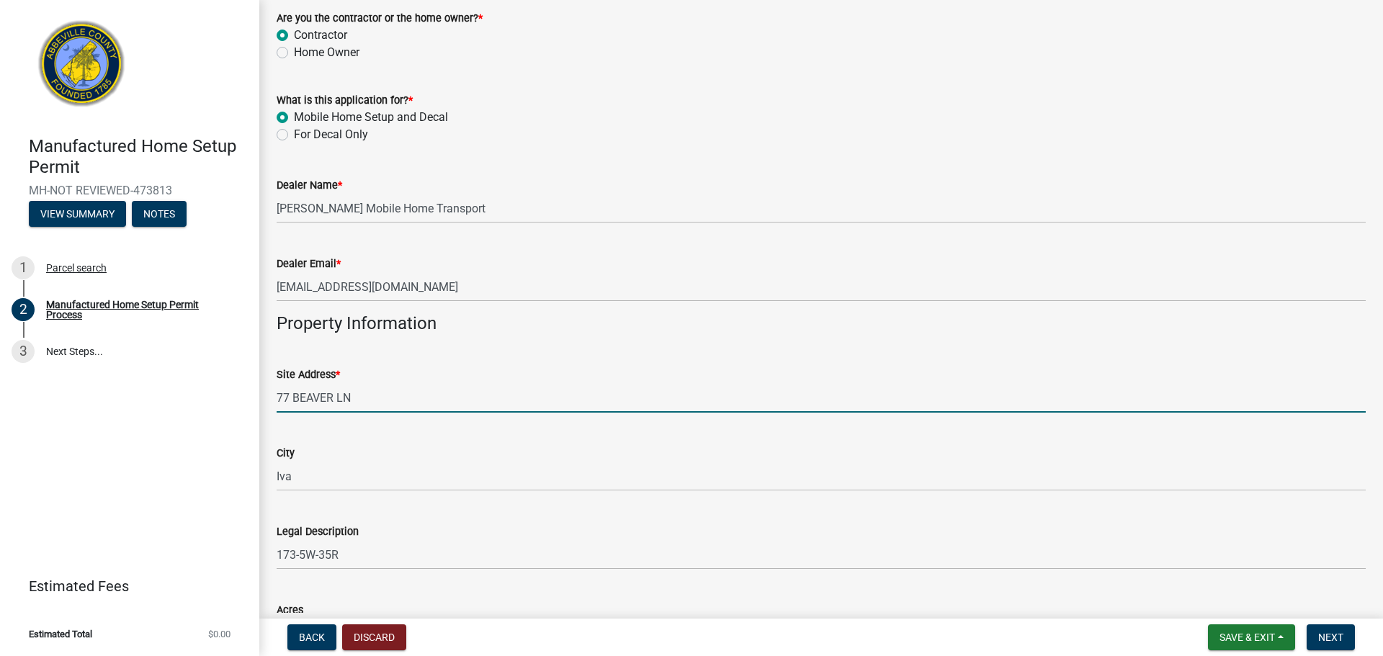
click at [480, 387] on input "77 BEAVER LN" at bounding box center [821, 398] width 1089 height 30
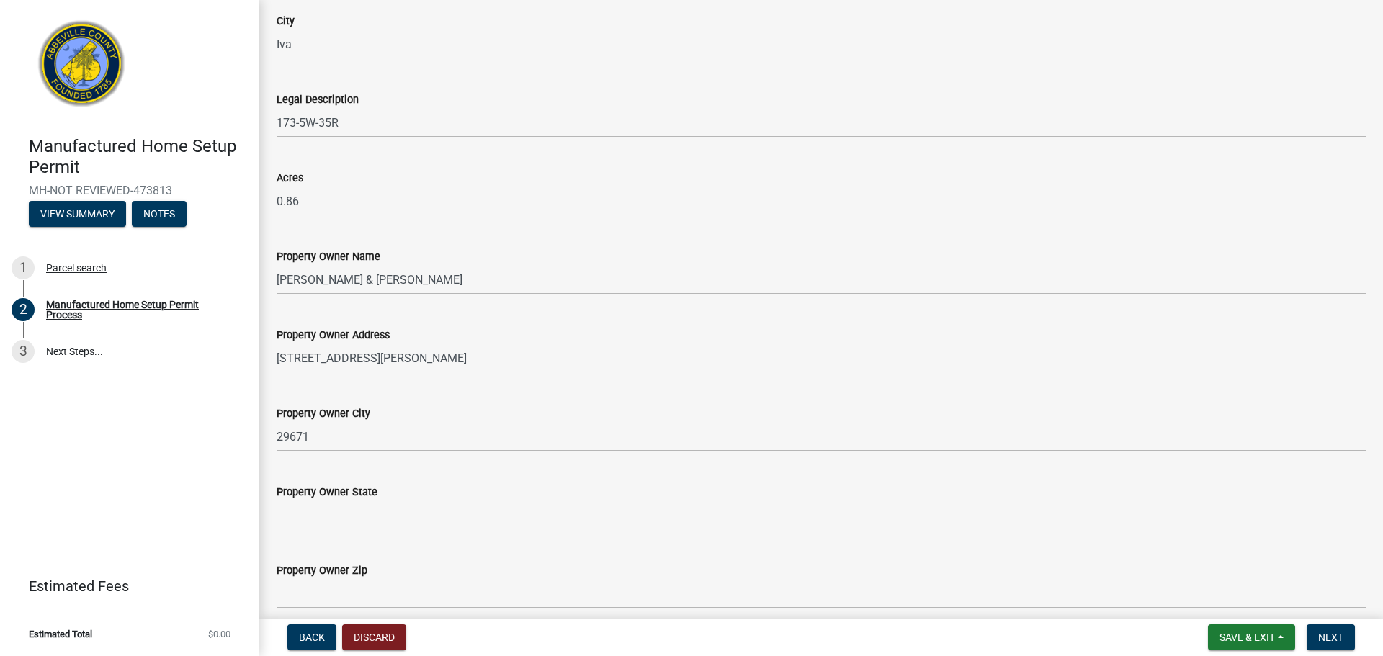
scroll to position [1072, 0]
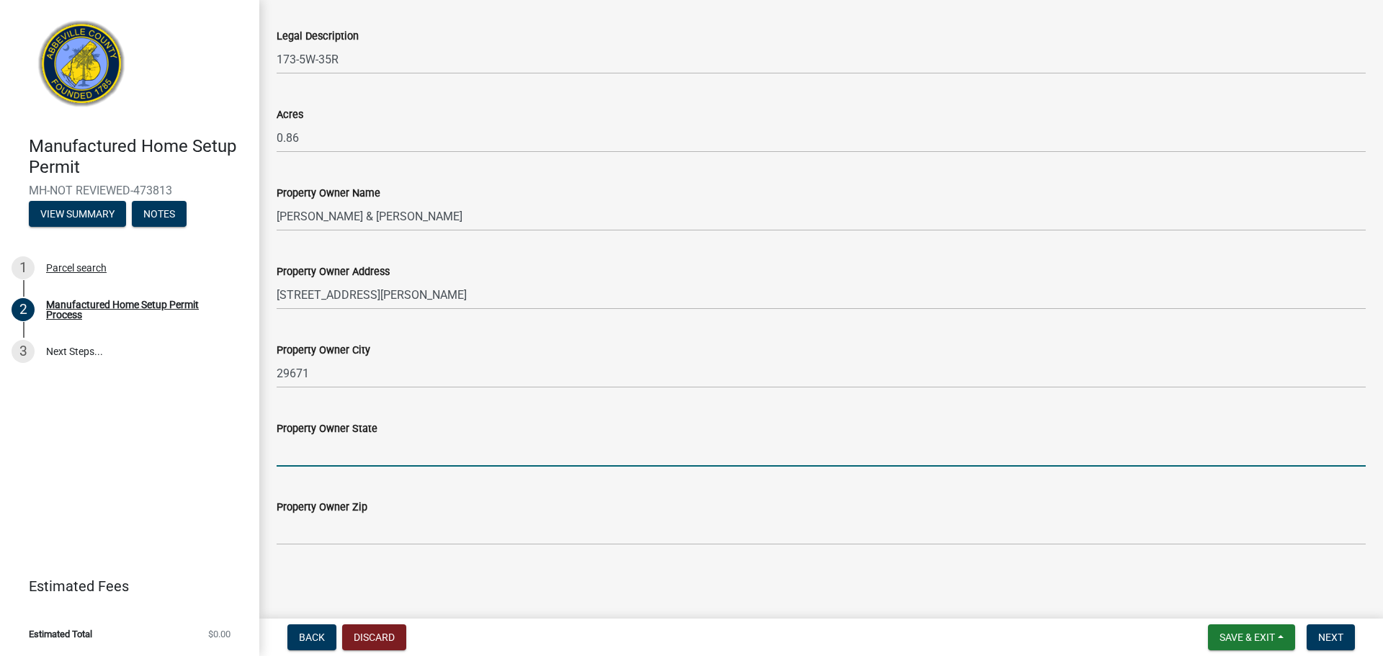
click at [352, 445] on input "Property Owner State" at bounding box center [821, 452] width 1089 height 30
type input "SC"
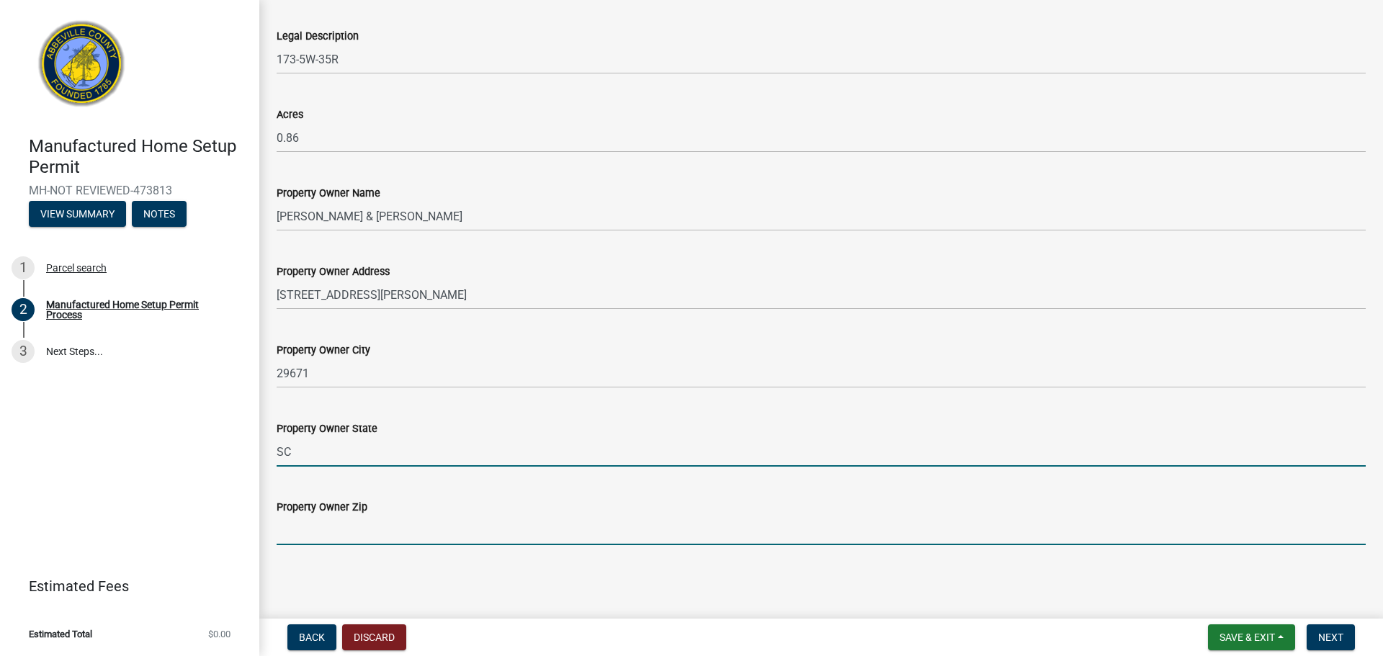
type input "29671"
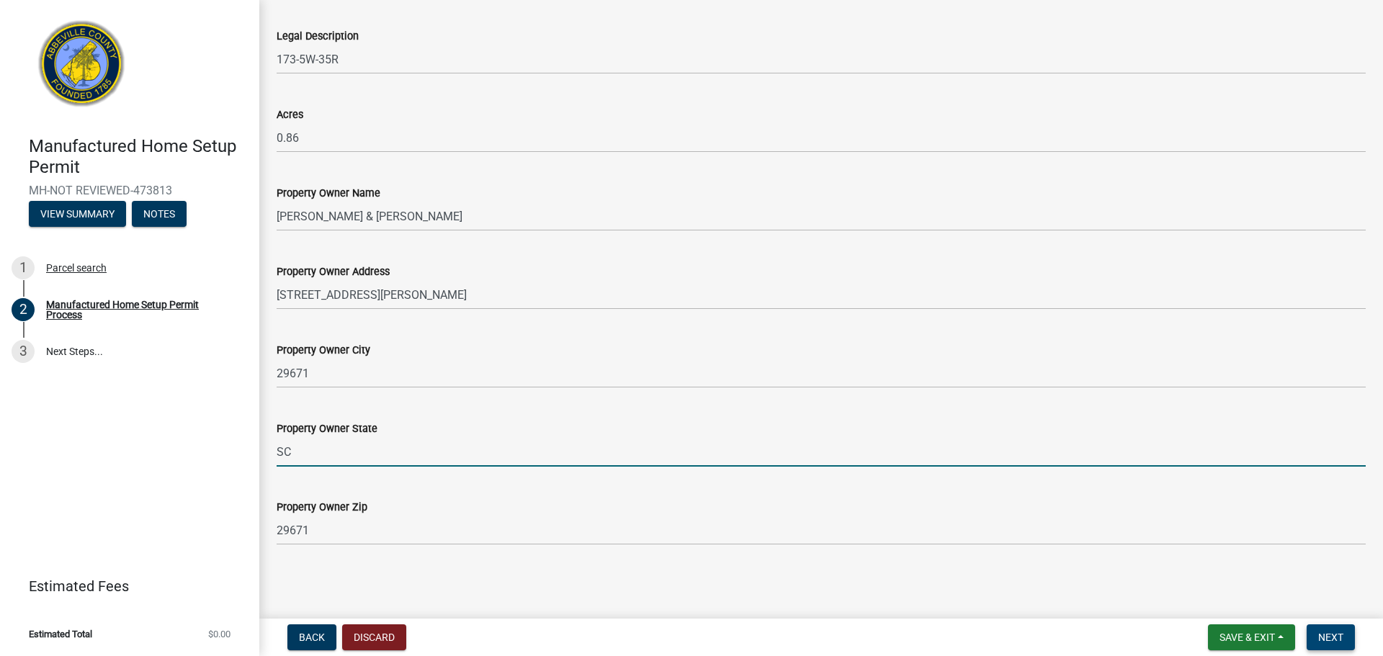
click at [1334, 634] on span "Next" at bounding box center [1330, 638] width 25 height 12
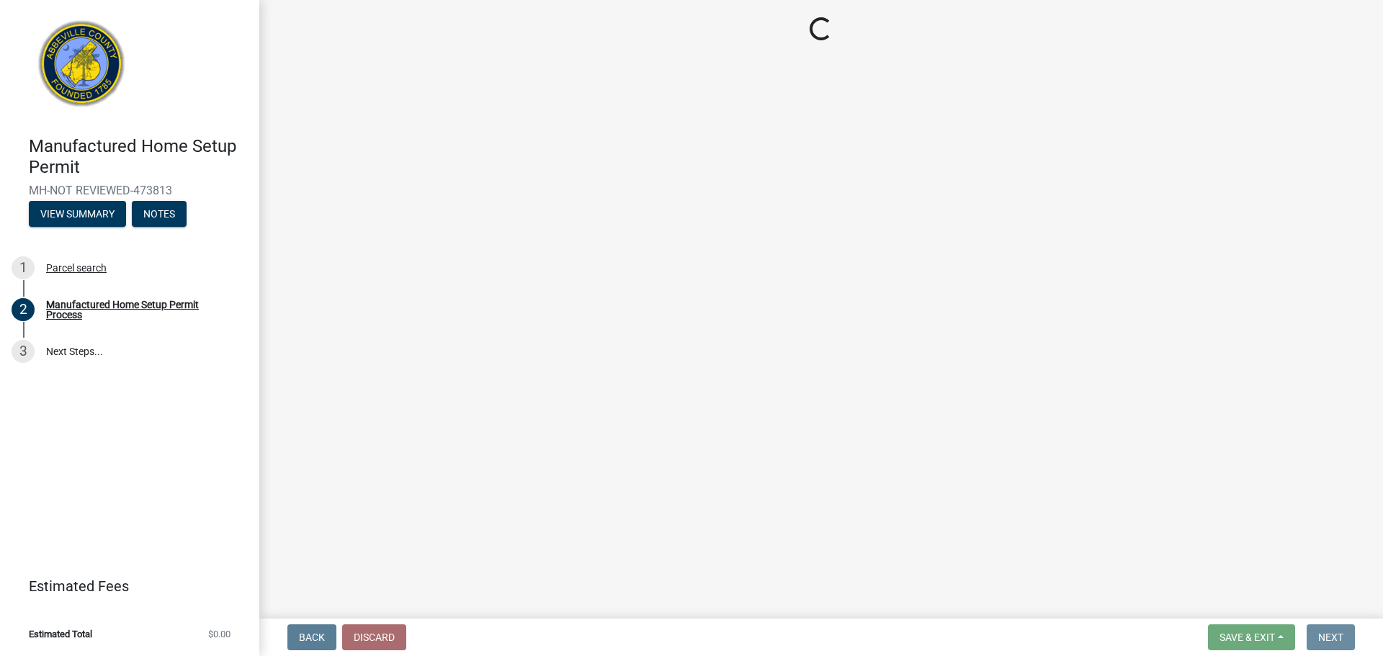
scroll to position [0, 0]
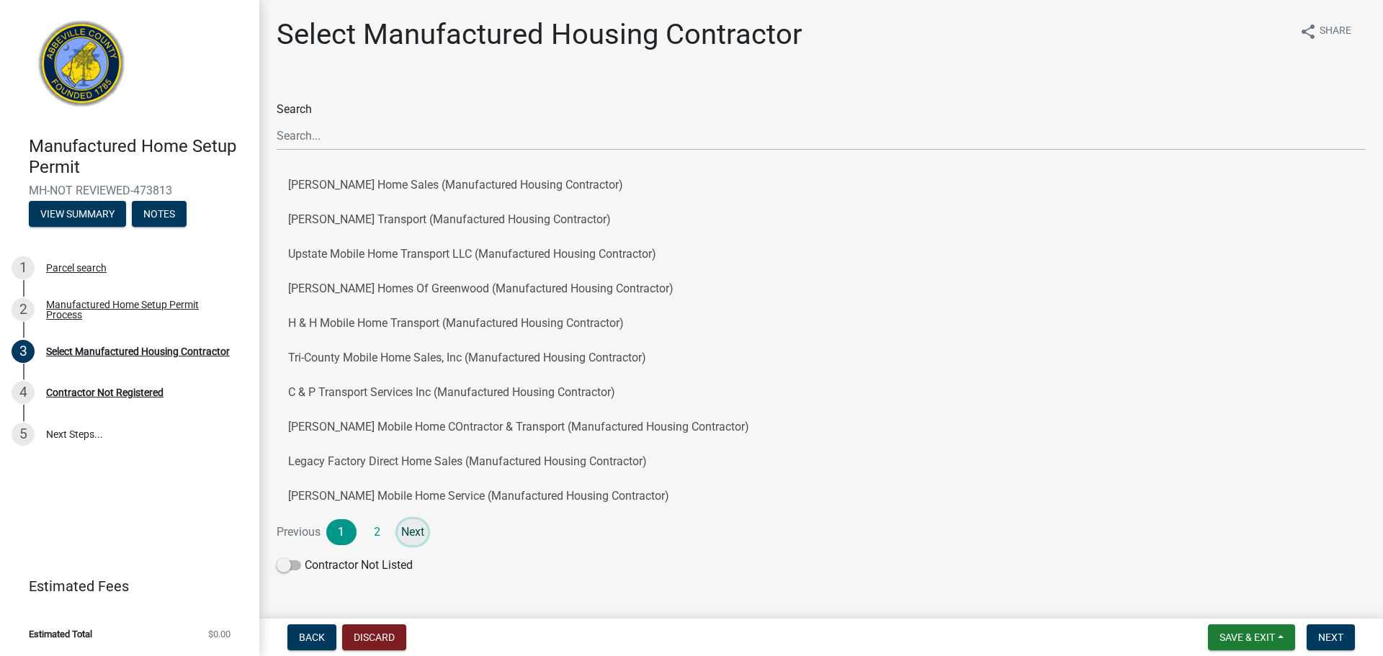
click at [410, 532] on link "Next" at bounding box center [413, 532] width 30 height 26
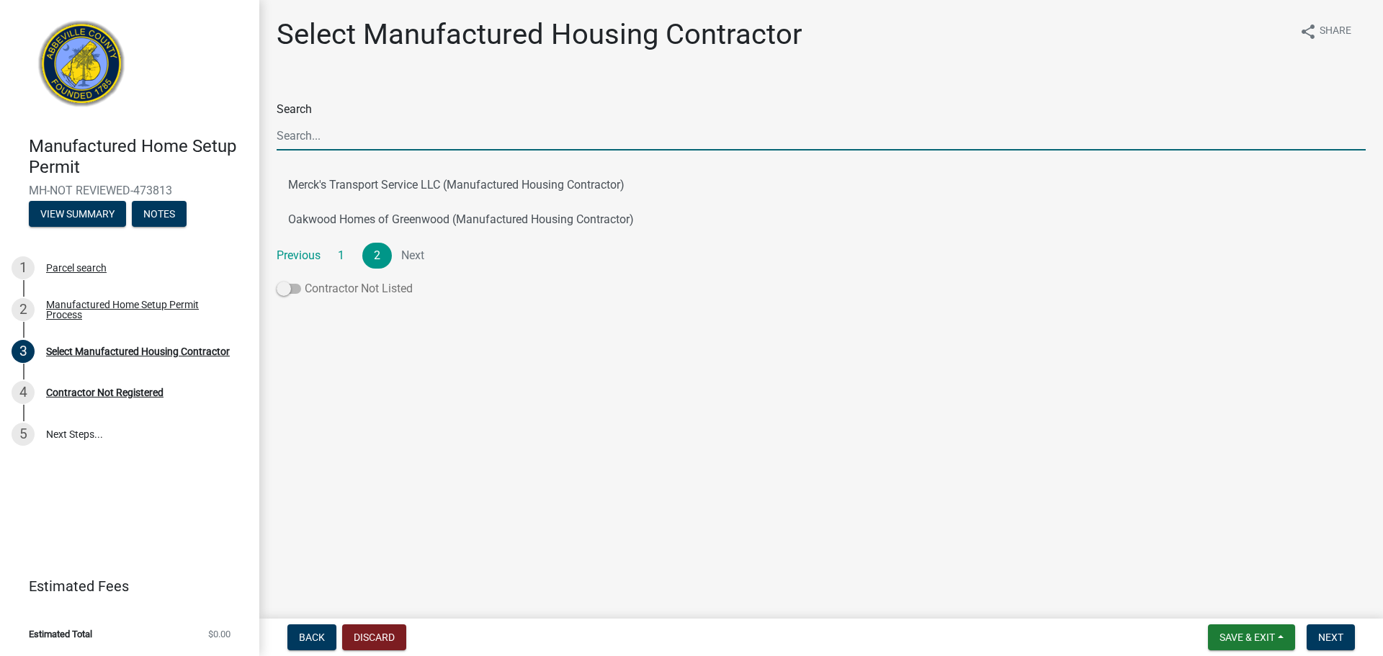
click at [297, 290] on span at bounding box center [289, 289] width 24 height 10
click at [305, 280] on input "Contractor Not Listed" at bounding box center [305, 280] width 0 height 0
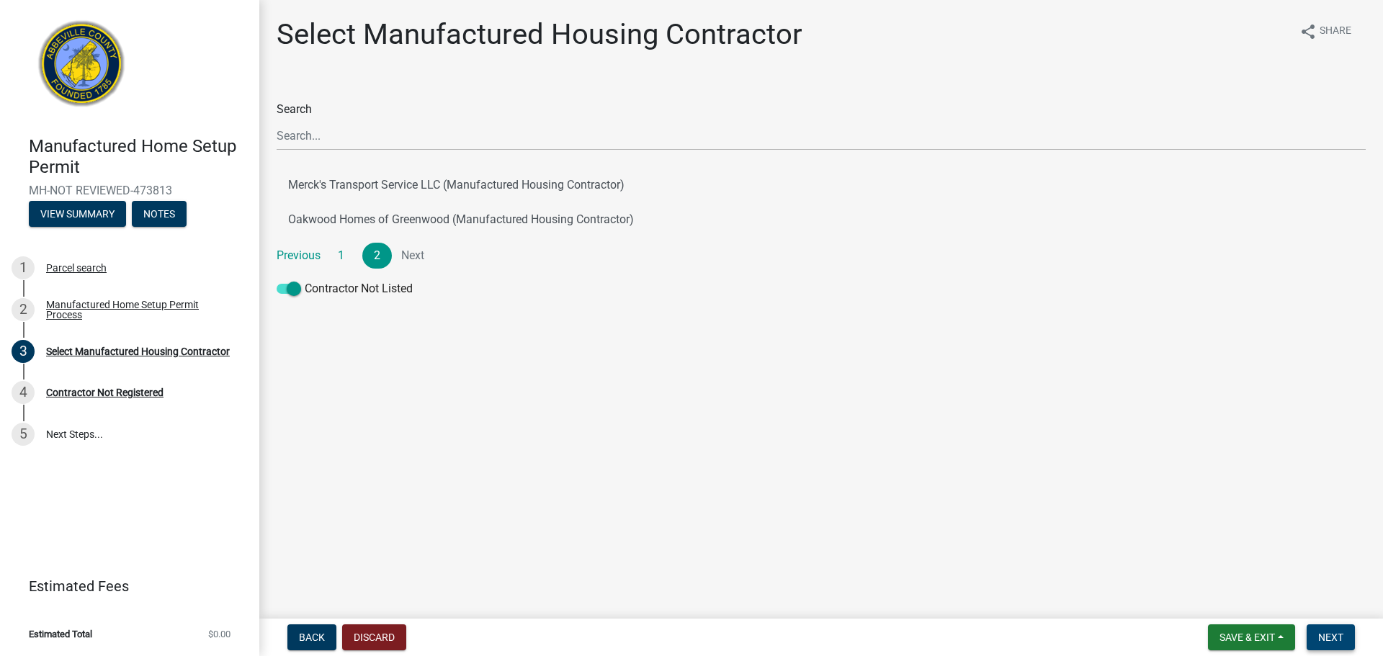
click at [1341, 636] on span "Next" at bounding box center [1330, 638] width 25 height 12
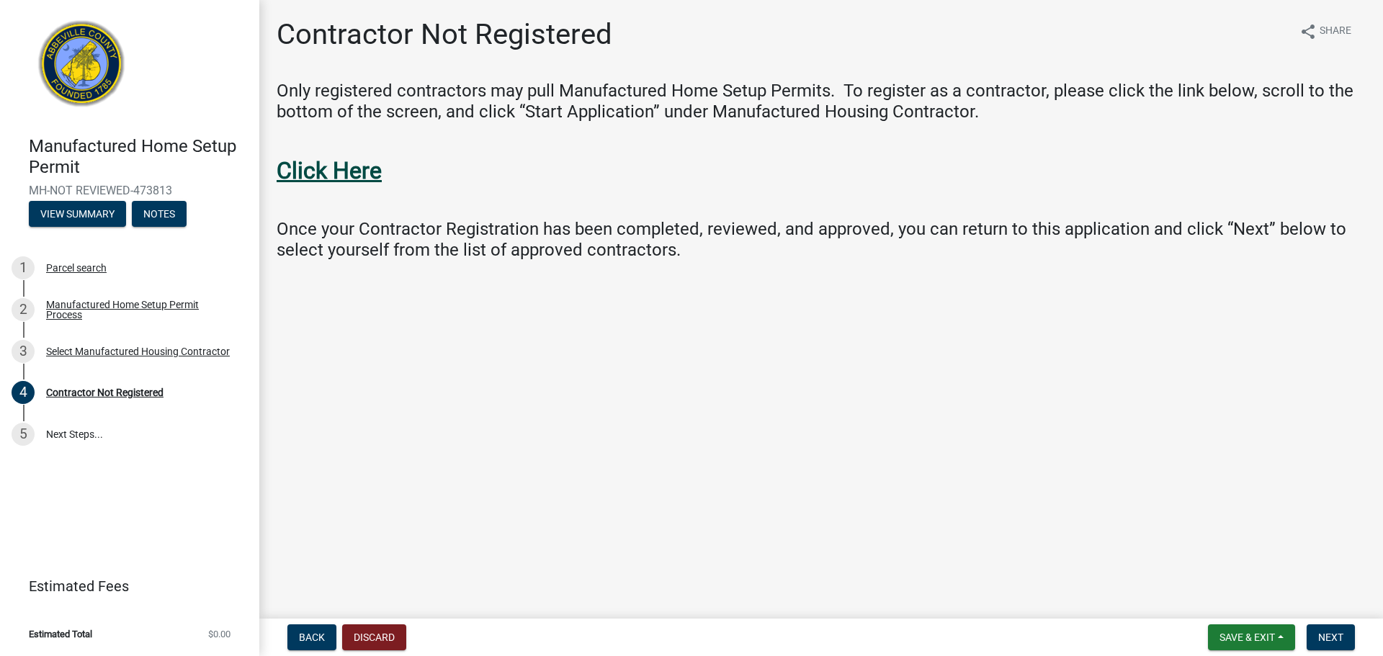
click at [328, 173] on strong "Click Here" at bounding box center [329, 170] width 105 height 27
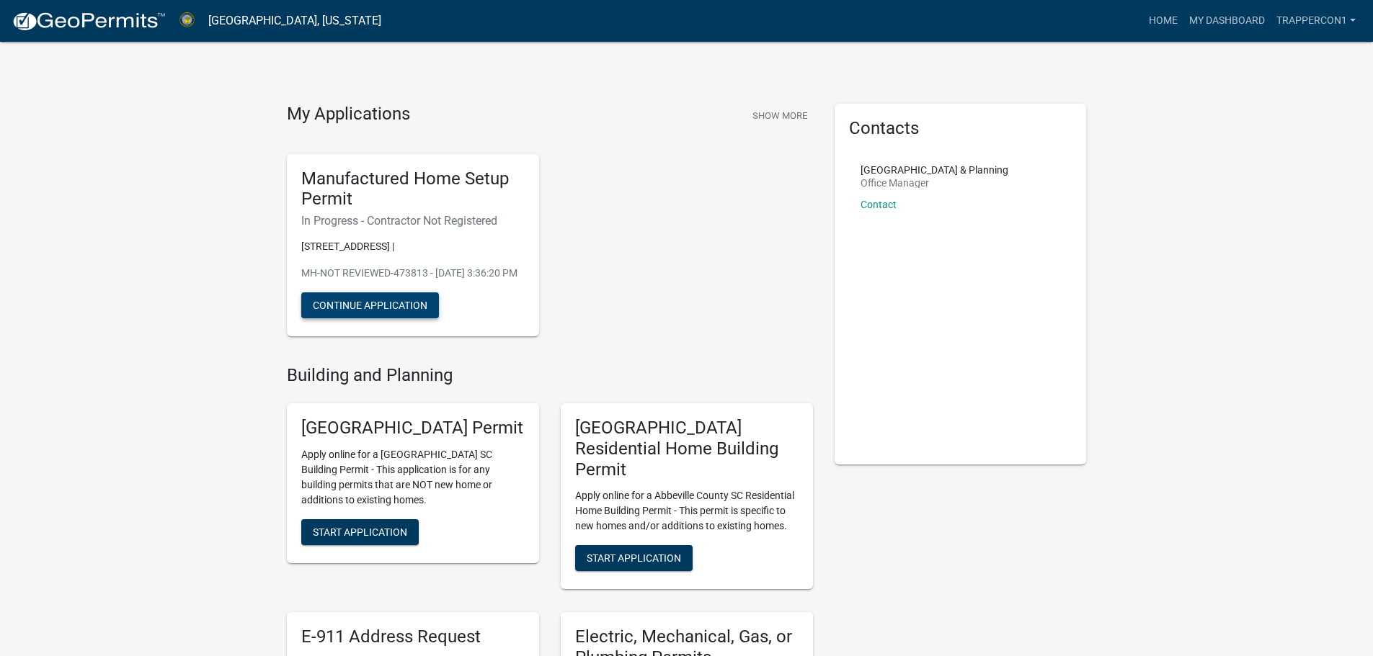
click at [401, 318] on button "Continue Application" at bounding box center [370, 306] width 138 height 26
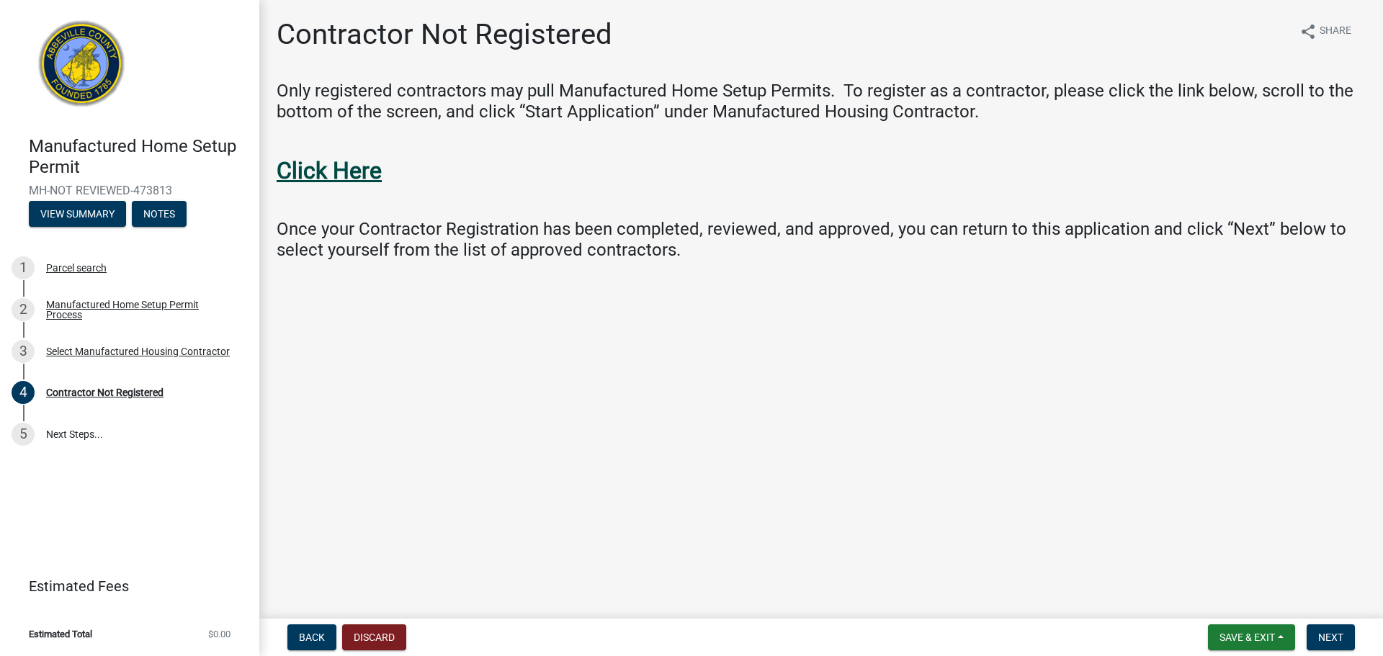
click at [313, 166] on strong "Click Here" at bounding box center [329, 170] width 105 height 27
click at [1339, 630] on button "Next" at bounding box center [1331, 638] width 48 height 26
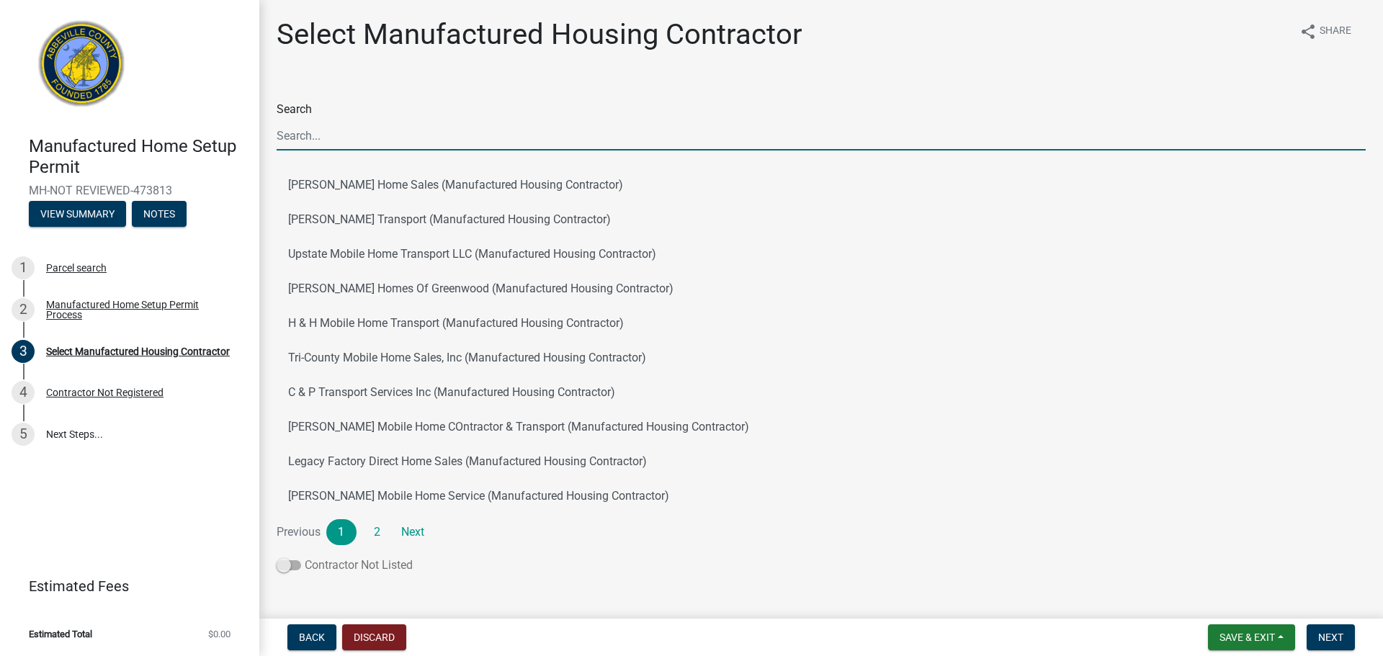
click at [298, 566] on span at bounding box center [289, 566] width 24 height 10
click at [305, 557] on input "Contractor Not Listed" at bounding box center [305, 557] width 0 height 0
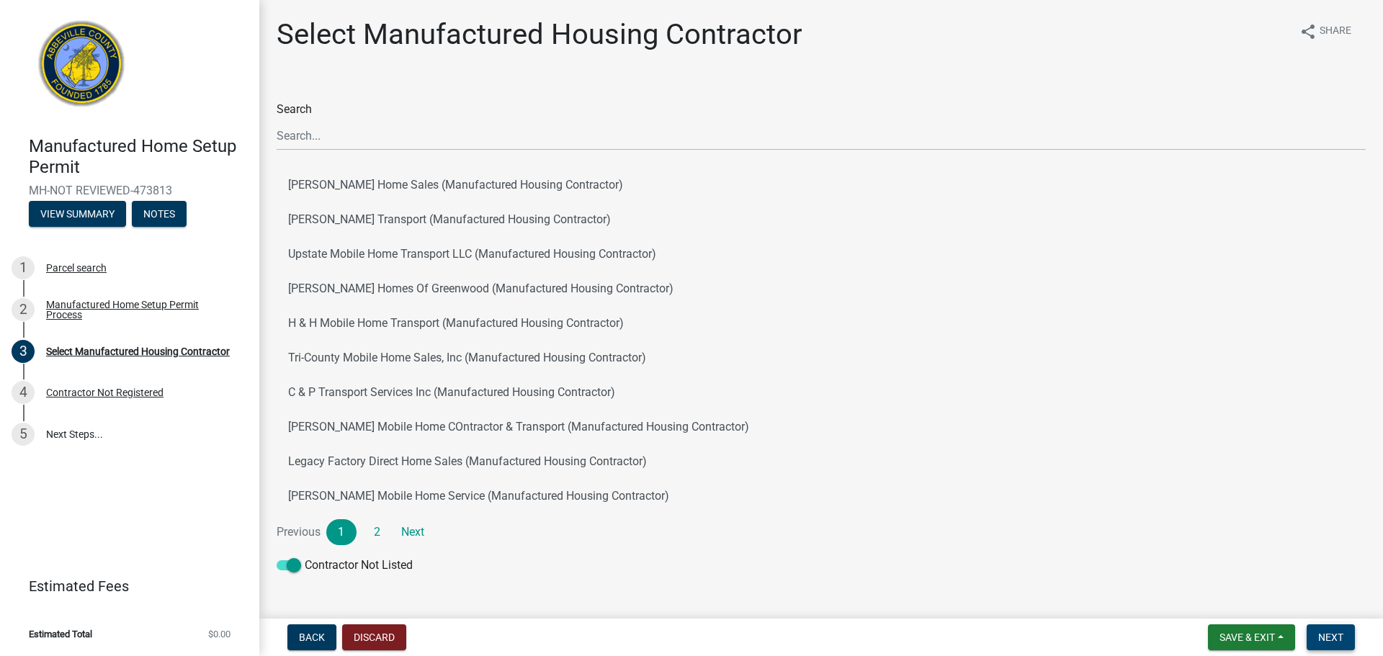
click at [1331, 645] on button "Next" at bounding box center [1331, 638] width 48 height 26
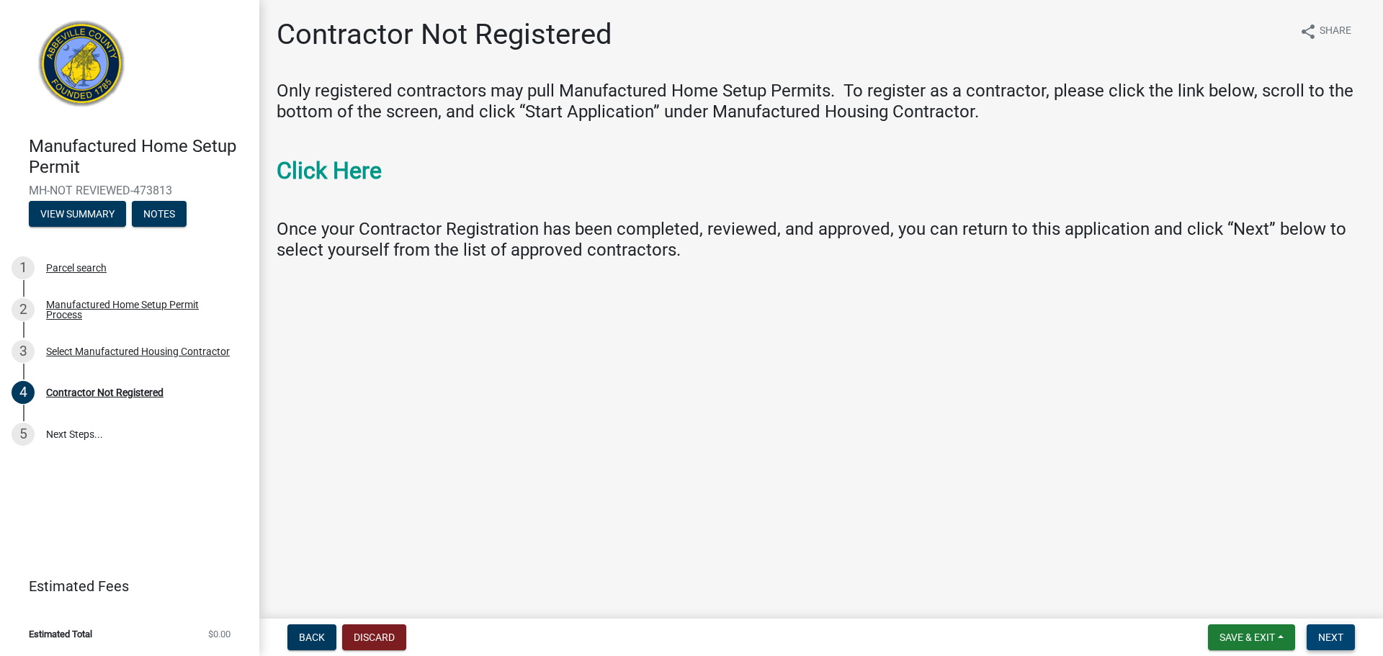
click at [1330, 638] on span "Next" at bounding box center [1330, 638] width 25 height 12
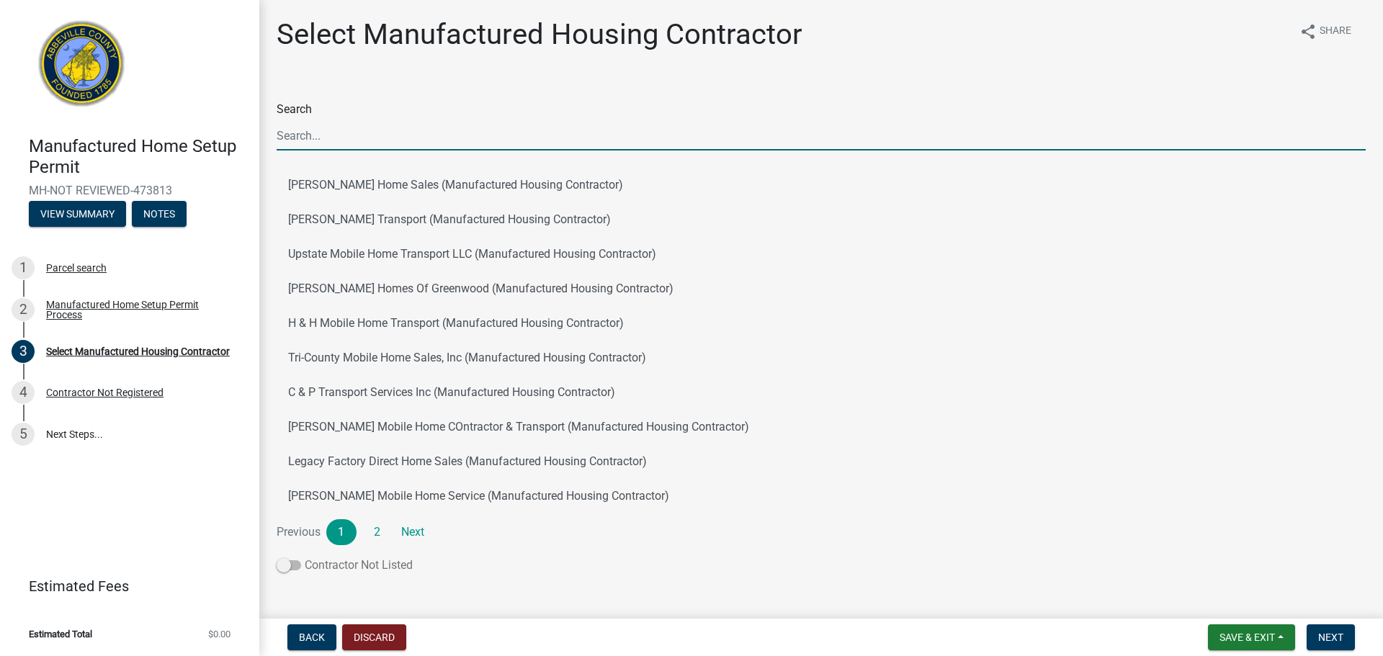
click at [293, 564] on span at bounding box center [289, 566] width 24 height 10
click at [305, 557] on input "Contractor Not Listed" at bounding box center [305, 557] width 0 height 0
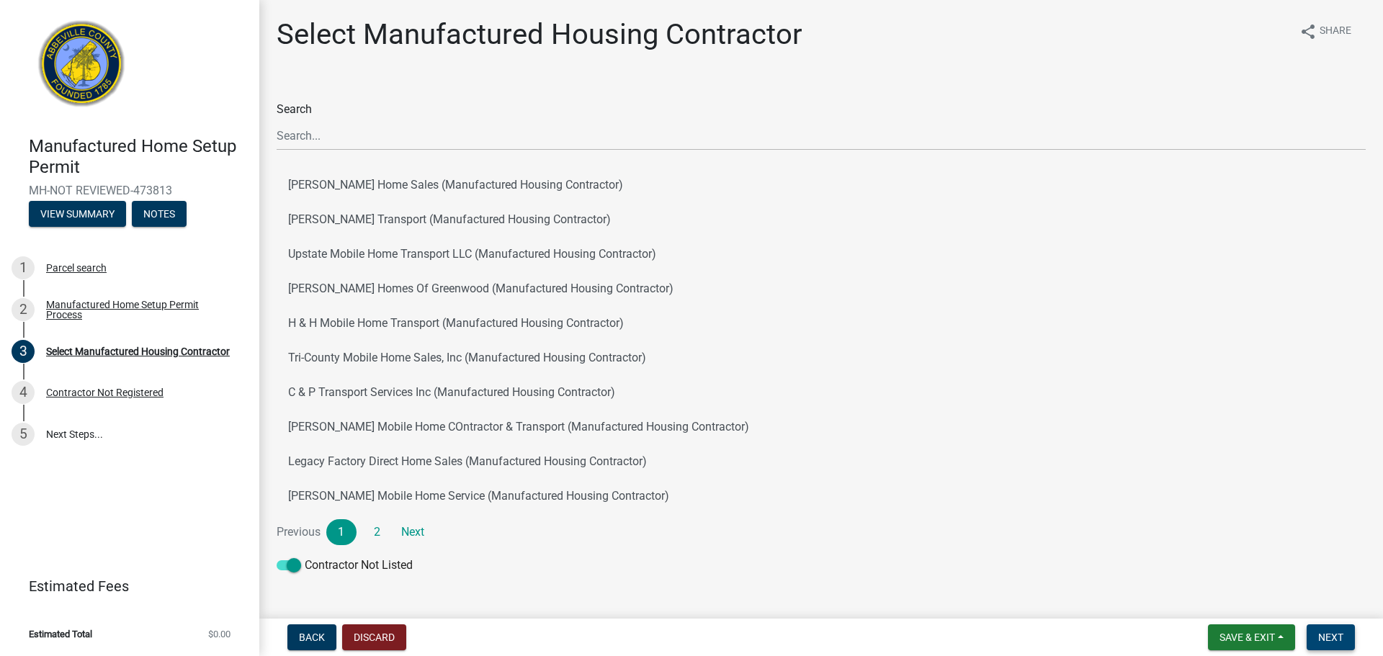
click at [1324, 638] on span "Next" at bounding box center [1330, 638] width 25 height 12
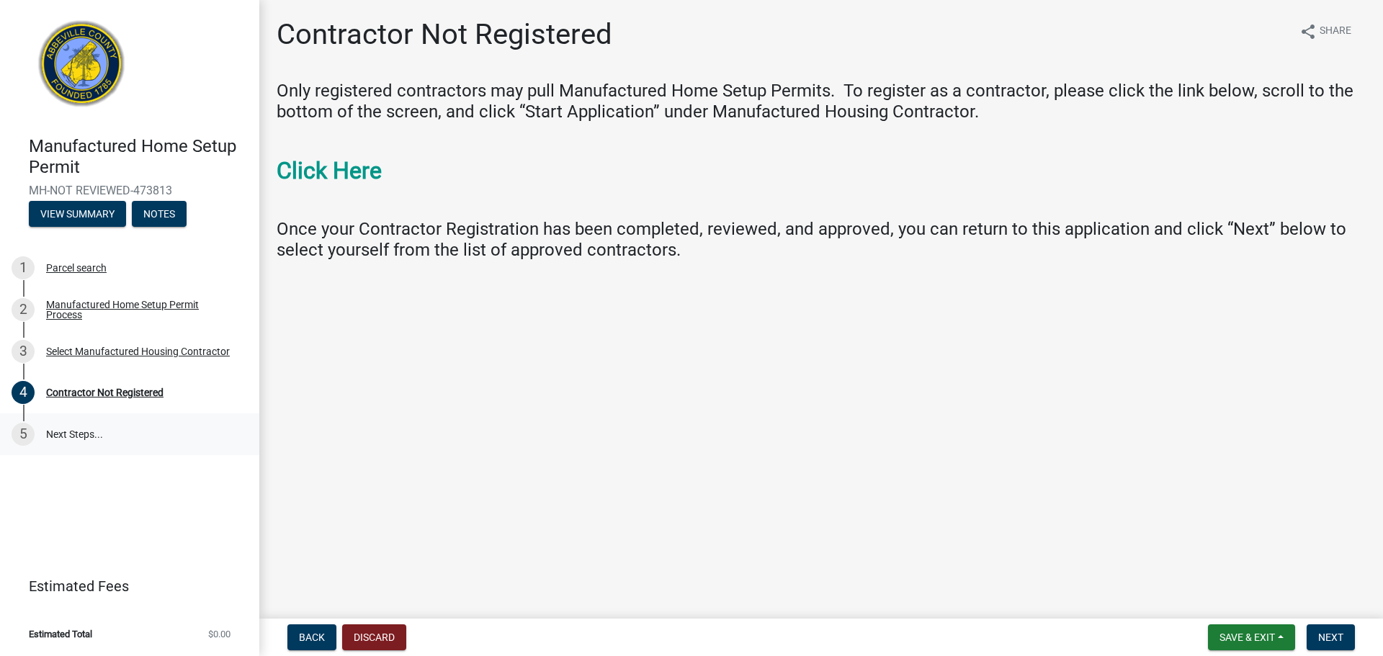
click at [53, 430] on link "5 Next Steps..." at bounding box center [129, 435] width 259 height 42
click at [19, 434] on div "5" at bounding box center [23, 434] width 23 height 23
click at [1321, 633] on span "Next" at bounding box center [1330, 638] width 25 height 12
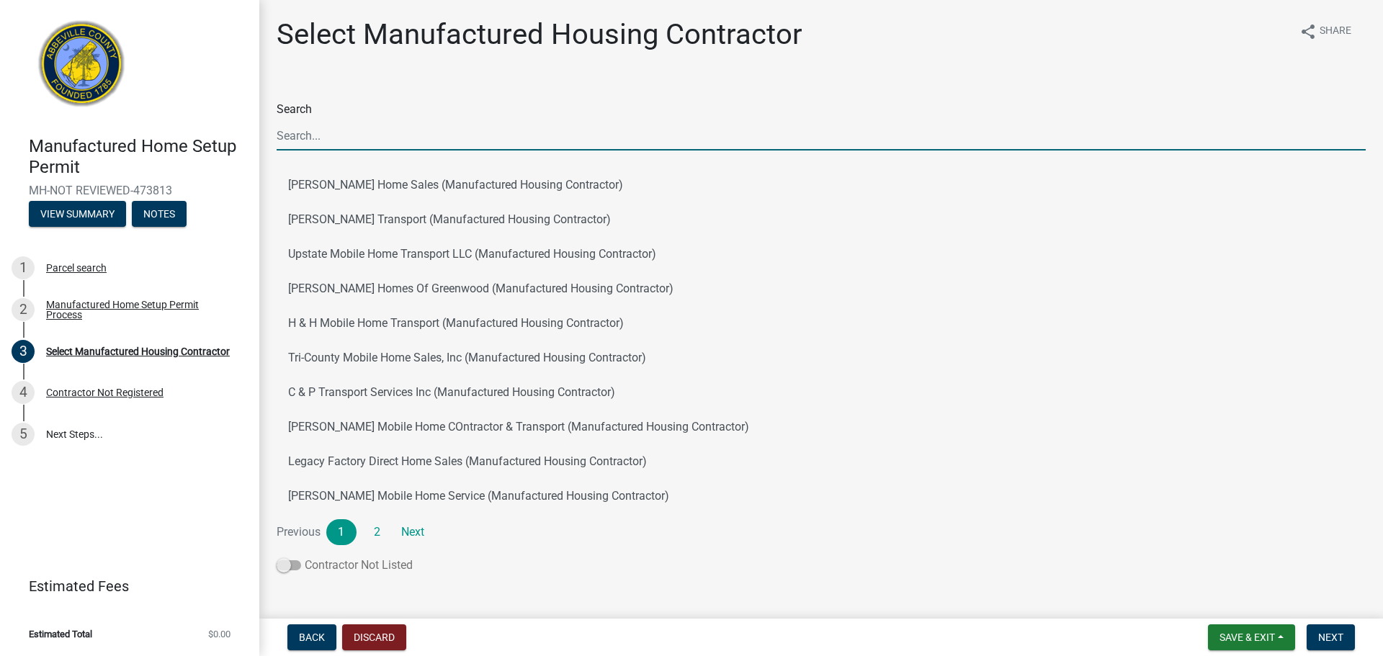
click at [299, 565] on span at bounding box center [289, 566] width 24 height 10
click at [305, 557] on input "Contractor Not Listed" at bounding box center [305, 557] width 0 height 0
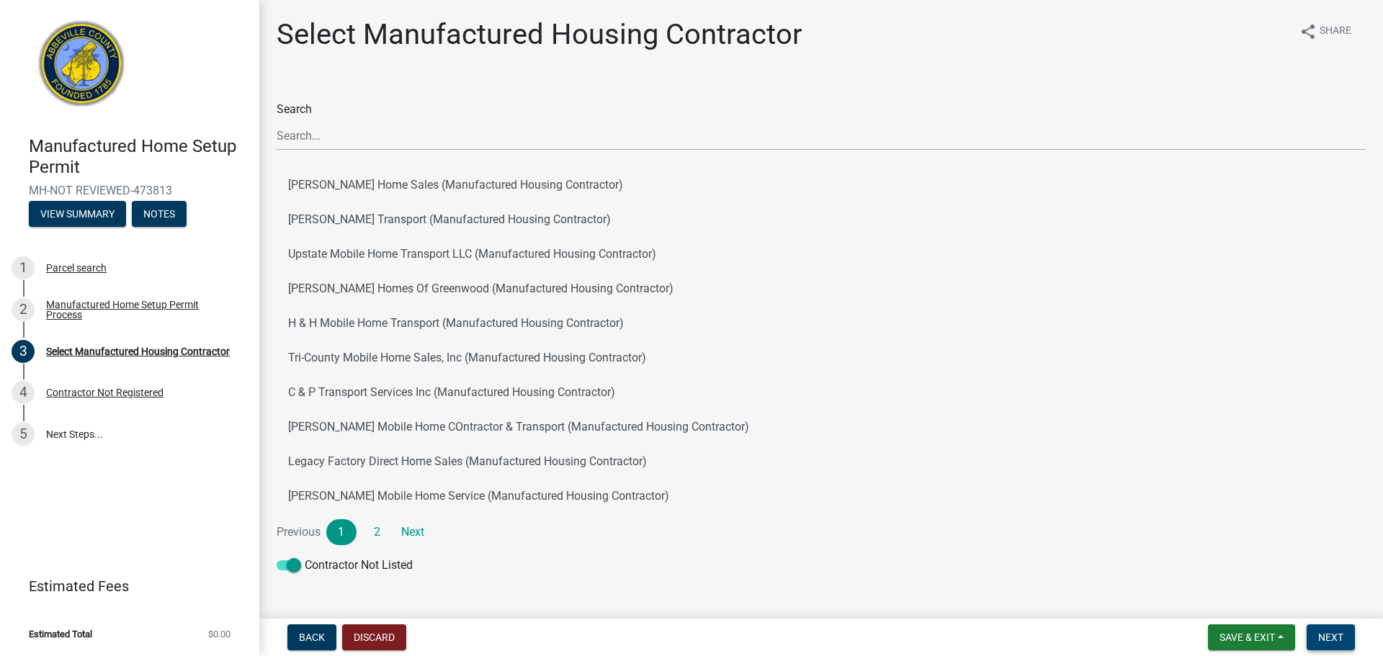
click at [1334, 635] on span "Next" at bounding box center [1330, 638] width 25 height 12
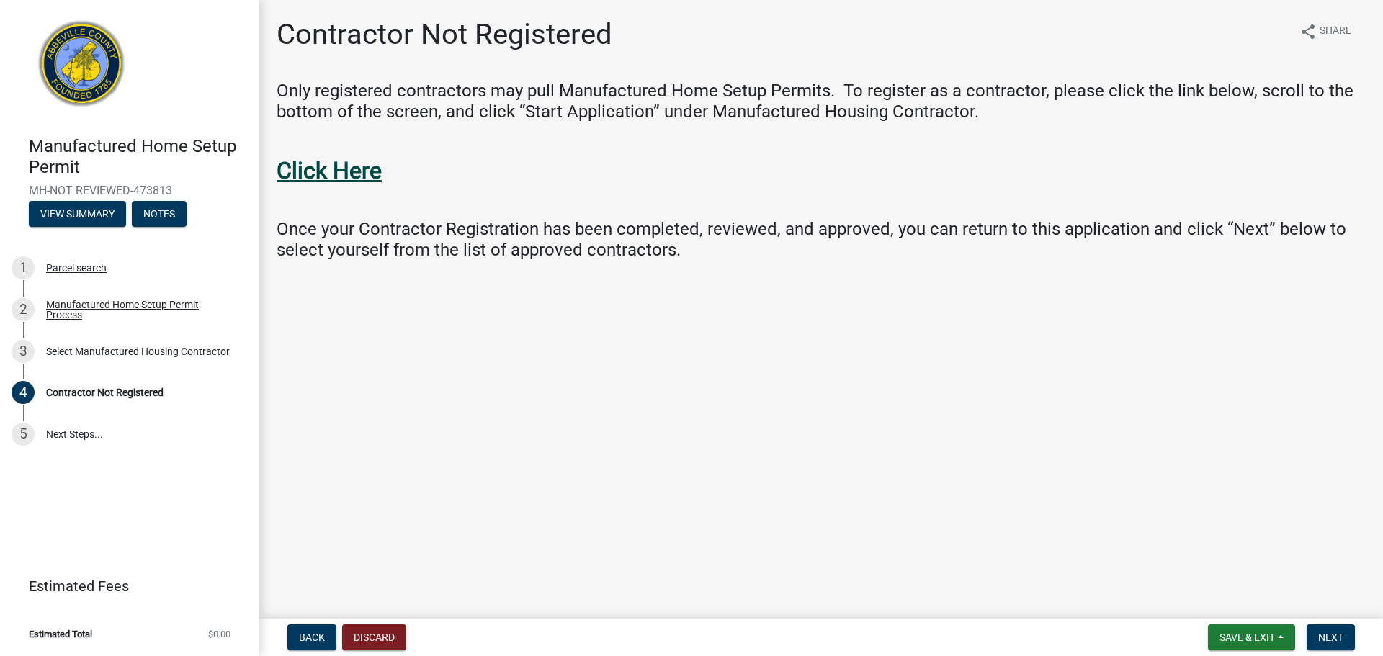
click at [349, 171] on strong "Click Here" at bounding box center [329, 170] width 105 height 27
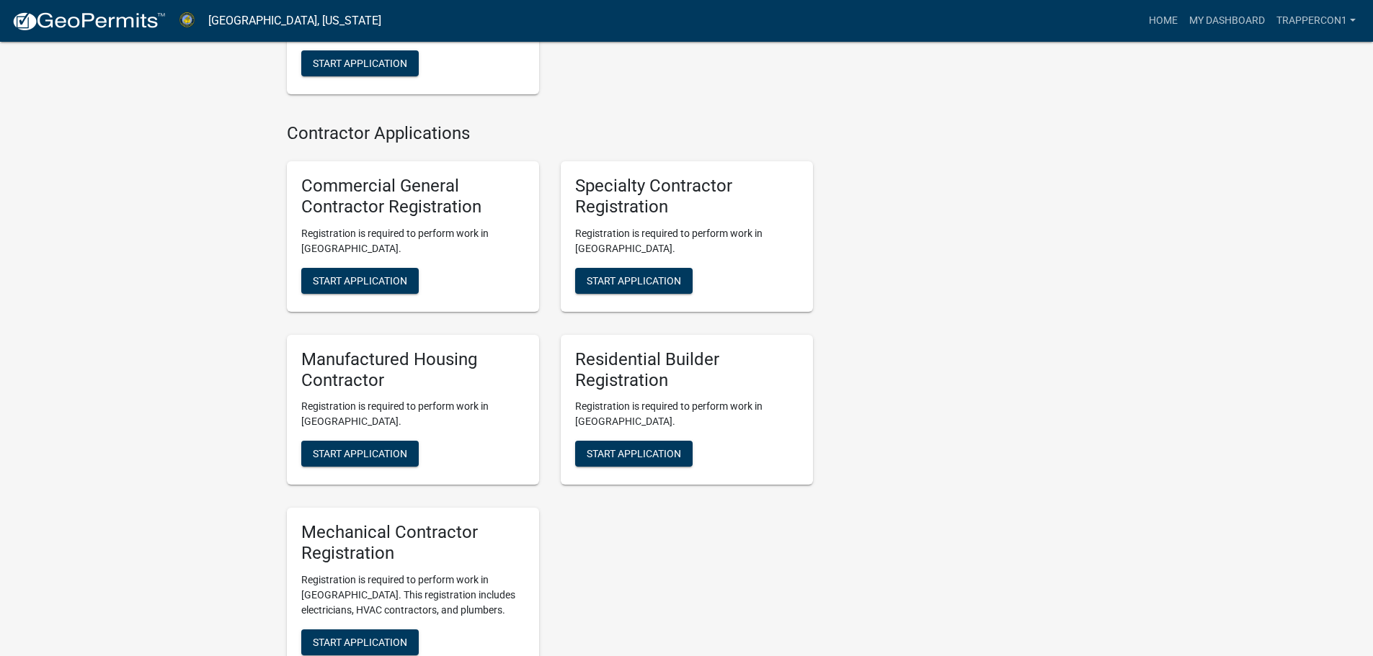
scroll to position [1016, 0]
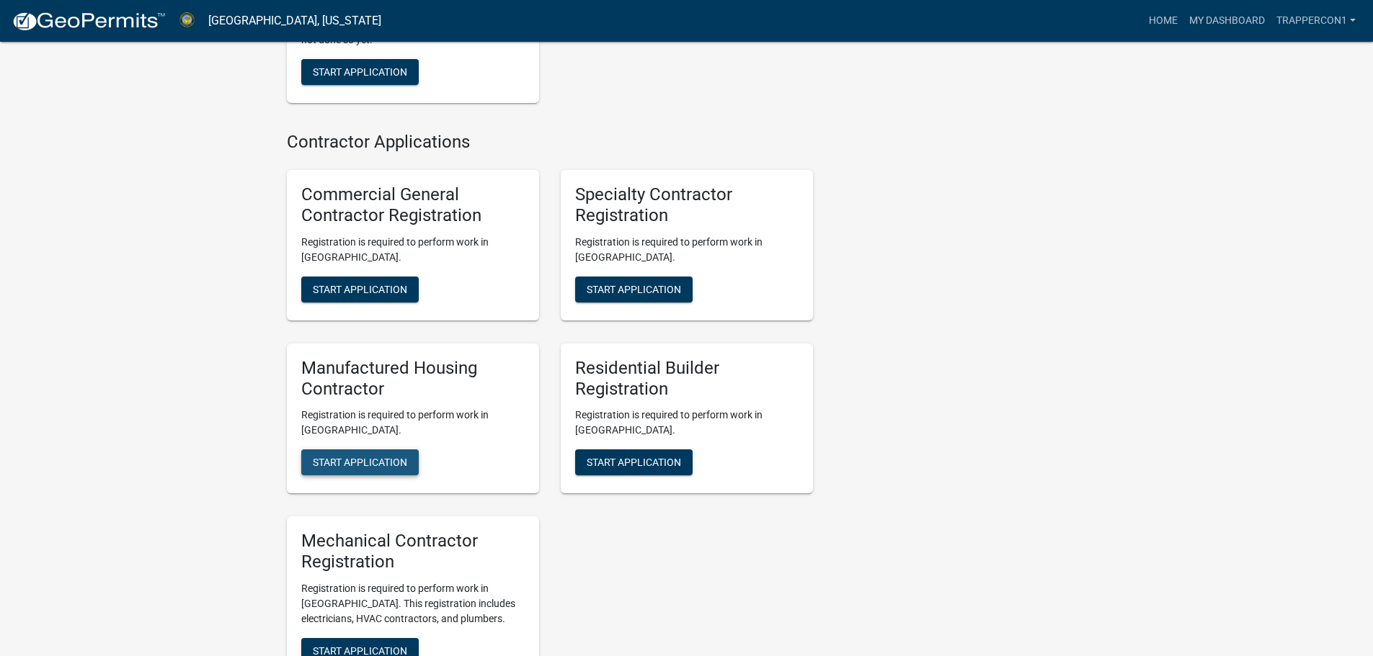
click at [354, 460] on span "Start Application" at bounding box center [360, 463] width 94 height 12
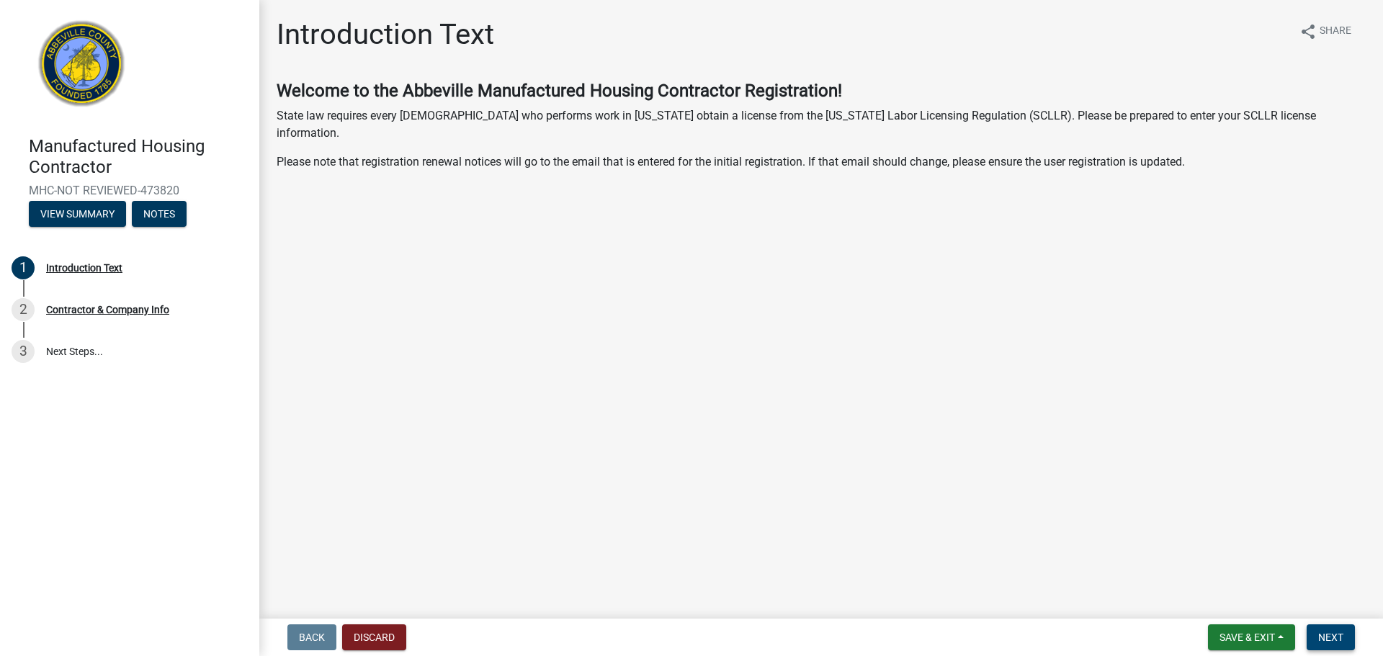
click at [1330, 633] on span "Next" at bounding box center [1330, 638] width 25 height 12
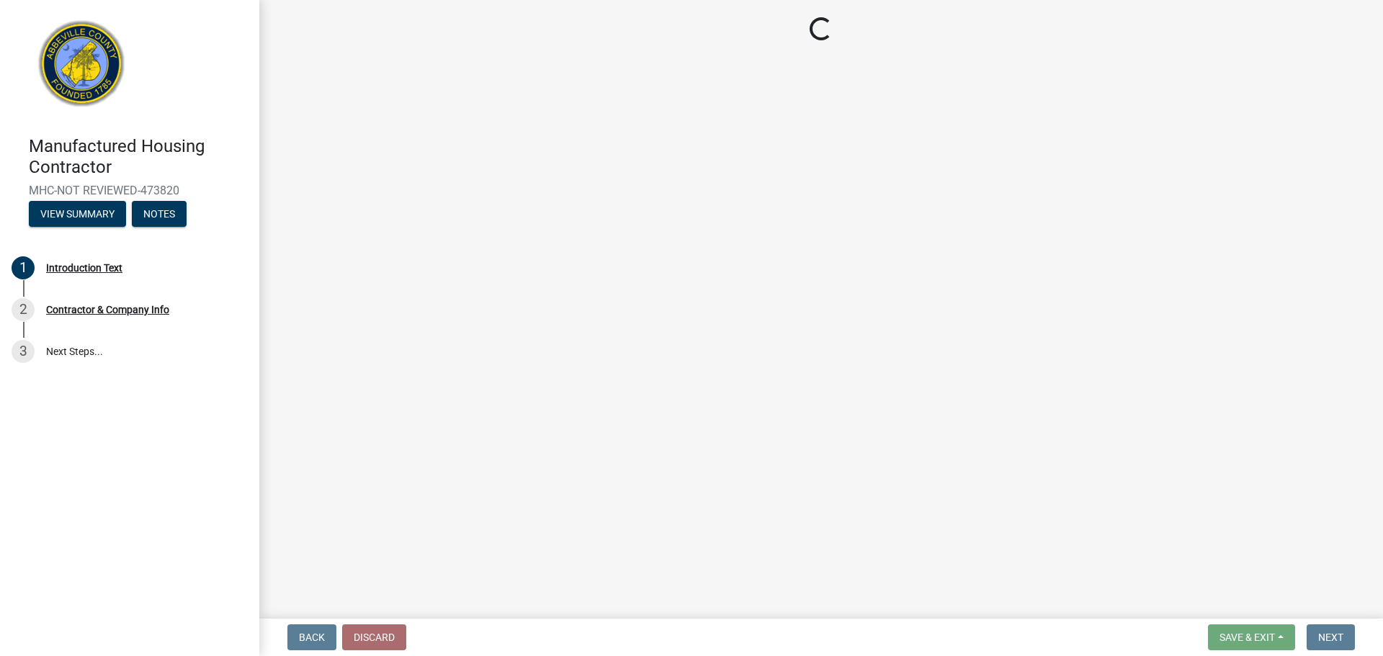
select select "SC"
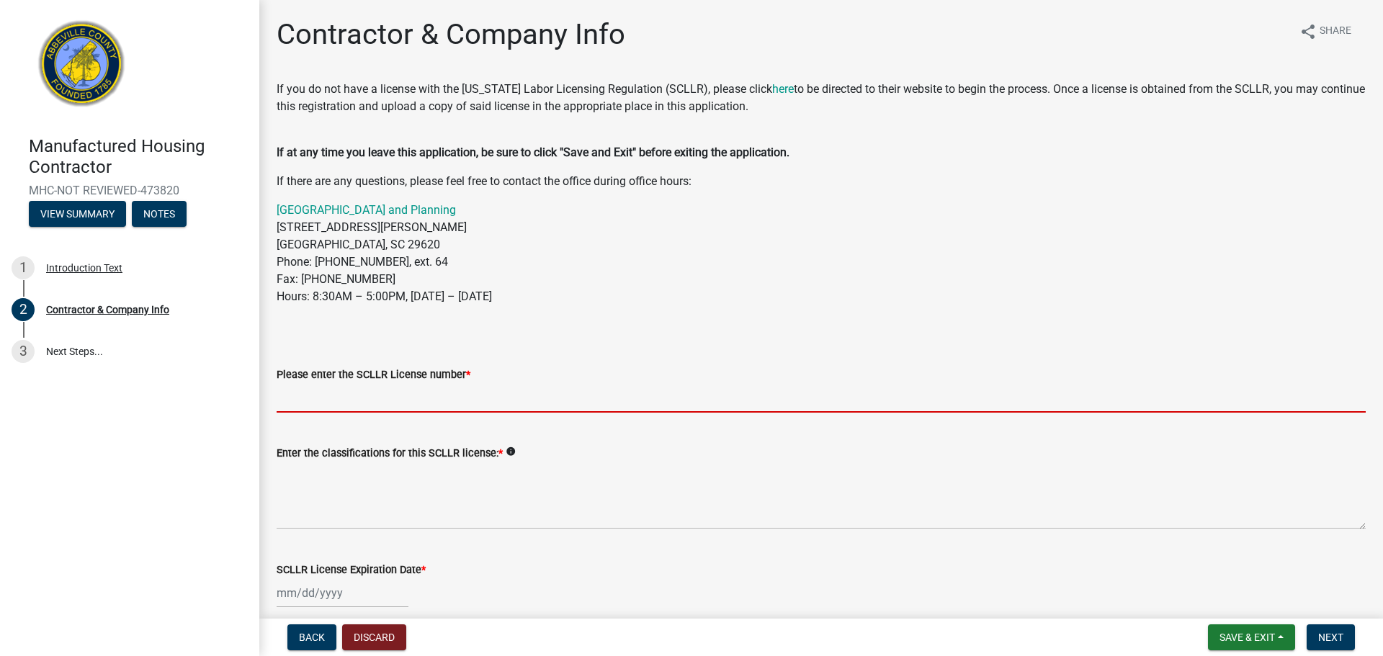
click at [451, 396] on input "Please enter the SCLLR License number *" at bounding box center [821, 398] width 1089 height 30
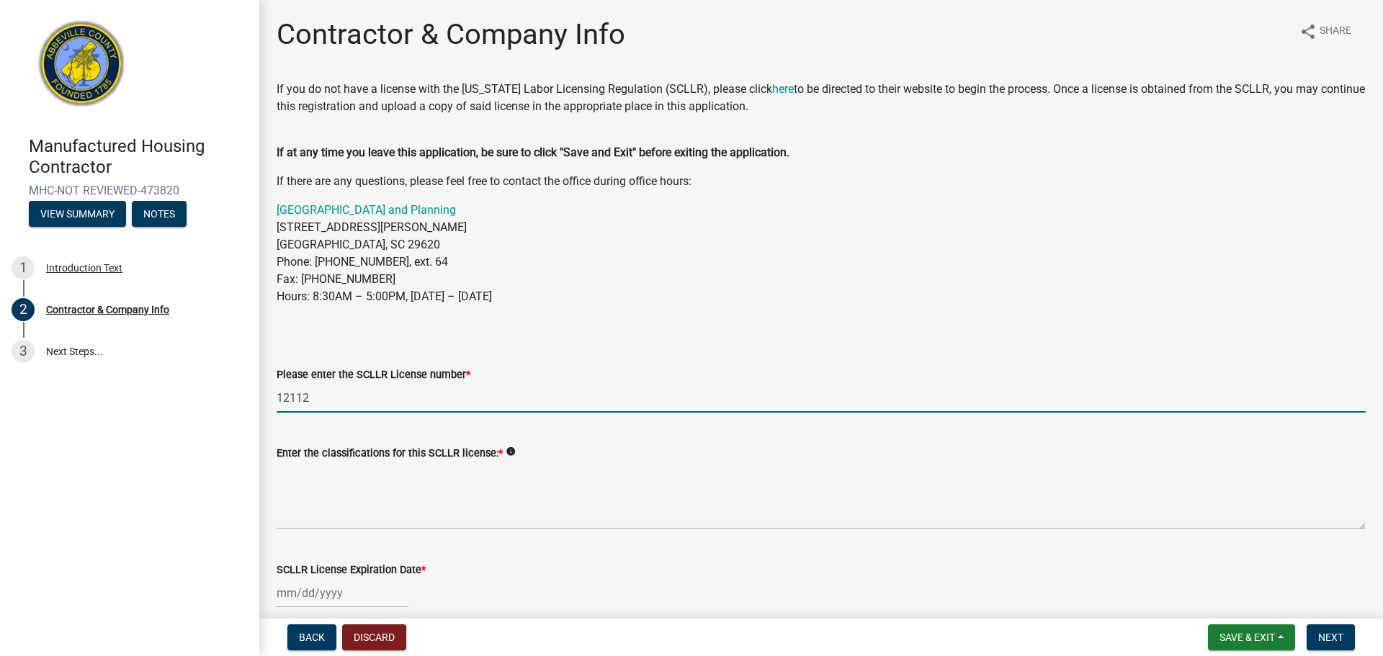
type input "12112"
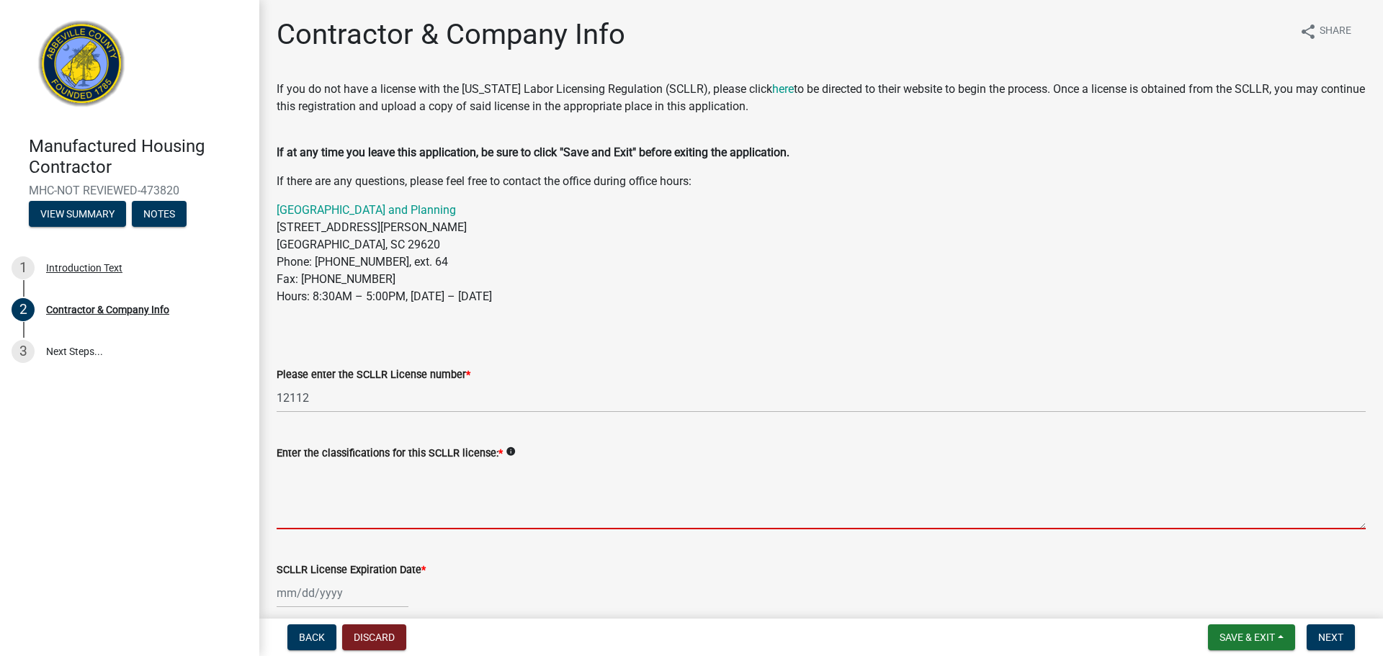
click at [382, 496] on textarea "Enter the classifications for this SCLLR license: *" at bounding box center [821, 496] width 1089 height 68
click at [507, 452] on icon "info" at bounding box center [511, 452] width 10 height 10
click at [360, 509] on textarea "Enter the classifications for this SCLLR license: *" at bounding box center [821, 496] width 1089 height 68
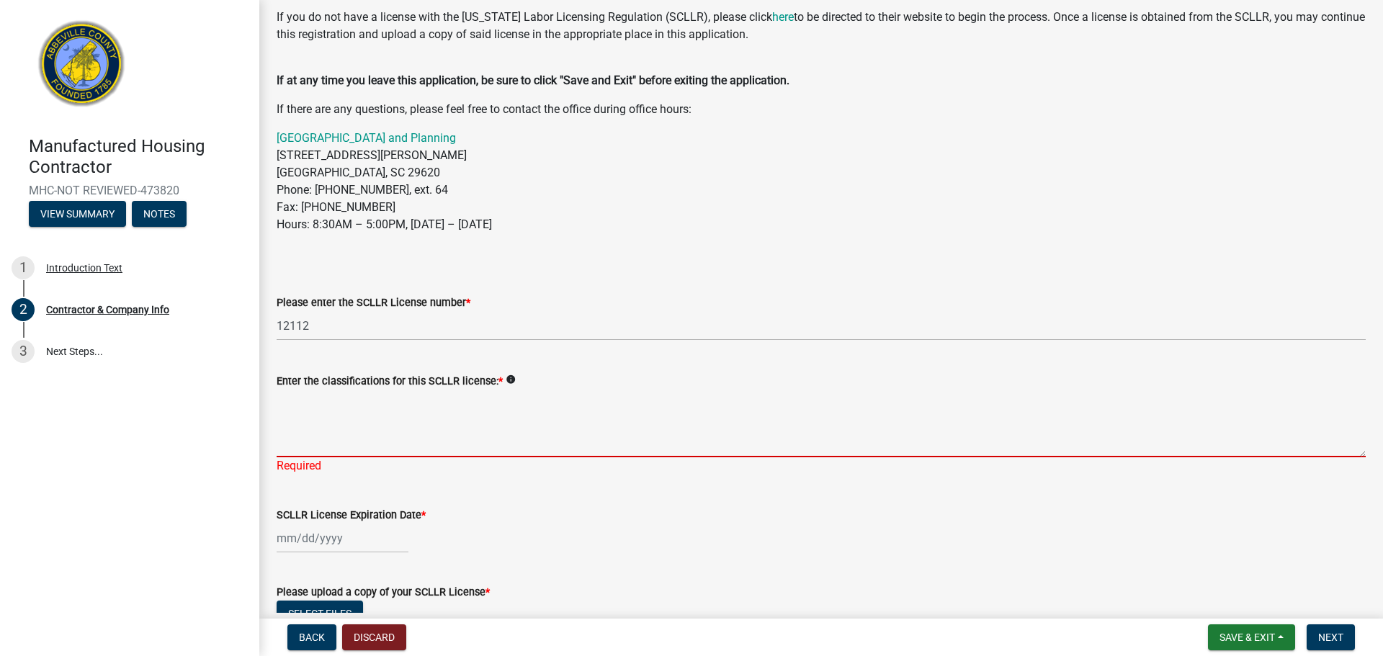
scroll to position [144, 0]
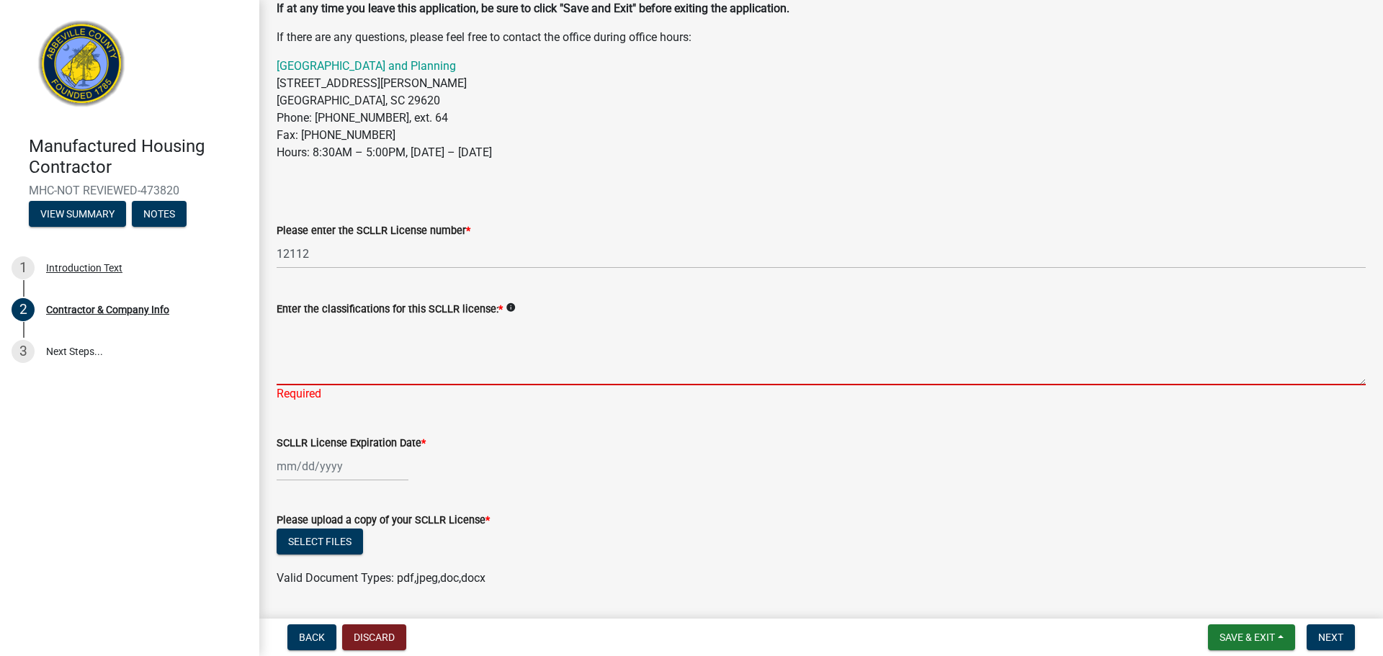
click at [362, 360] on textarea "Enter the classifications for this SCLLR license: *" at bounding box center [821, 352] width 1089 height 68
click at [507, 307] on icon "info" at bounding box center [511, 308] width 10 height 10
click at [351, 366] on textarea "Enter the classifications for this SCLLR license: *" at bounding box center [821, 352] width 1089 height 68
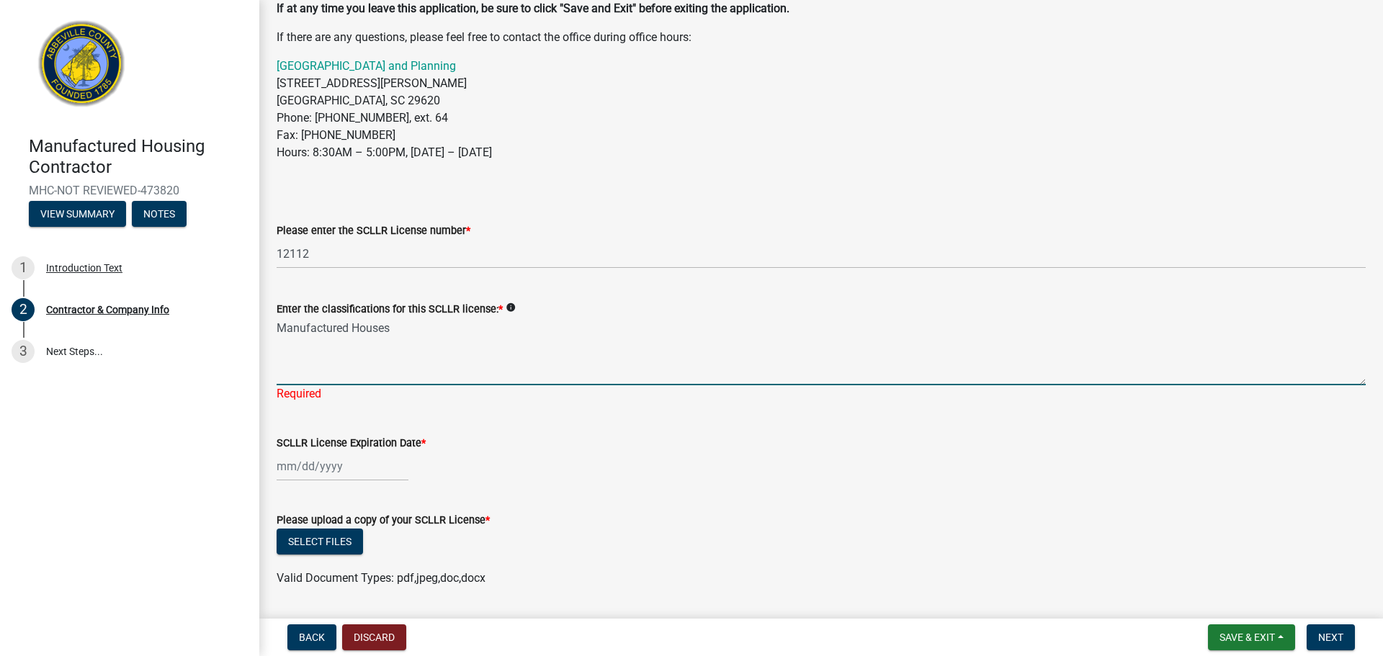
type textarea "Manufactured House"
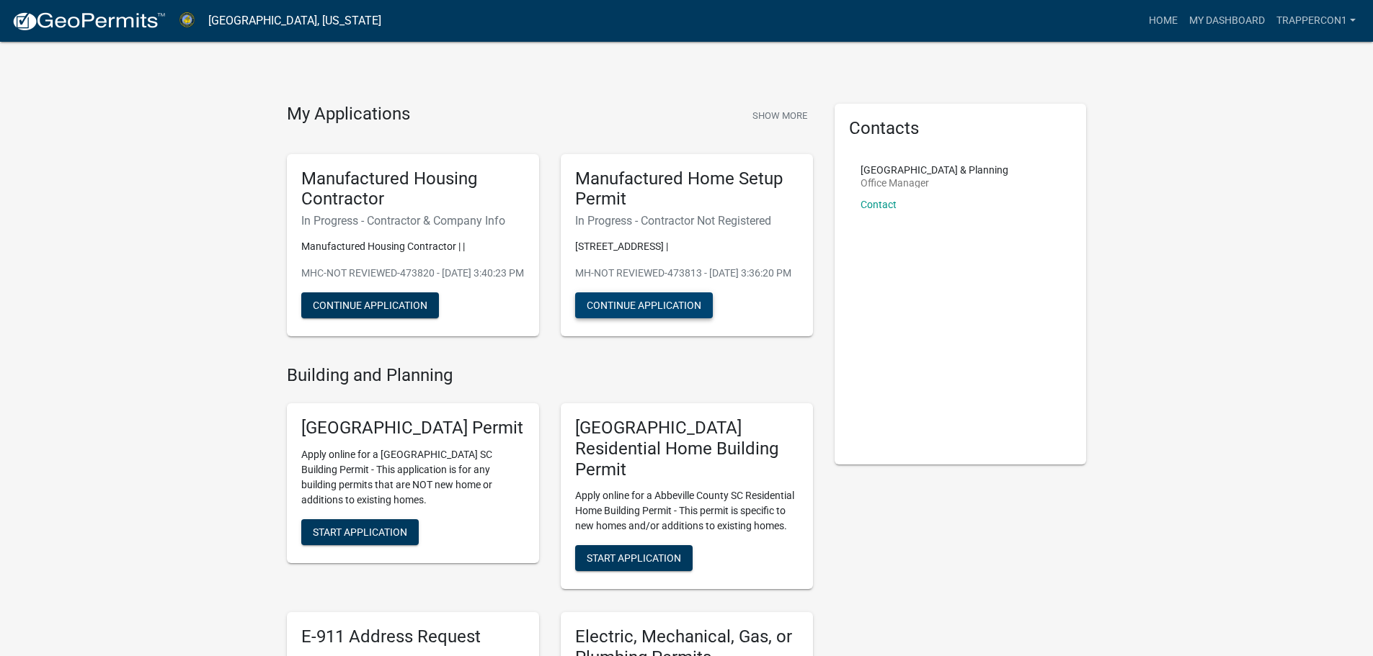
click at [673, 318] on button "Continue Application" at bounding box center [644, 306] width 138 height 26
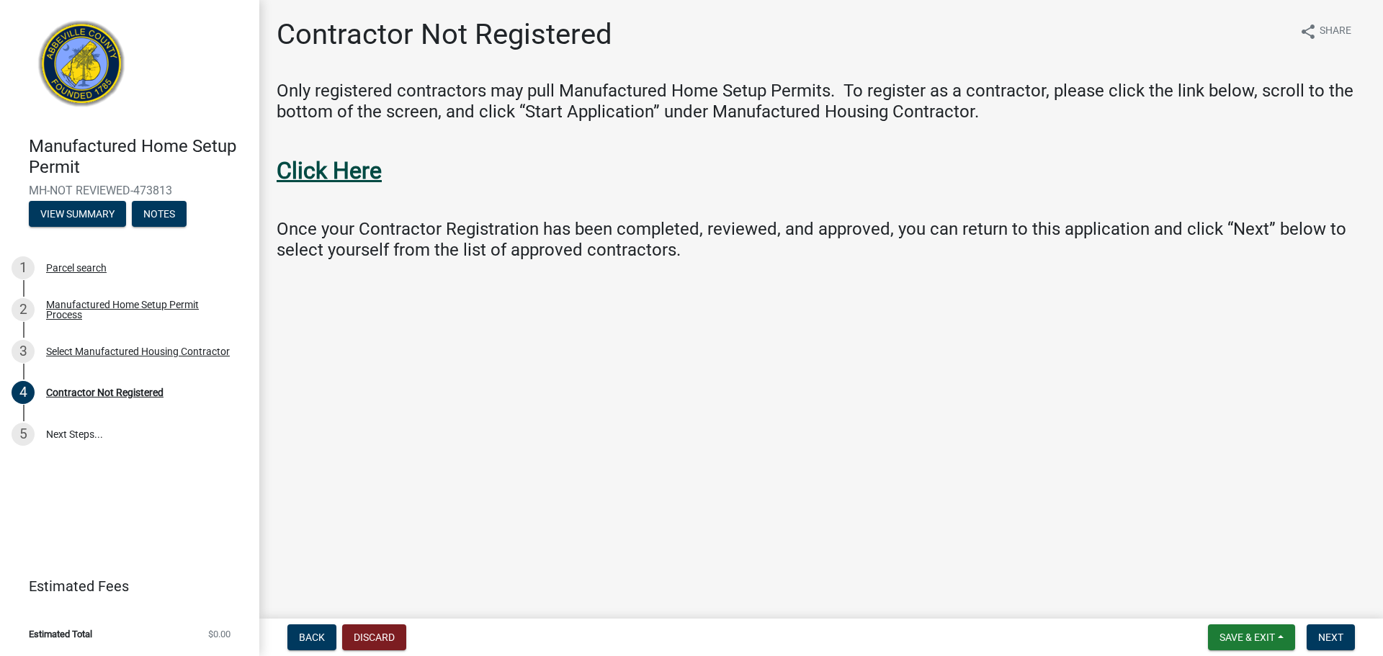
click at [365, 174] on strong "Click Here" at bounding box center [329, 170] width 105 height 27
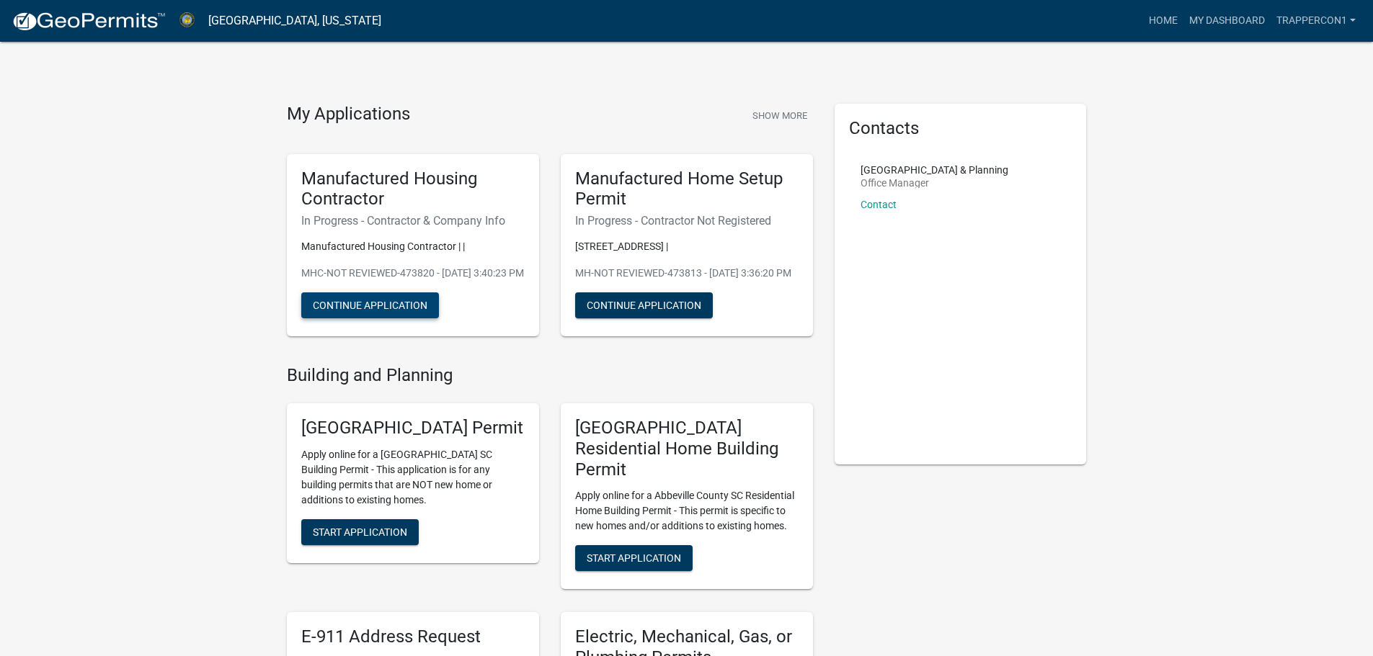
click at [407, 317] on button "Continue Application" at bounding box center [370, 306] width 138 height 26
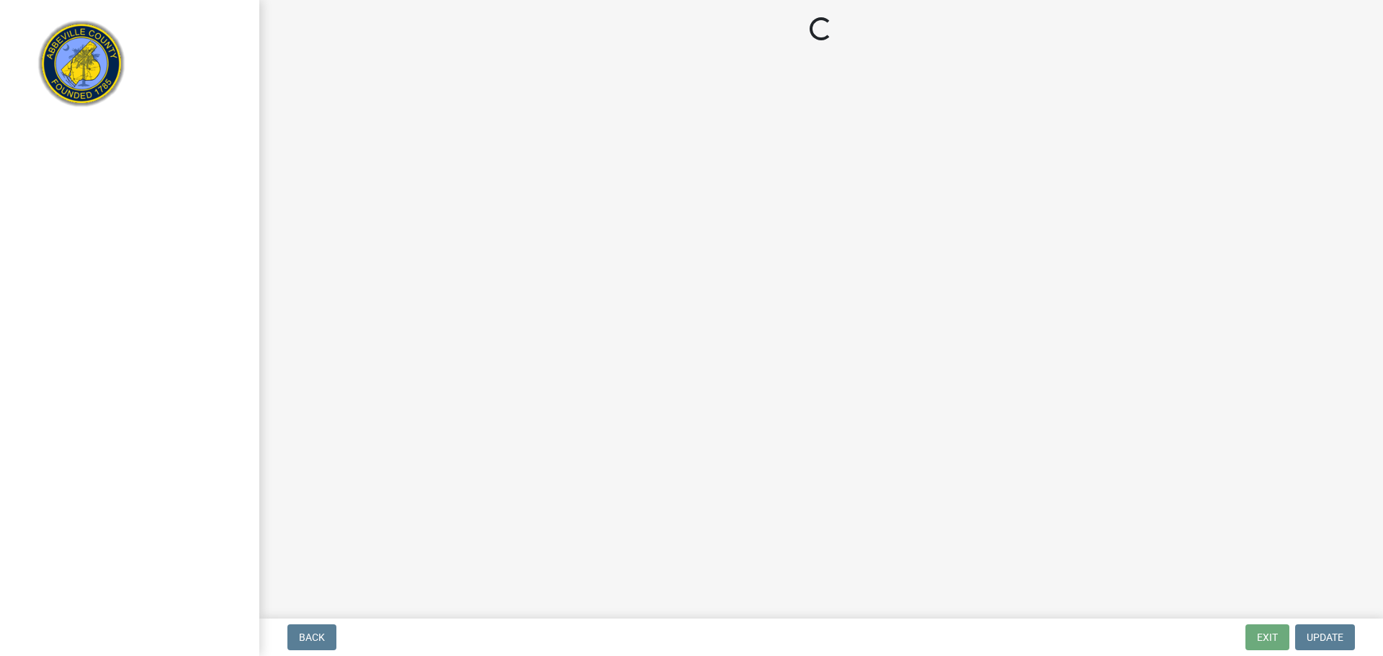
select select "SC"
